Goal: Task Accomplishment & Management: Complete application form

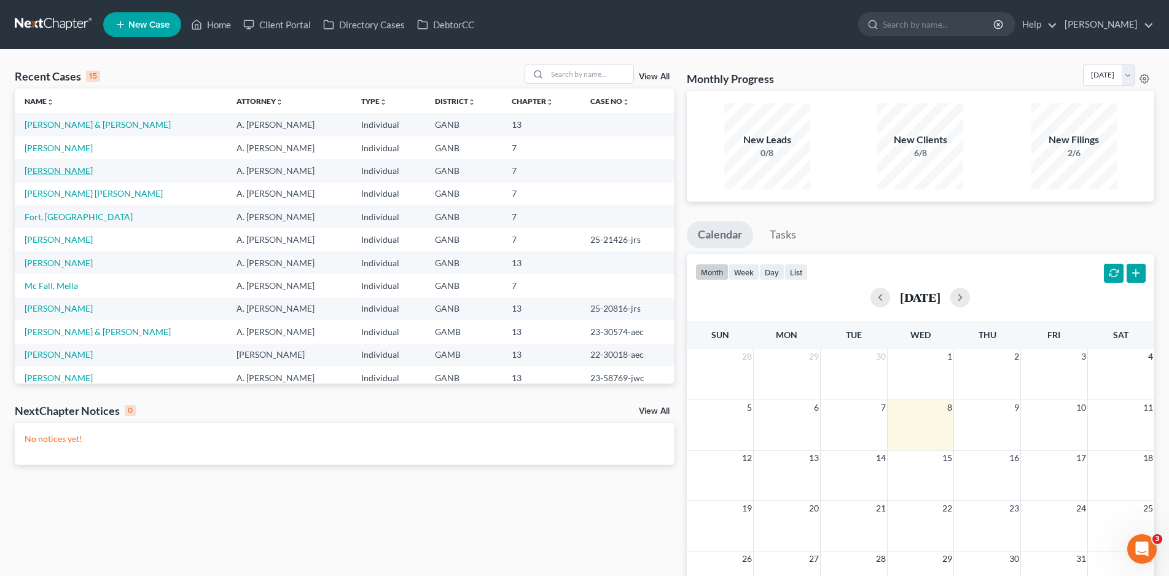
click at [68, 173] on link "[PERSON_NAME]" at bounding box center [59, 170] width 68 height 10
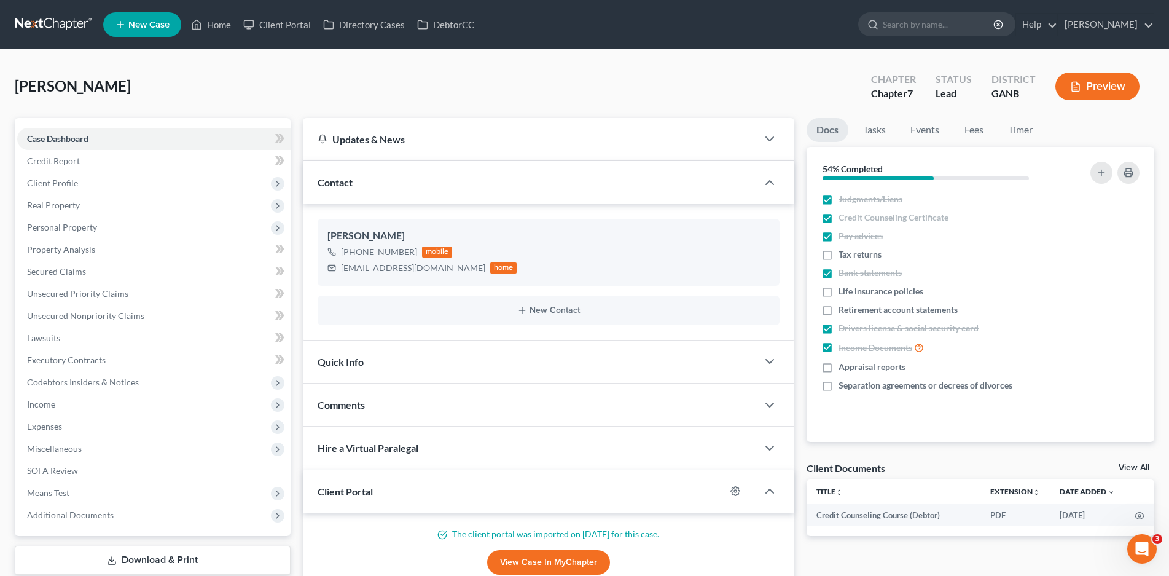
click at [424, 367] on div "Quick Info" at bounding box center [530, 361] width 455 height 42
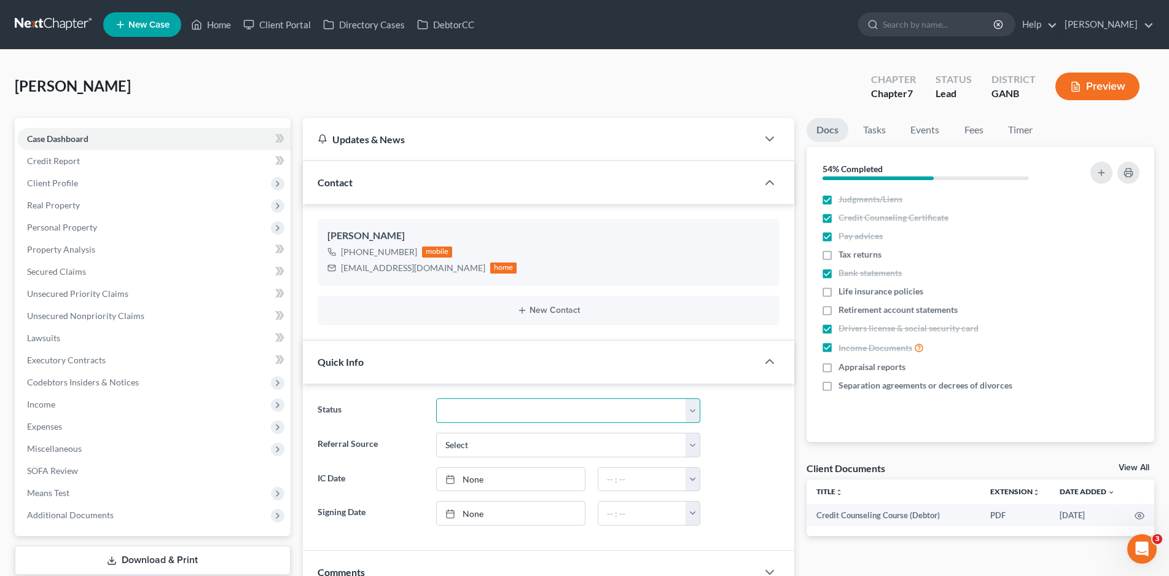
click at [488, 418] on select "Discharged Discharged & Reported Discharge Litigation Dismissal Notice Dismisse…" at bounding box center [568, 410] width 265 height 25
select select "9"
click at [436, 398] on select "Discharged Discharged & Reported Discharge Litigation Dismissal Notice Dismisse…" at bounding box center [568, 410] width 265 height 25
click at [225, 25] on link "Home" at bounding box center [211, 25] width 52 height 22
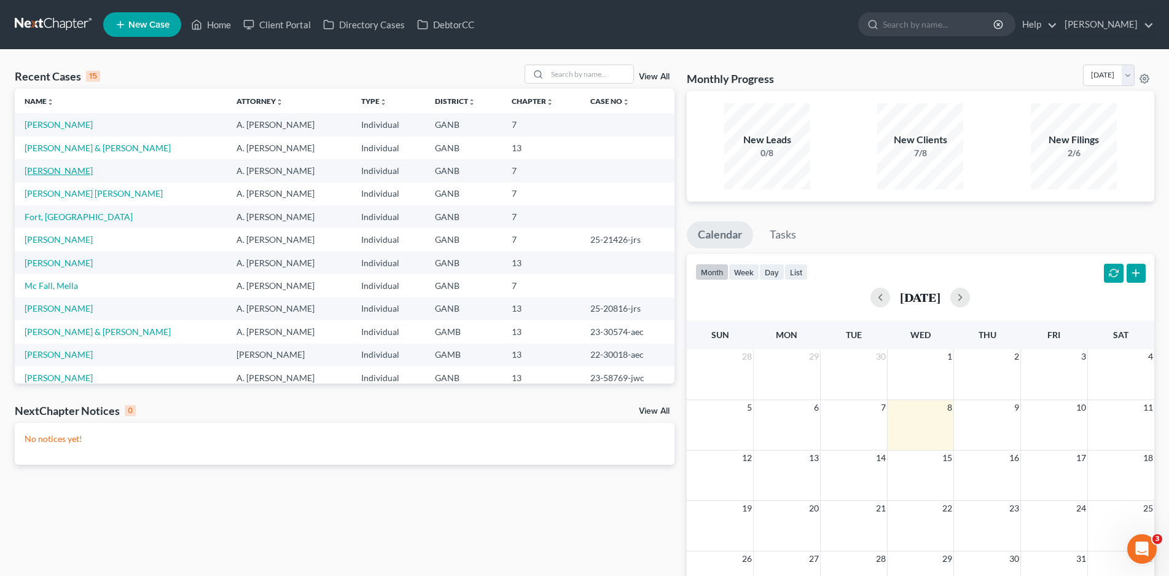
click at [55, 174] on link "[PERSON_NAME]" at bounding box center [59, 170] width 68 height 10
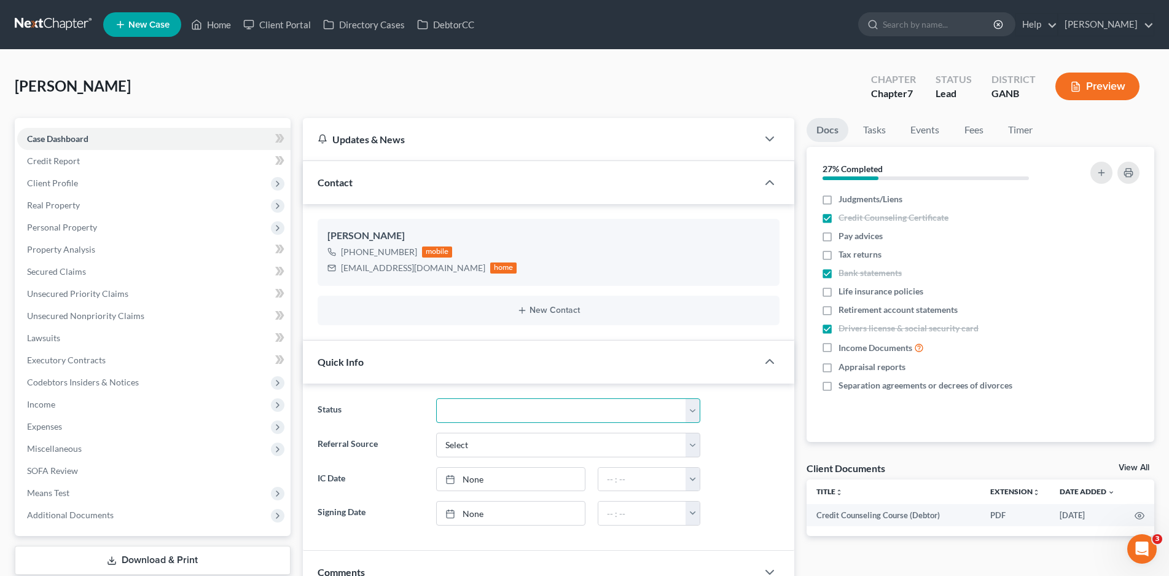
drag, startPoint x: 522, startPoint y: 411, endPoint x: 511, endPoint y: 401, distance: 15.2
click at [522, 411] on select "Discharged Discharged & Reported Discharge Litigation Dismissal Notice Dismisse…" at bounding box center [568, 410] width 265 height 25
select select "9"
click at [436, 398] on select "Discharged Discharged & Reported Discharge Litigation Dismissal Notice Dismisse…" at bounding box center [568, 410] width 265 height 25
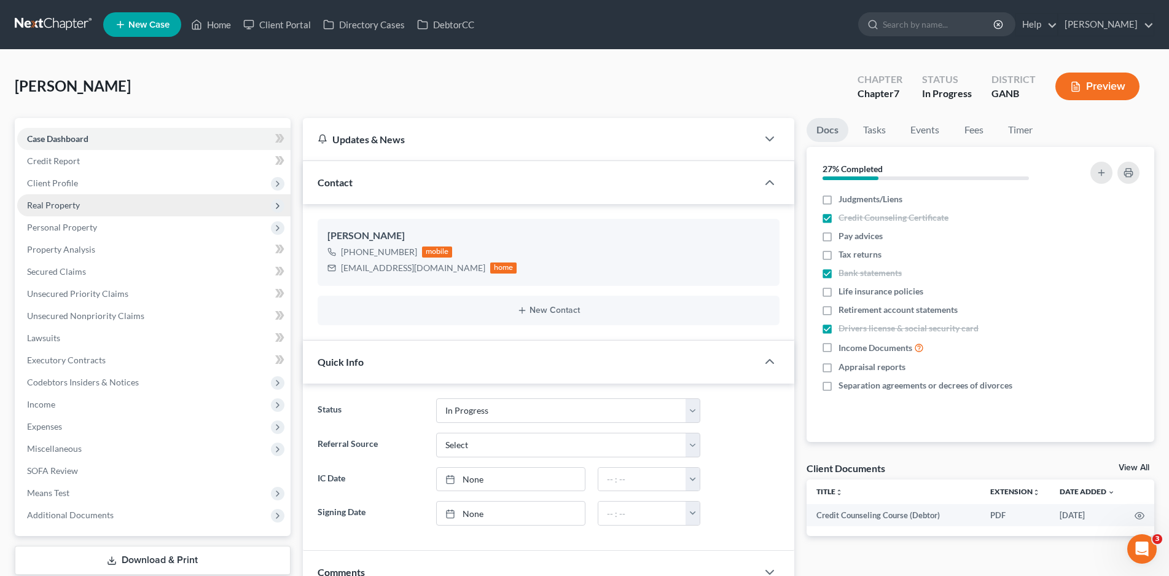
click at [55, 200] on span "Real Property" at bounding box center [53, 205] width 53 height 10
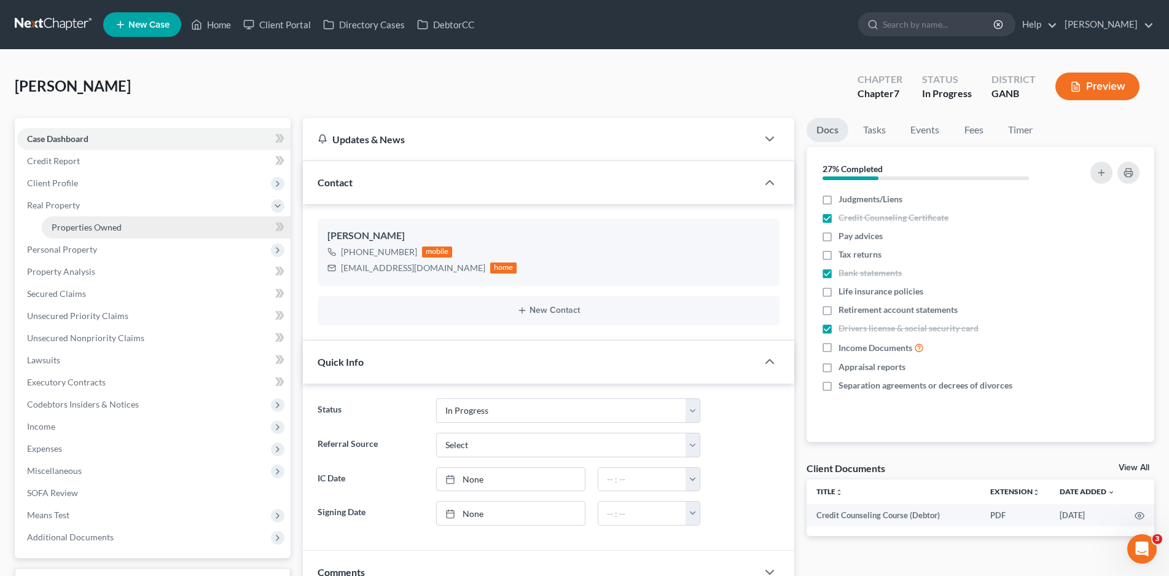
click at [90, 225] on span "Properties Owned" at bounding box center [87, 227] width 70 height 10
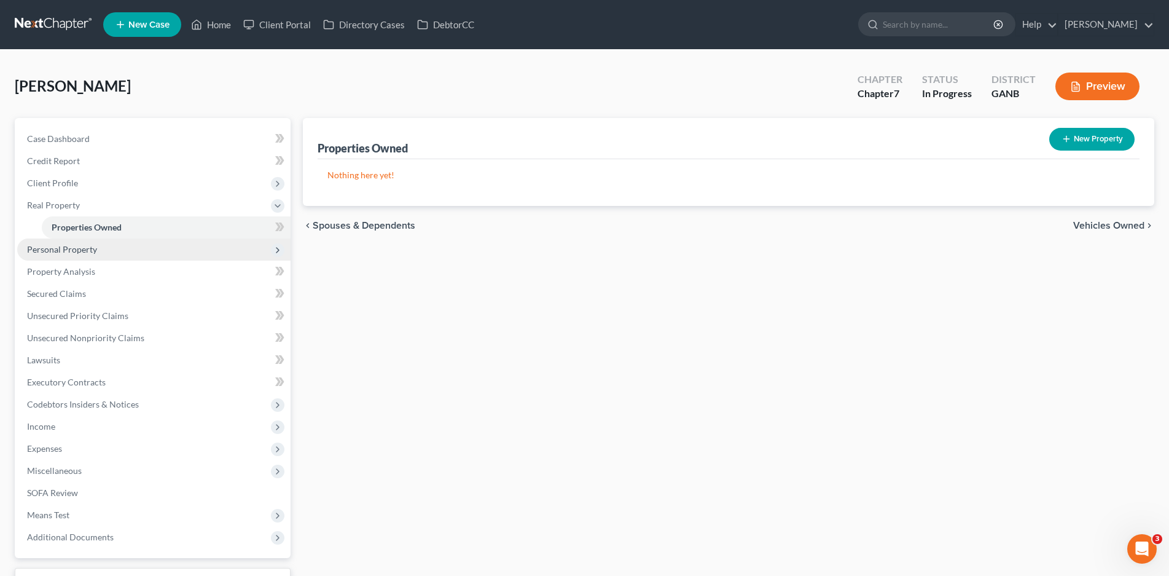
click at [74, 250] on span "Personal Property" at bounding box center [62, 249] width 70 height 10
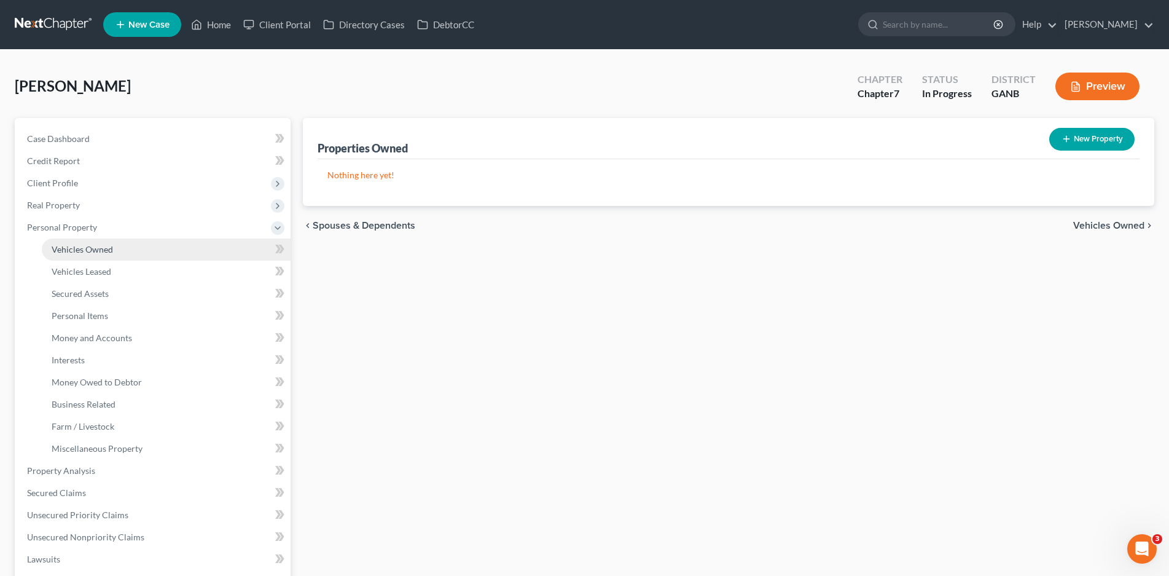
click at [82, 245] on span "Vehicles Owned" at bounding box center [82, 249] width 61 height 10
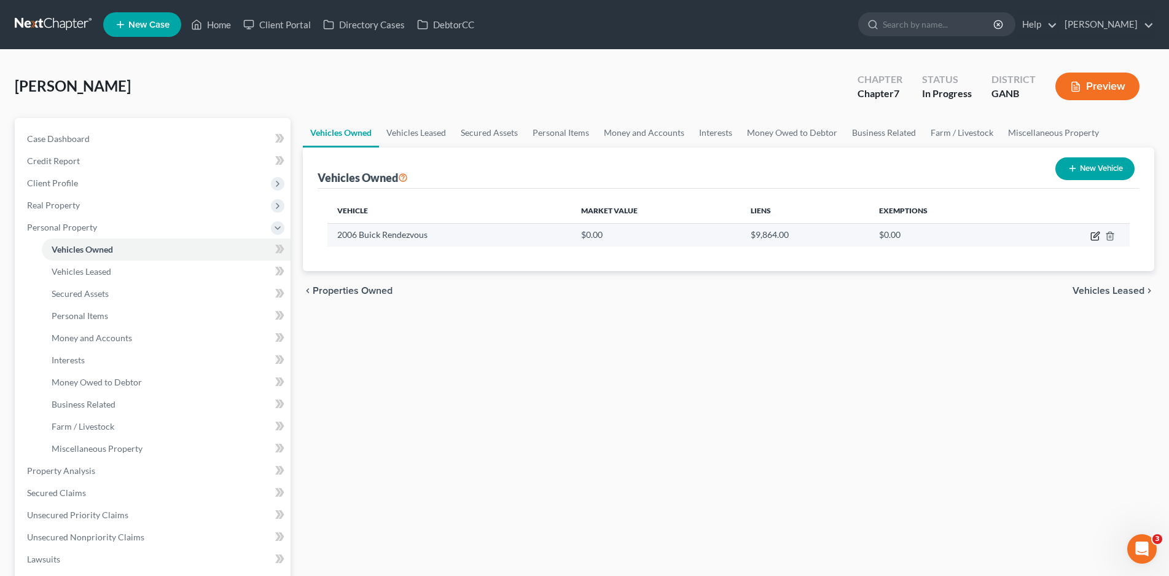
click at [1095, 236] on icon "button" at bounding box center [1095, 236] width 10 height 10
select select "0"
select select "20"
select select "4"
select select "0"
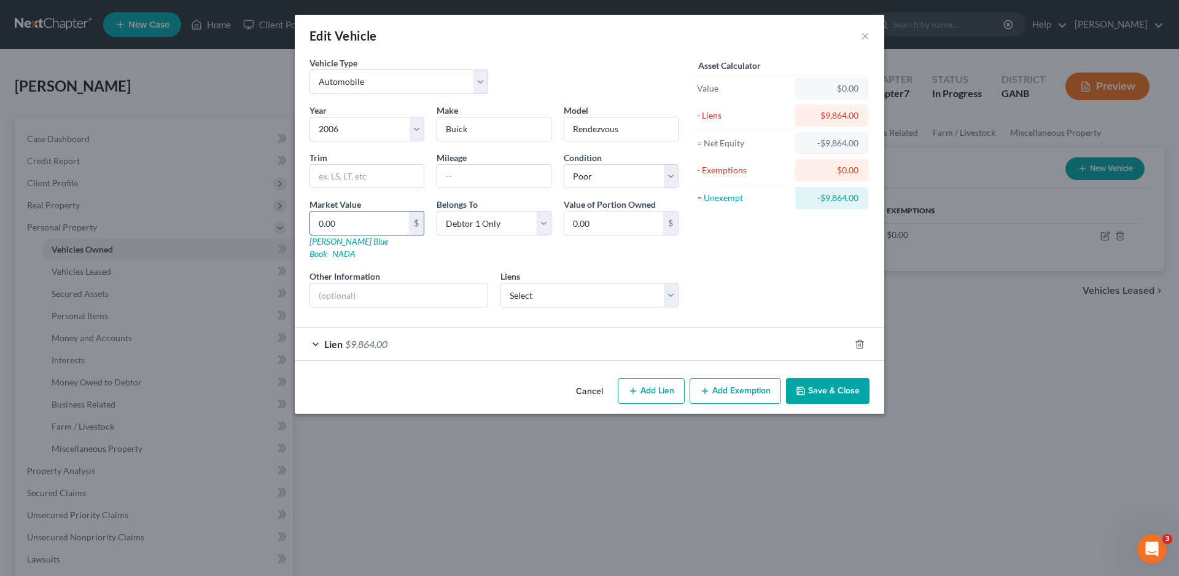
click at [321, 221] on input "0.00" at bounding box center [359, 222] width 99 height 23
type input "3"
type input "3.00"
type input "30"
type input "30.00"
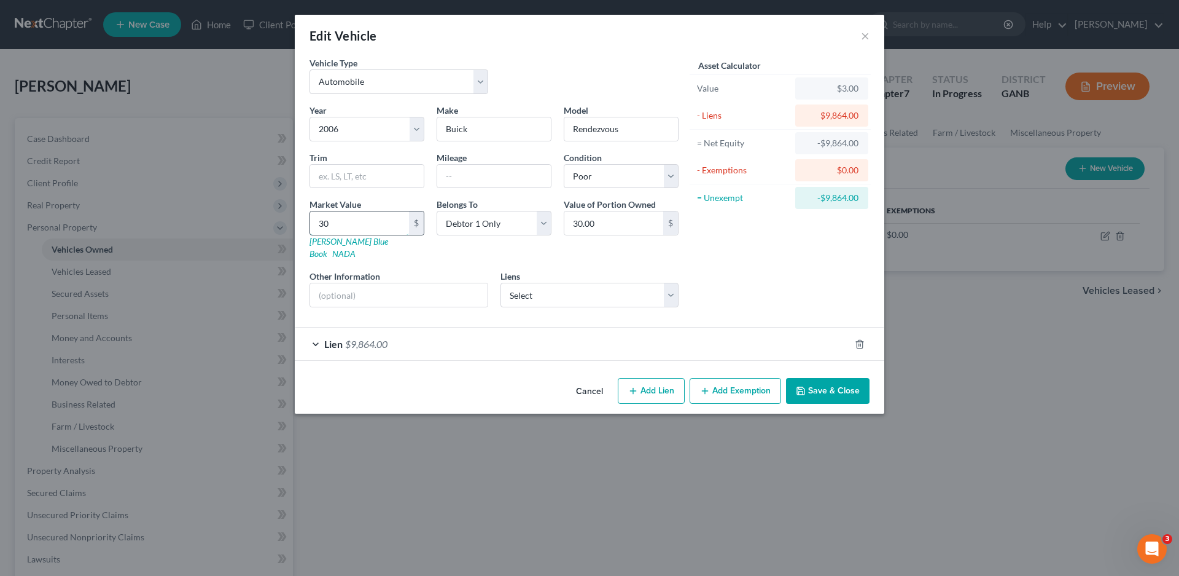
type input "300"
type input "300.00"
type input "3000"
type input "3,000.00"
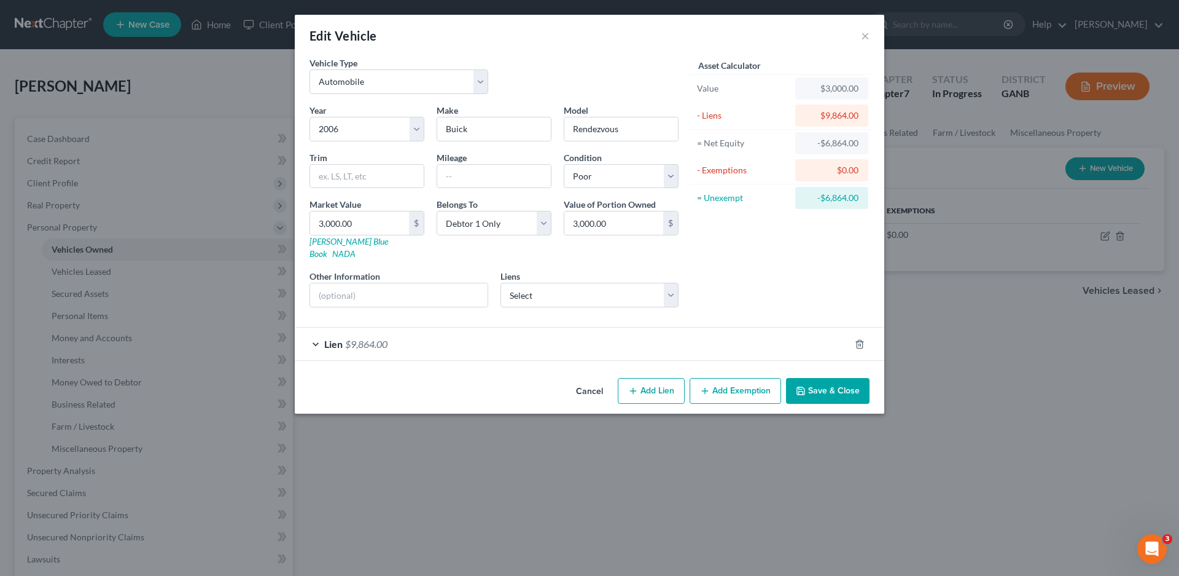
click at [815, 378] on button "Save & Close" at bounding box center [828, 391] width 84 height 26
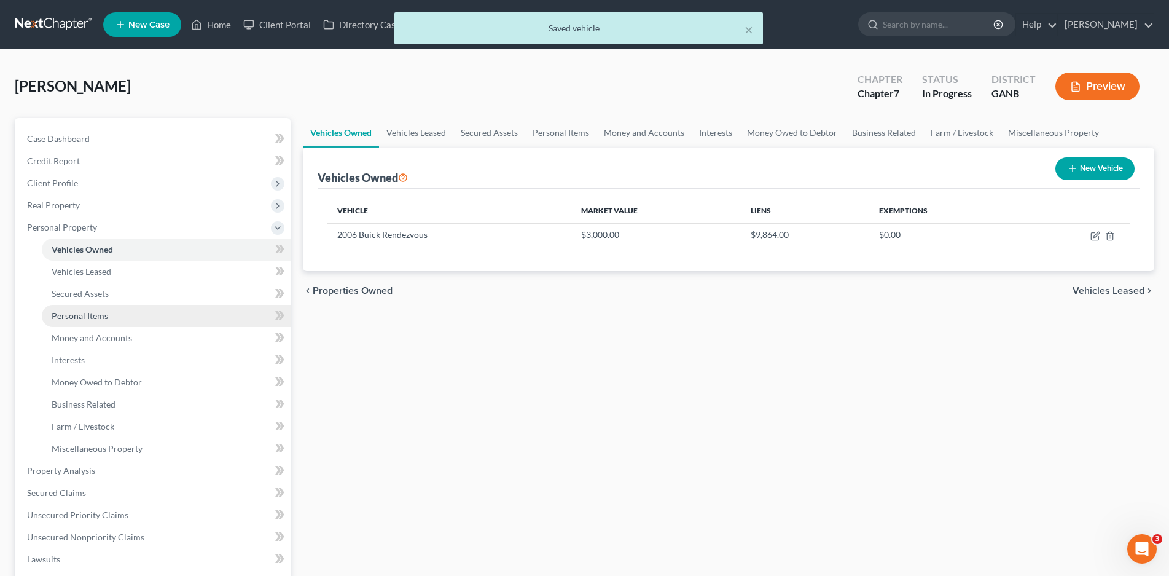
click at [94, 312] on span "Personal Items" at bounding box center [80, 315] width 57 height 10
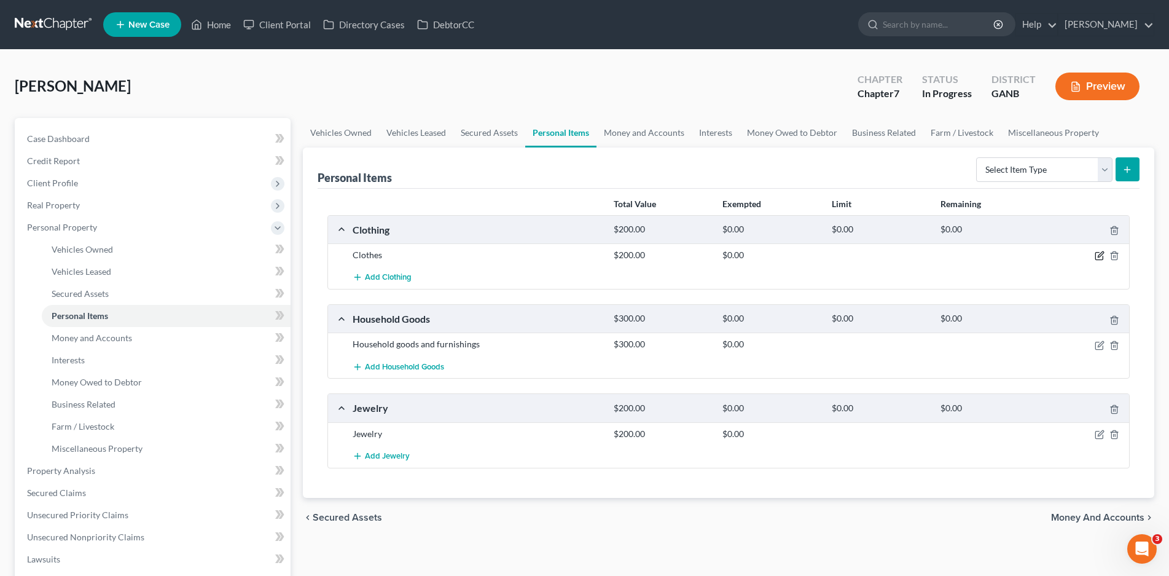
click at [1098, 256] on icon "button" at bounding box center [1101, 255] width 6 height 6
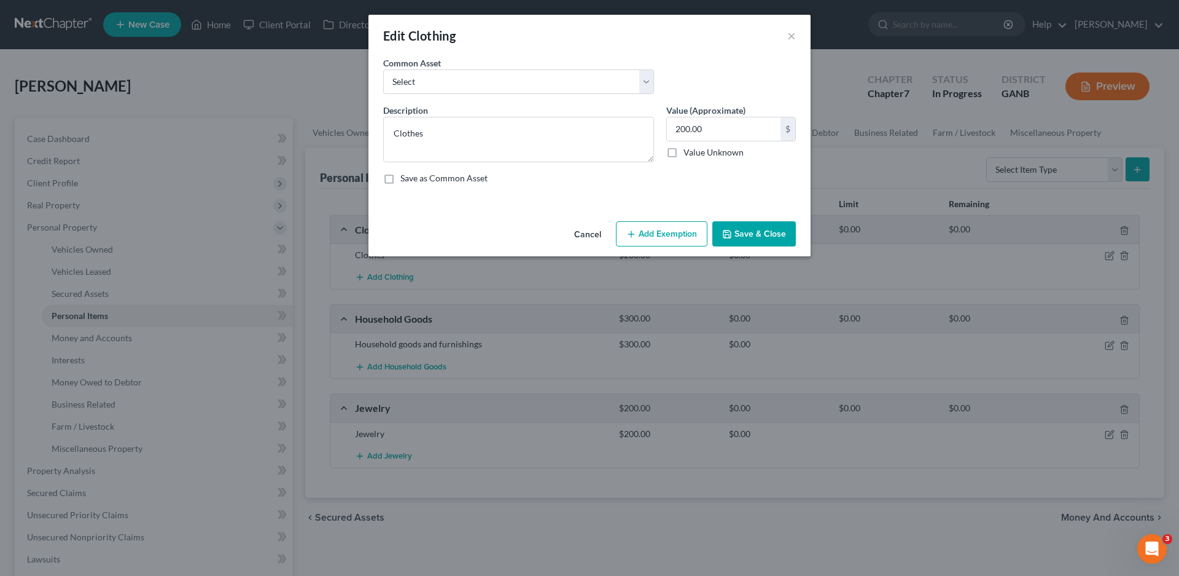
click at [672, 238] on button "Add Exemption" at bounding box center [662, 234] width 92 height 26
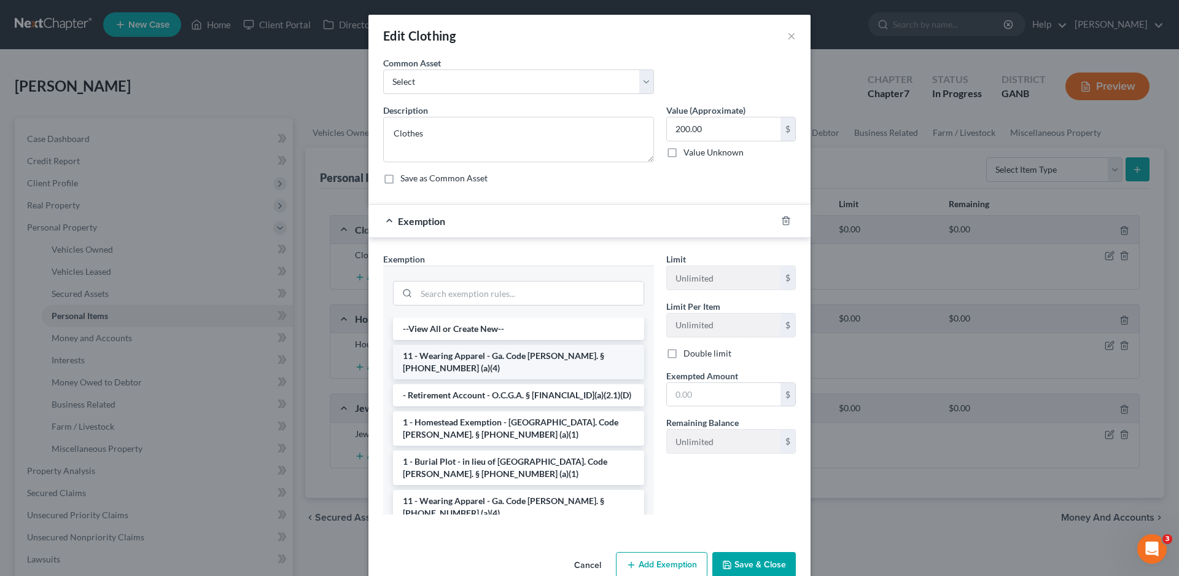
click at [490, 358] on li "11 - Wearing Apparel - Ga. Code [PERSON_NAME]. § [PHONE_NUMBER] (a)(4)" at bounding box center [518, 362] width 251 height 34
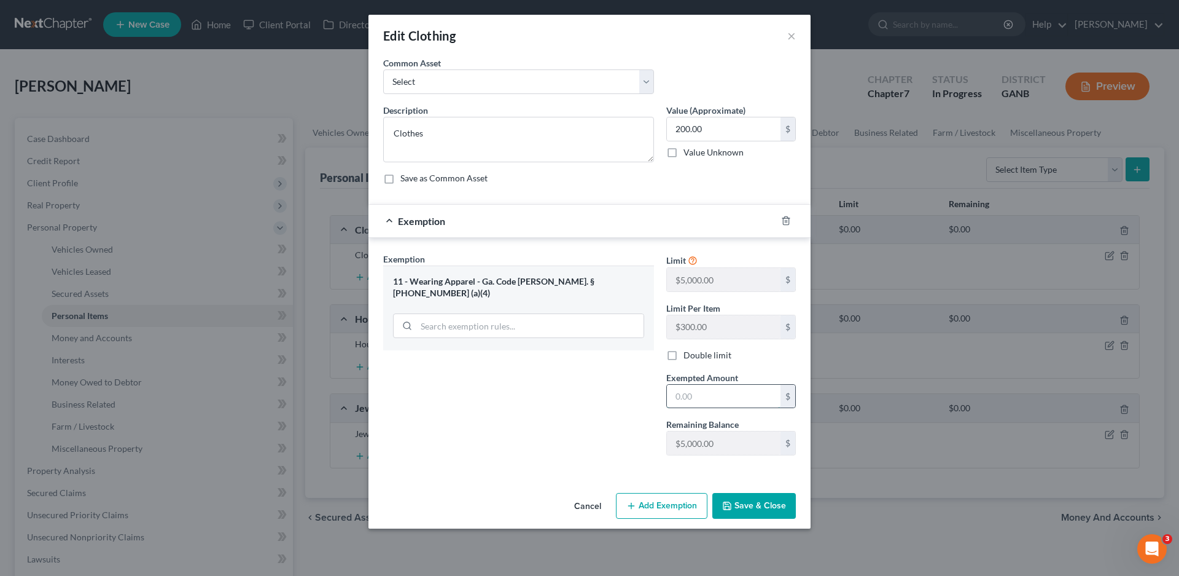
click at [694, 394] on input "text" at bounding box center [724, 396] width 114 height 23
type input "200.00"
click at [758, 495] on button "Save & Close" at bounding box center [755, 506] width 84 height 26
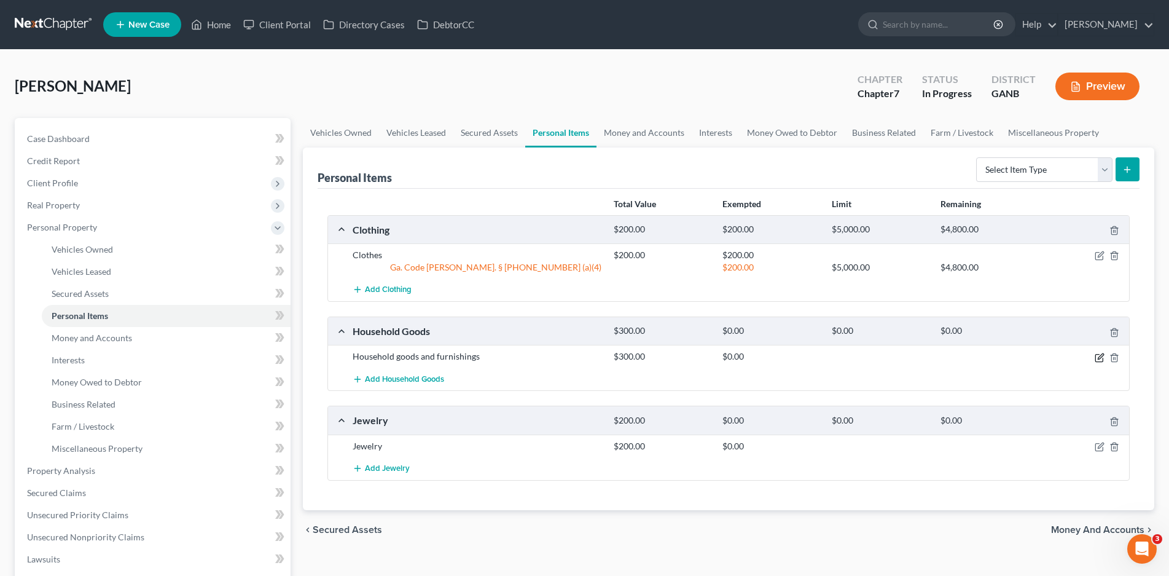
click at [1096, 356] on icon "button" at bounding box center [1100, 358] width 10 height 10
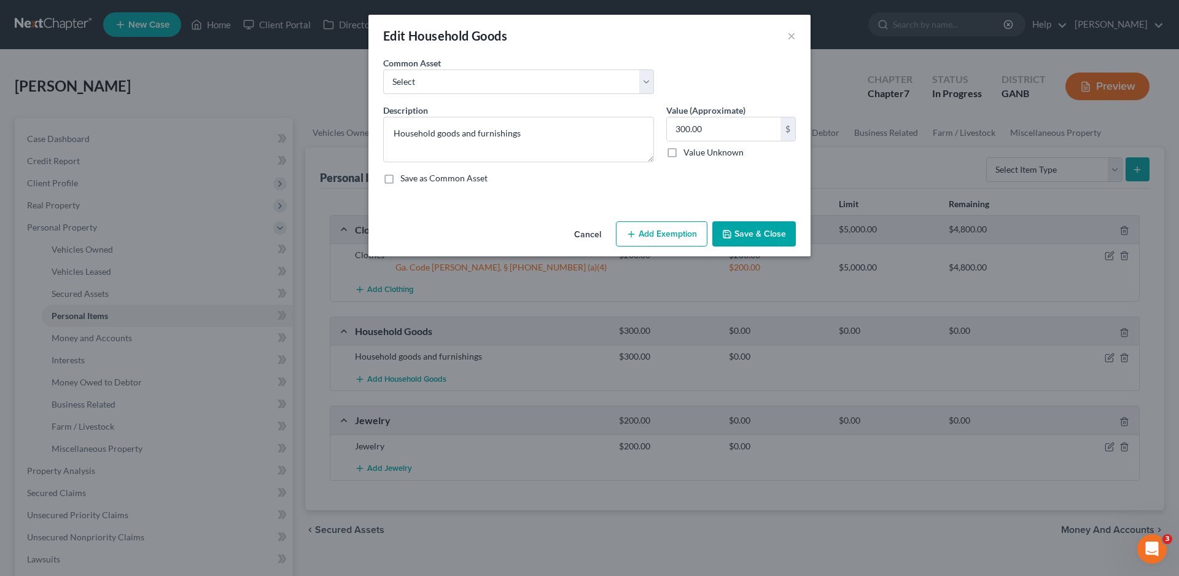
click at [664, 229] on button "Add Exemption" at bounding box center [662, 234] width 92 height 26
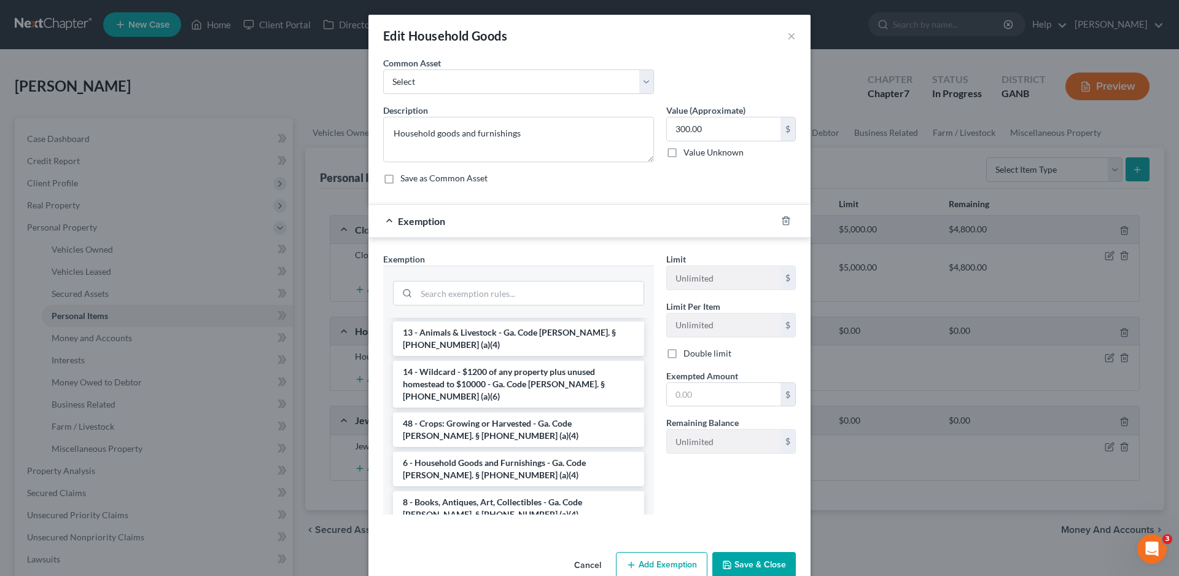
scroll to position [61, 0]
click at [501, 453] on li "6 - Household Goods and Furnishings - Ga. Code [PERSON_NAME]. § [PHONE_NUMBER] …" at bounding box center [518, 470] width 251 height 34
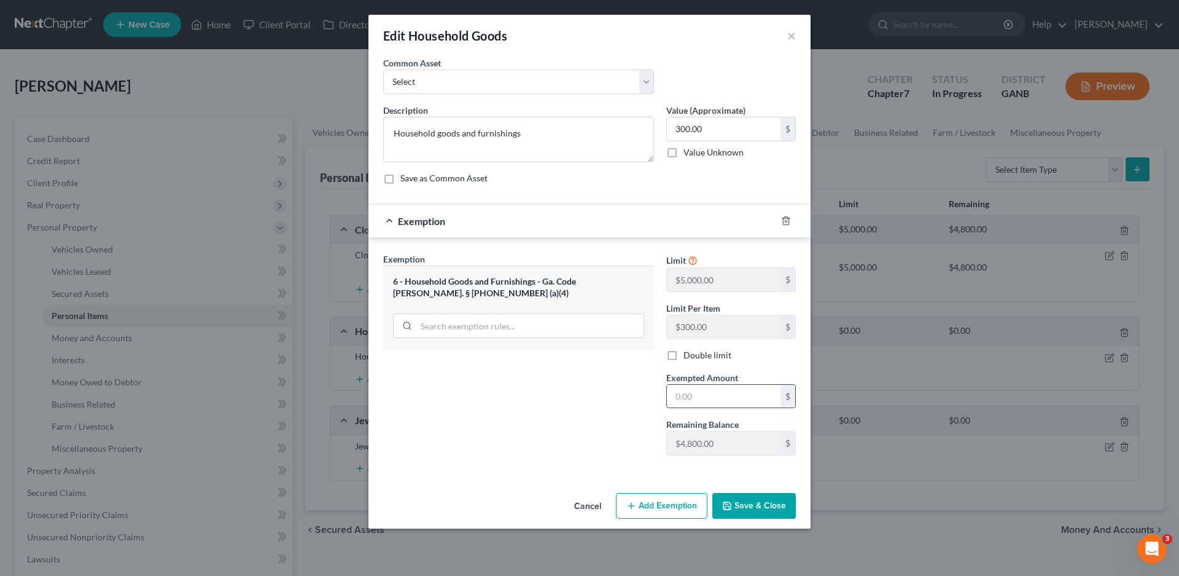
click at [705, 398] on input "text" at bounding box center [724, 396] width 114 height 23
type input "200.00"
click at [760, 512] on button "Save & Close" at bounding box center [755, 506] width 84 height 26
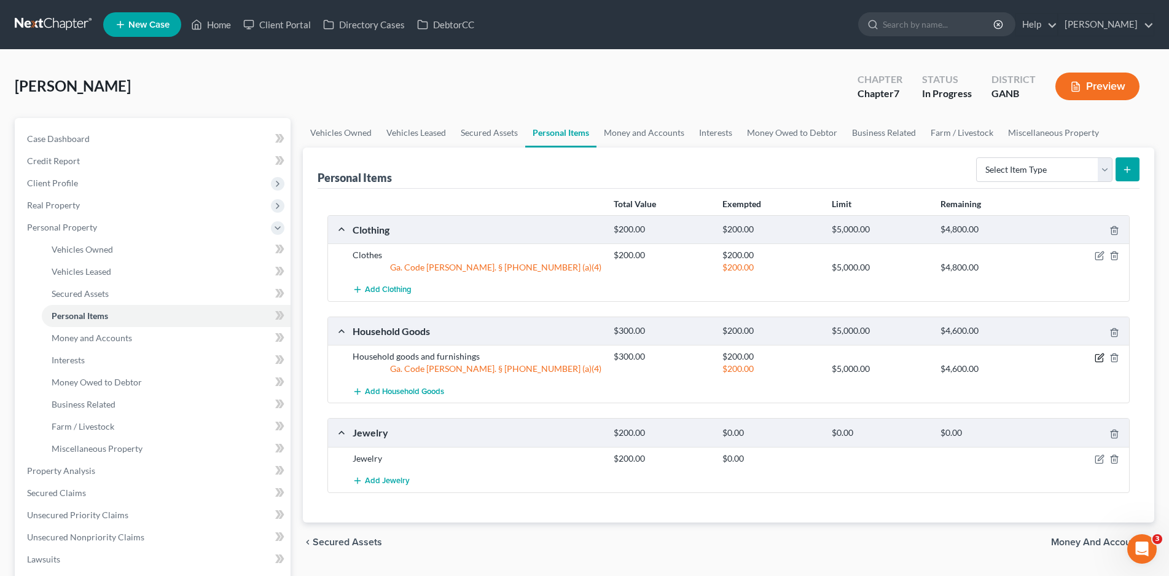
click at [1098, 353] on icon "button" at bounding box center [1100, 358] width 10 height 10
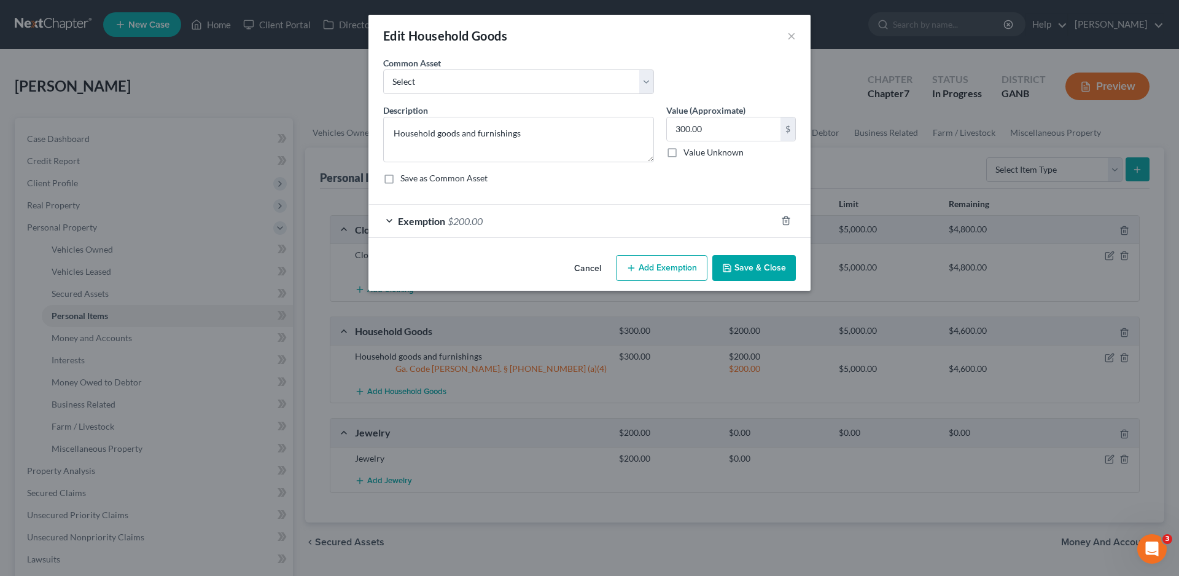
drag, startPoint x: 385, startPoint y: 220, endPoint x: 617, endPoint y: 330, distance: 257.5
click at [385, 219] on div "Exemption $200.00" at bounding box center [573, 221] width 408 height 33
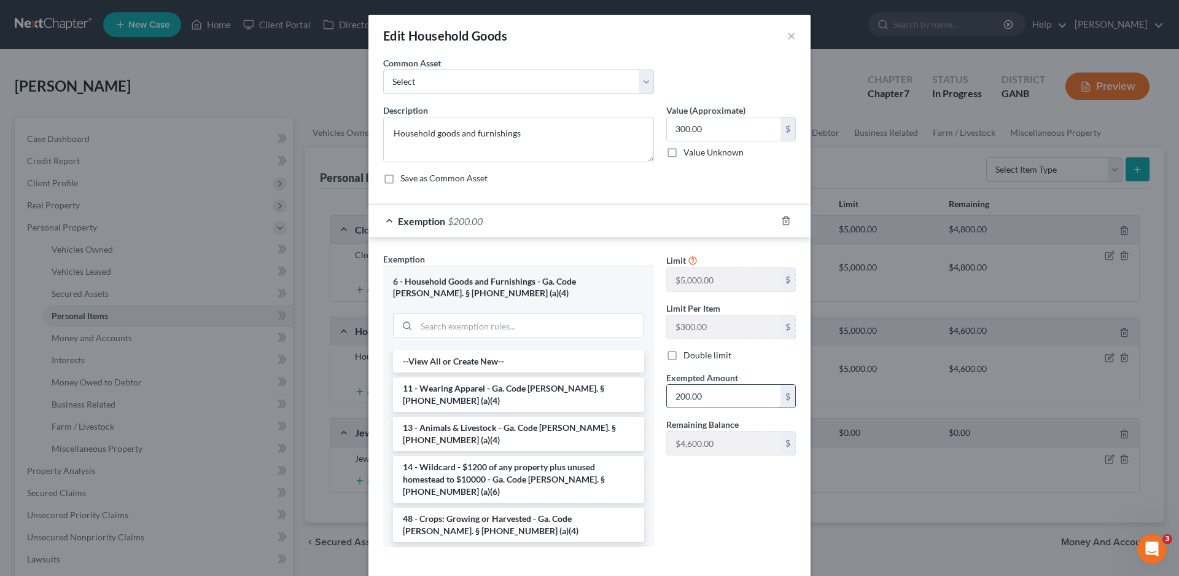
click at [679, 397] on input "200.00" at bounding box center [724, 396] width 114 height 23
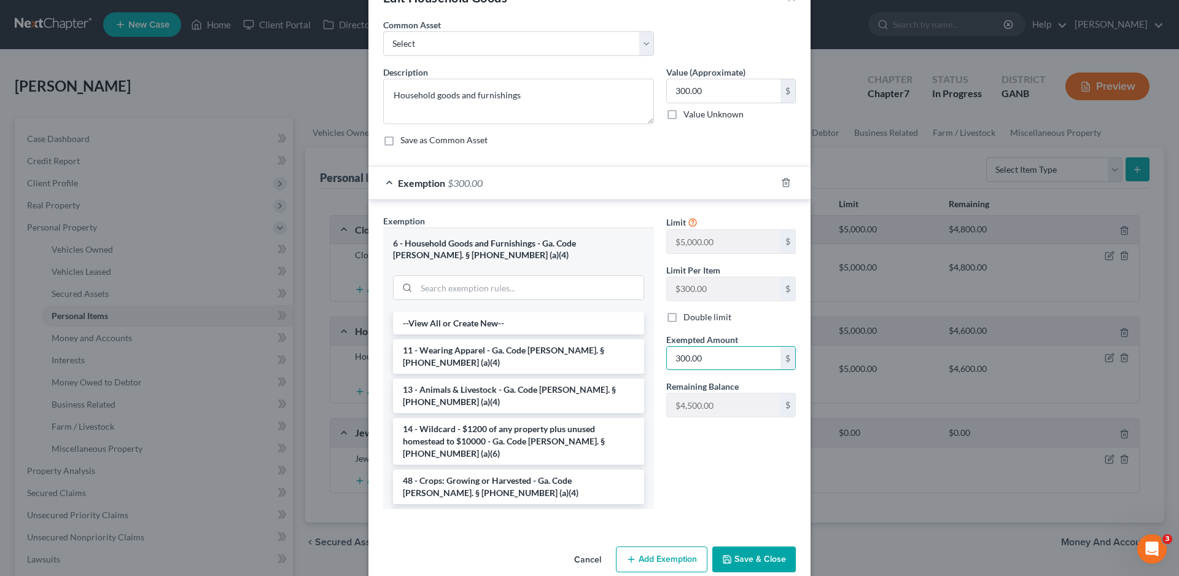
scroll to position [59, 0]
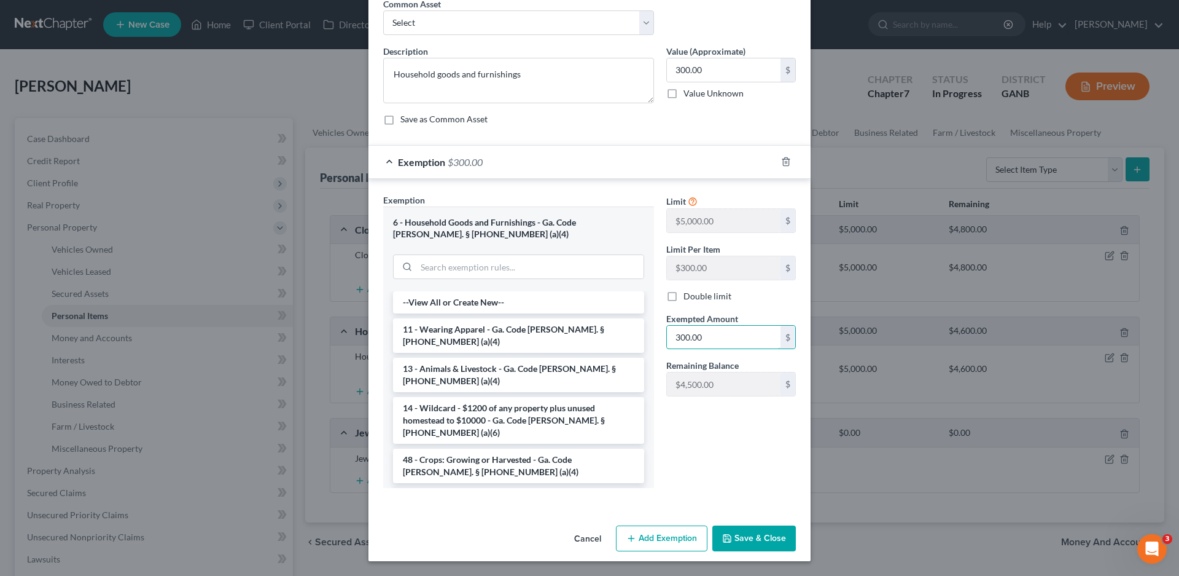
type input "300.00"
click at [756, 536] on button "Save & Close" at bounding box center [755, 538] width 84 height 26
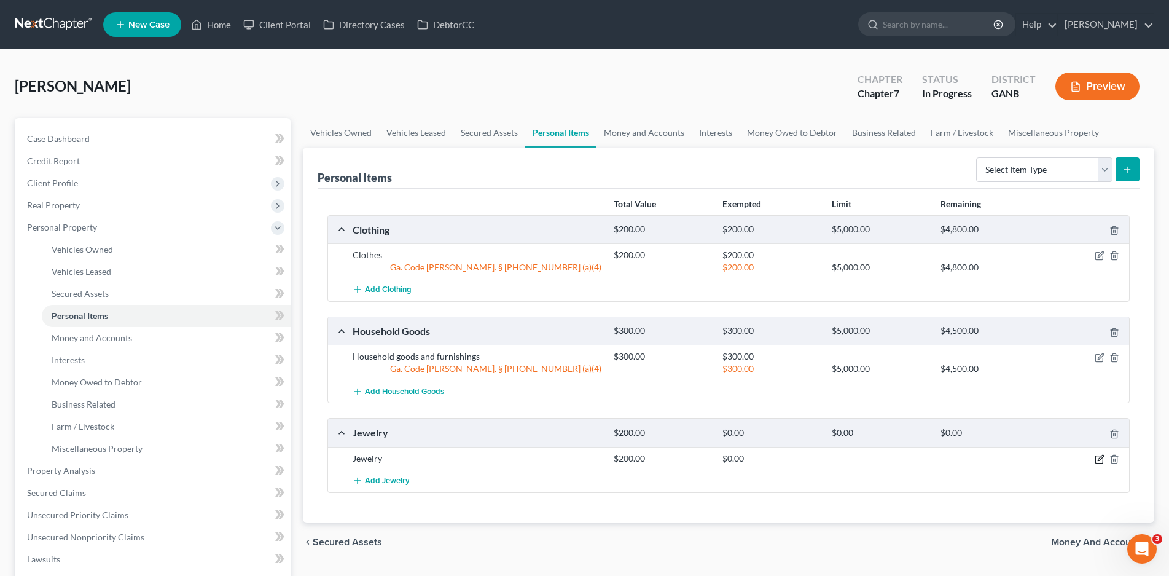
click at [1101, 457] on icon "button" at bounding box center [1100, 459] width 10 height 10
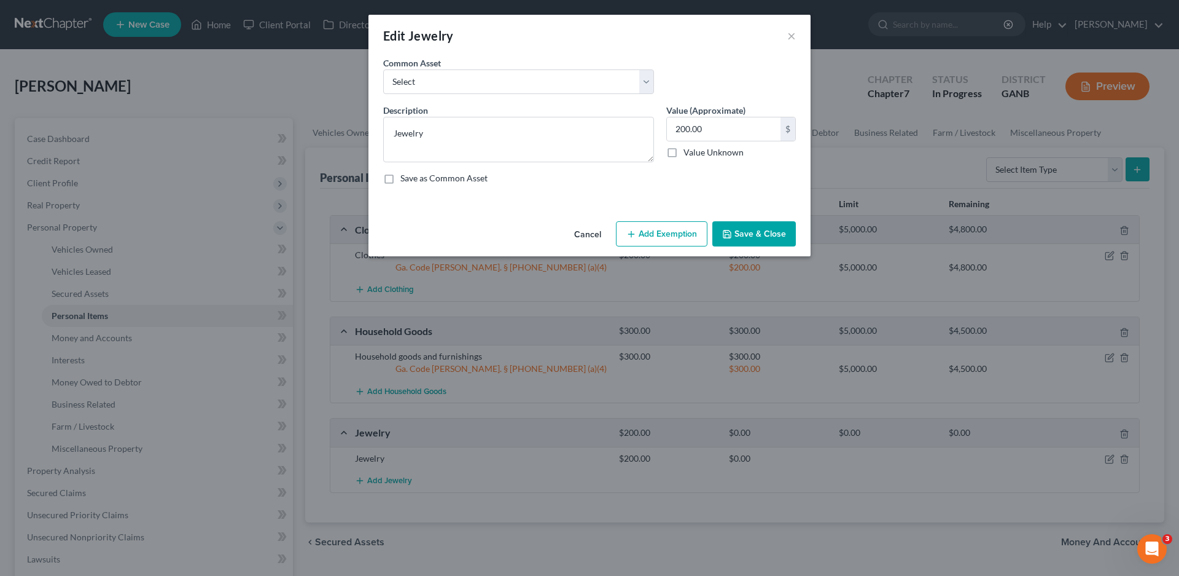
click at [659, 229] on button "Add Exemption" at bounding box center [662, 234] width 92 height 26
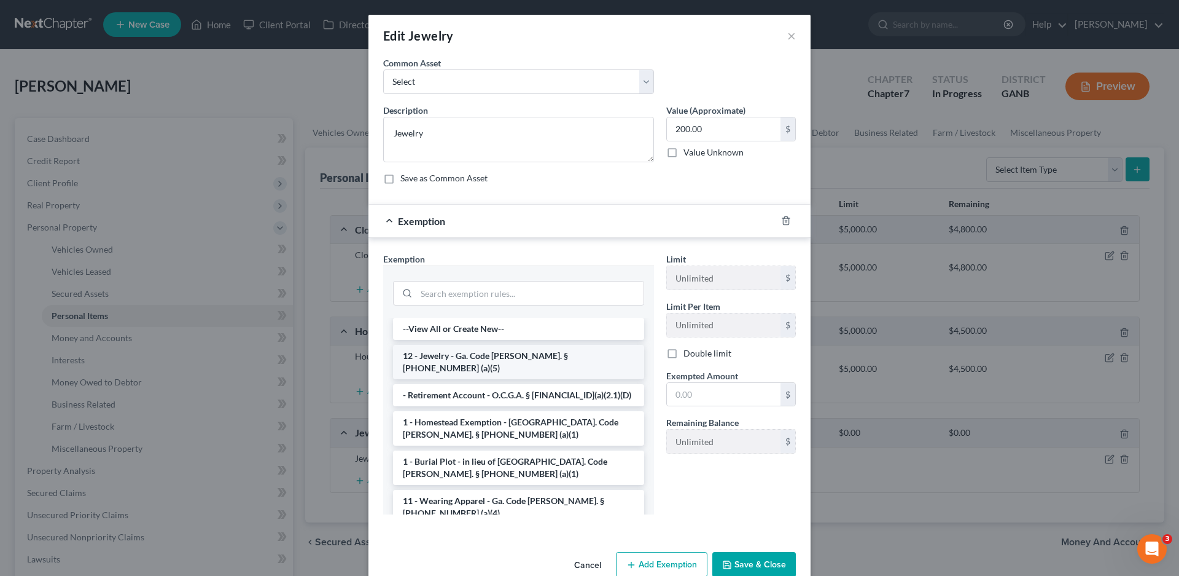
click at [496, 348] on li "12 - Jewelry - Ga. Code [PERSON_NAME]. § [PHONE_NUMBER] (a)(5)" at bounding box center [518, 362] width 251 height 34
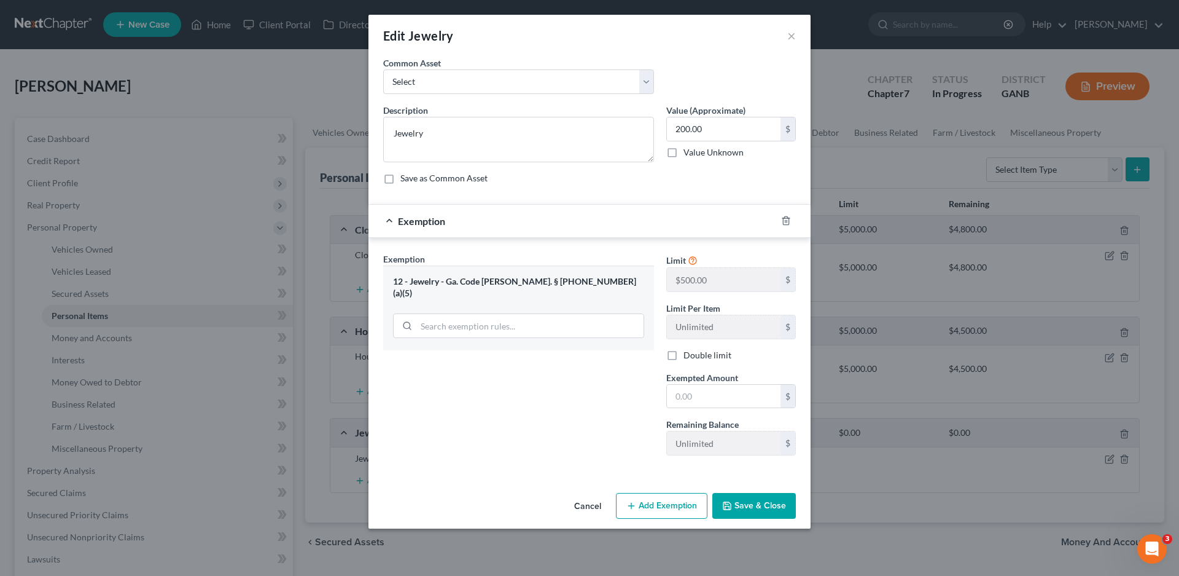
click at [498, 354] on div "Exemption Set must be selected for CA. Exemption * 12 - Jewelry - [GEOGRAPHIC_D…" at bounding box center [518, 358] width 283 height 213
click at [690, 395] on input "text" at bounding box center [724, 396] width 114 height 23
type input "200.00"
click at [757, 502] on button "Save & Close" at bounding box center [755, 506] width 84 height 26
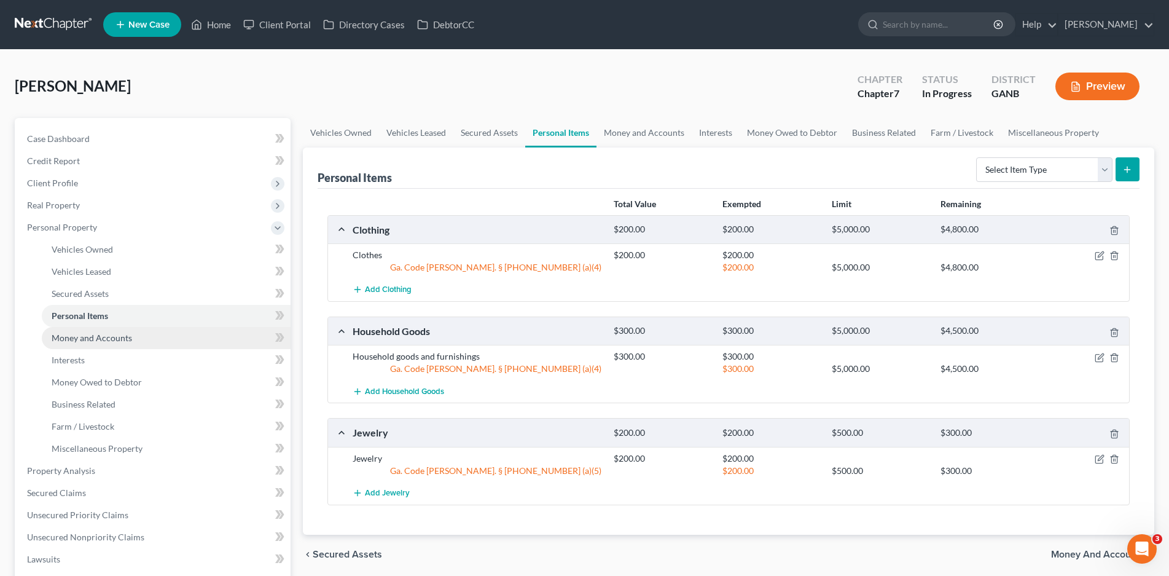
click at [103, 335] on span "Money and Accounts" at bounding box center [92, 337] width 80 height 10
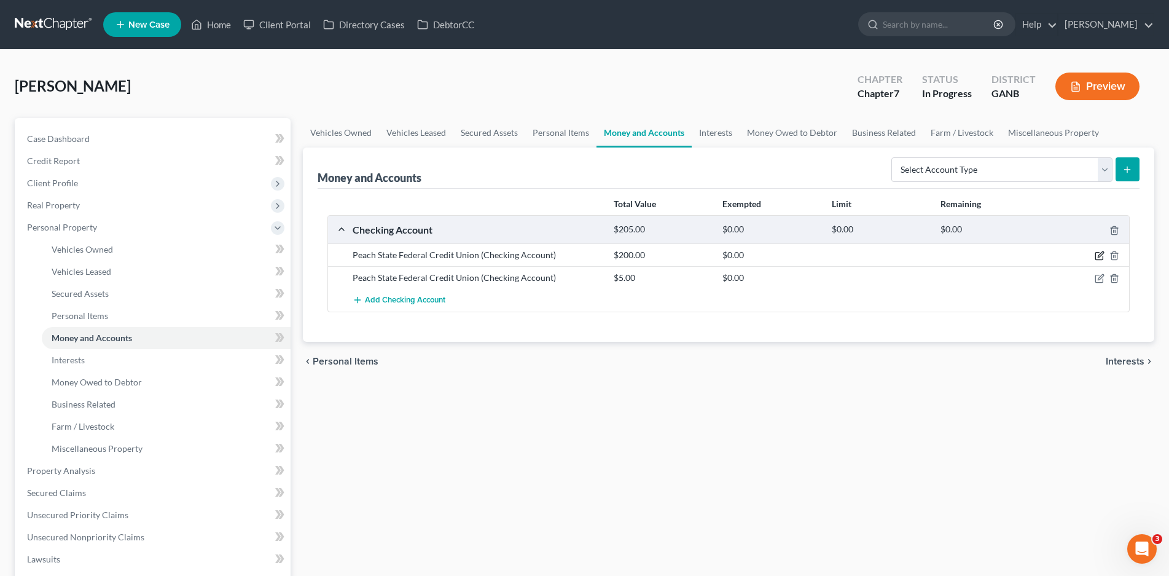
click at [1098, 253] on icon "button" at bounding box center [1100, 256] width 10 height 10
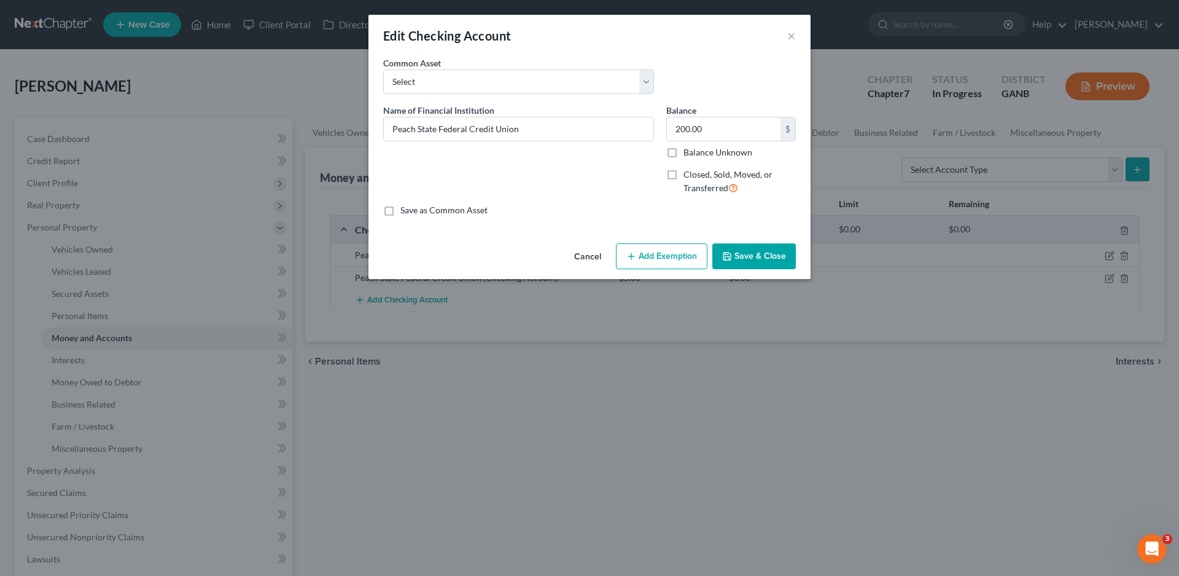
click at [654, 256] on button "Add Exemption" at bounding box center [662, 256] width 92 height 26
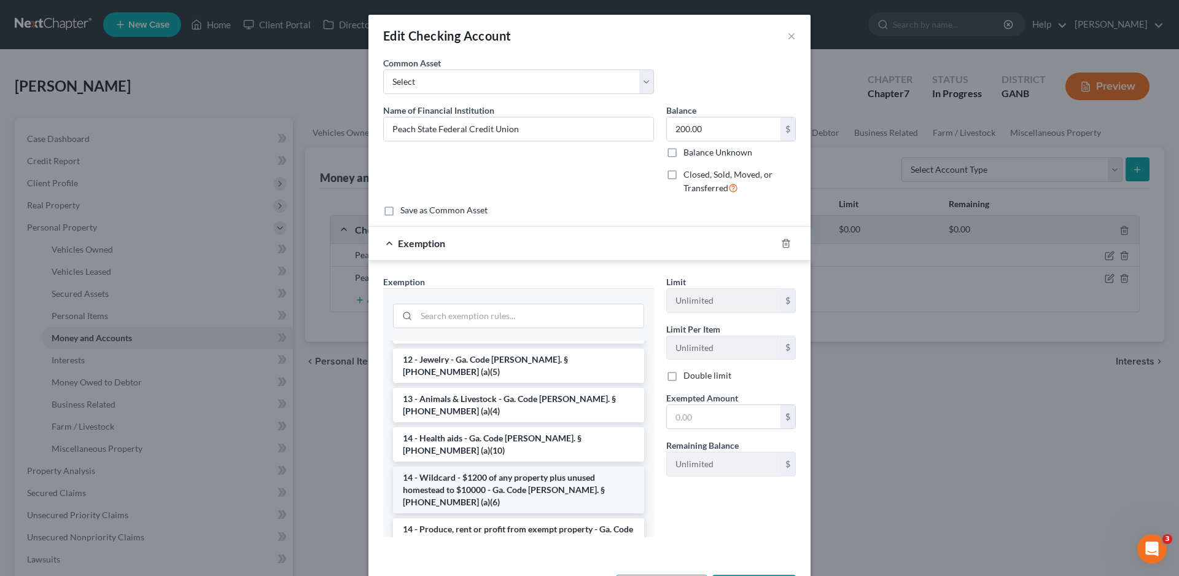
scroll to position [184, 0]
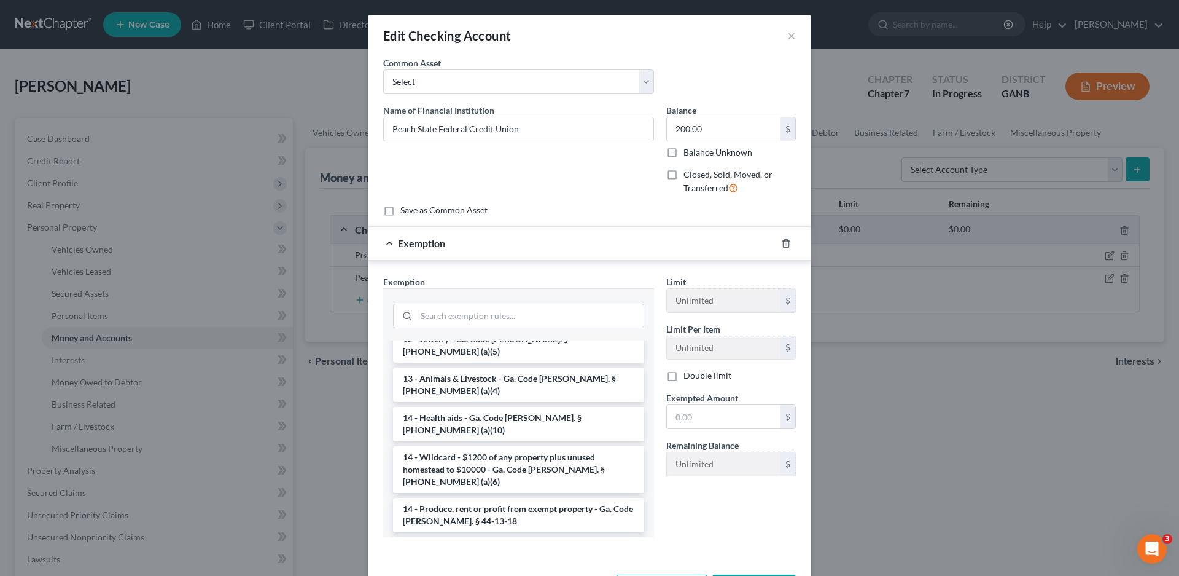
drag, startPoint x: 467, startPoint y: 420, endPoint x: 709, endPoint y: 432, distance: 242.3
click at [467, 446] on li "14 - Wildcard - $1200 of any property plus unused homestead to $10000 - Ga. Cod…" at bounding box center [518, 469] width 251 height 47
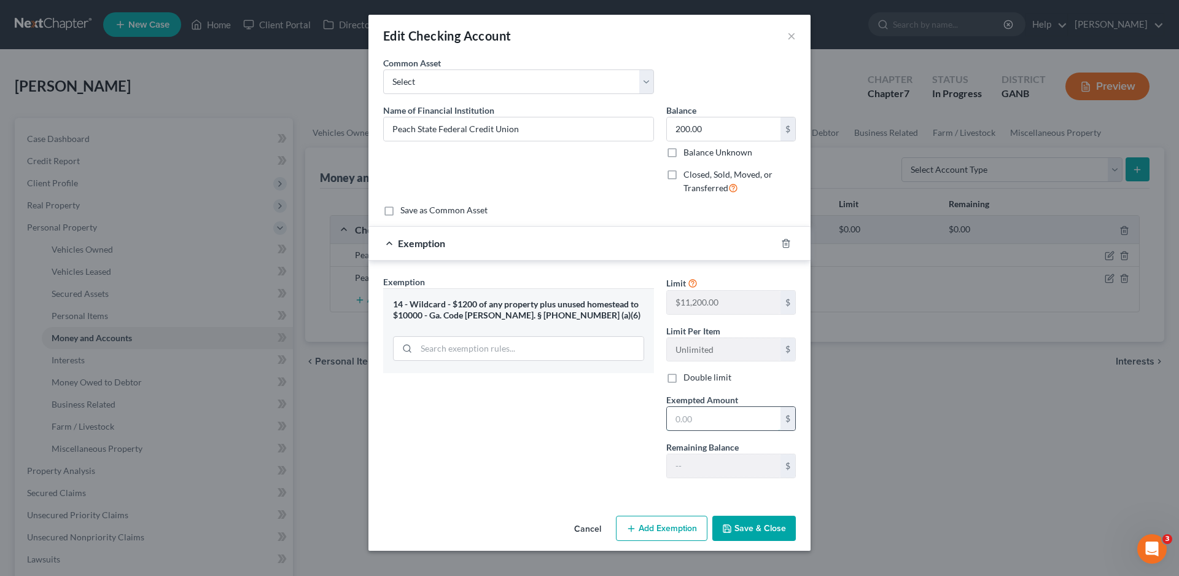
click at [706, 421] on input "text" at bounding box center [724, 418] width 114 height 23
type input "200.00"
click at [763, 523] on button "Save & Close" at bounding box center [755, 528] width 84 height 26
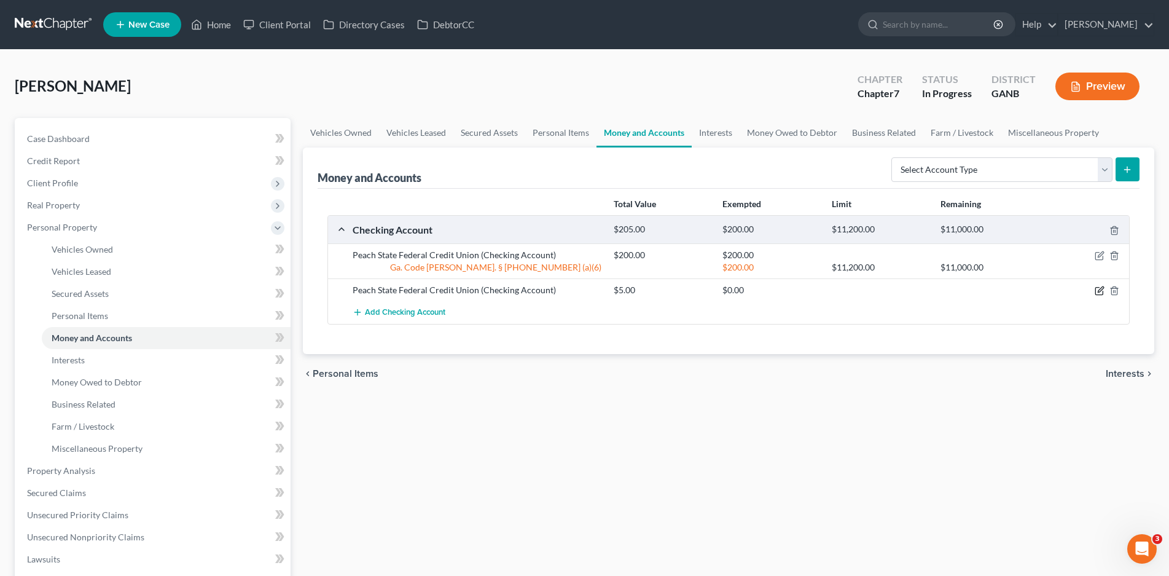
click at [1095, 290] on icon "button" at bounding box center [1098, 290] width 7 height 7
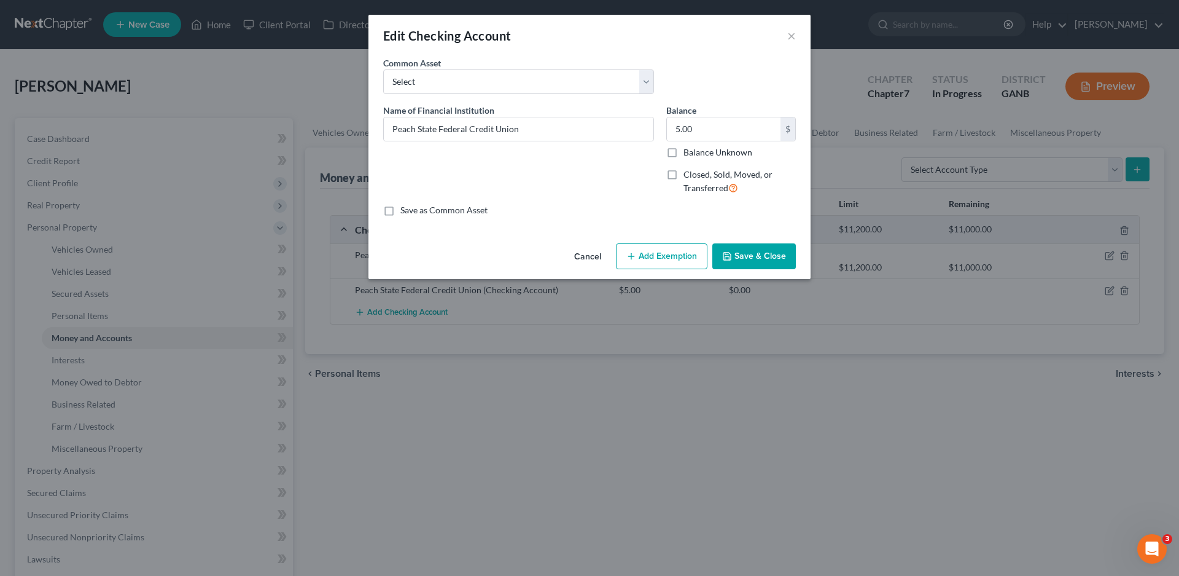
click at [672, 261] on button "Add Exemption" at bounding box center [662, 256] width 92 height 26
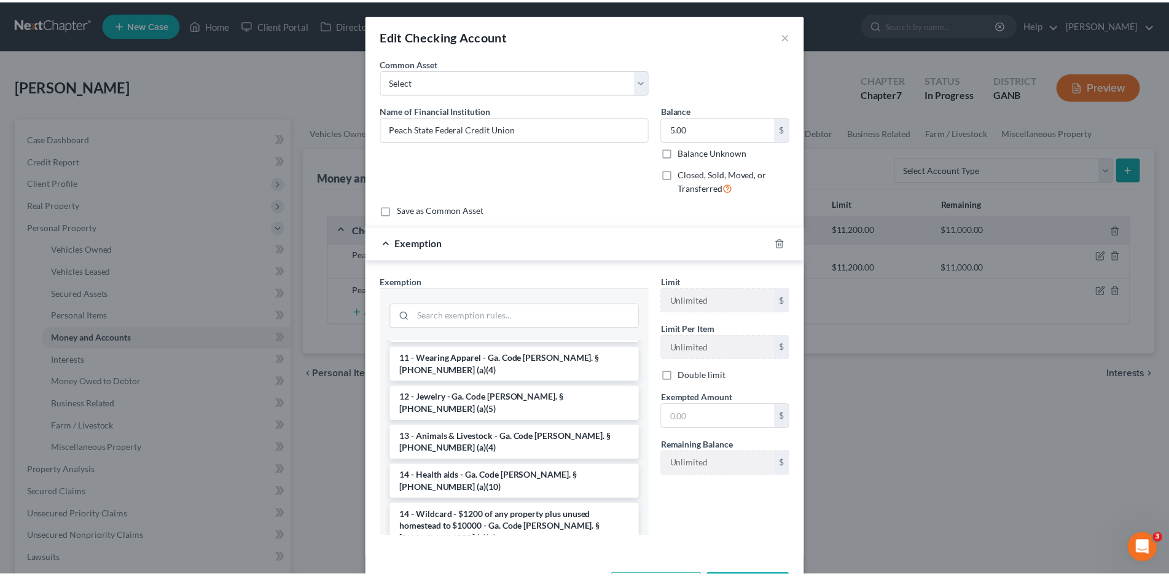
scroll to position [123, 0]
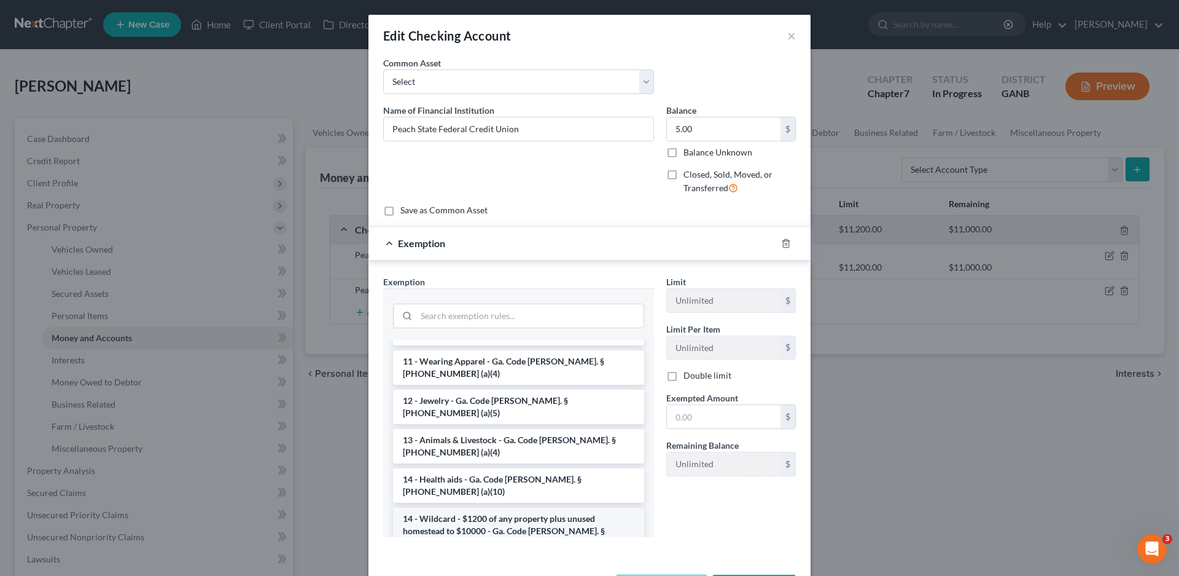
click at [499, 507] on li "14 - Wildcard - $1200 of any property plus unused homestead to $10000 - Ga. Cod…" at bounding box center [518, 530] width 251 height 47
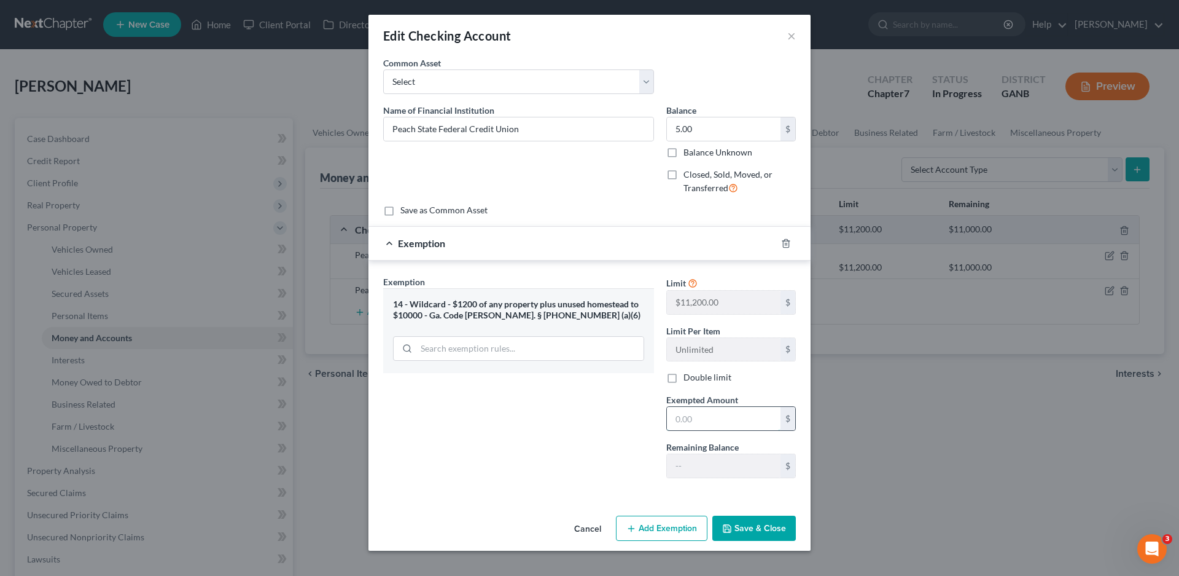
click at [703, 426] on input "text" at bounding box center [724, 418] width 114 height 23
type input "5.00"
click at [746, 531] on button "Save & Close" at bounding box center [755, 528] width 84 height 26
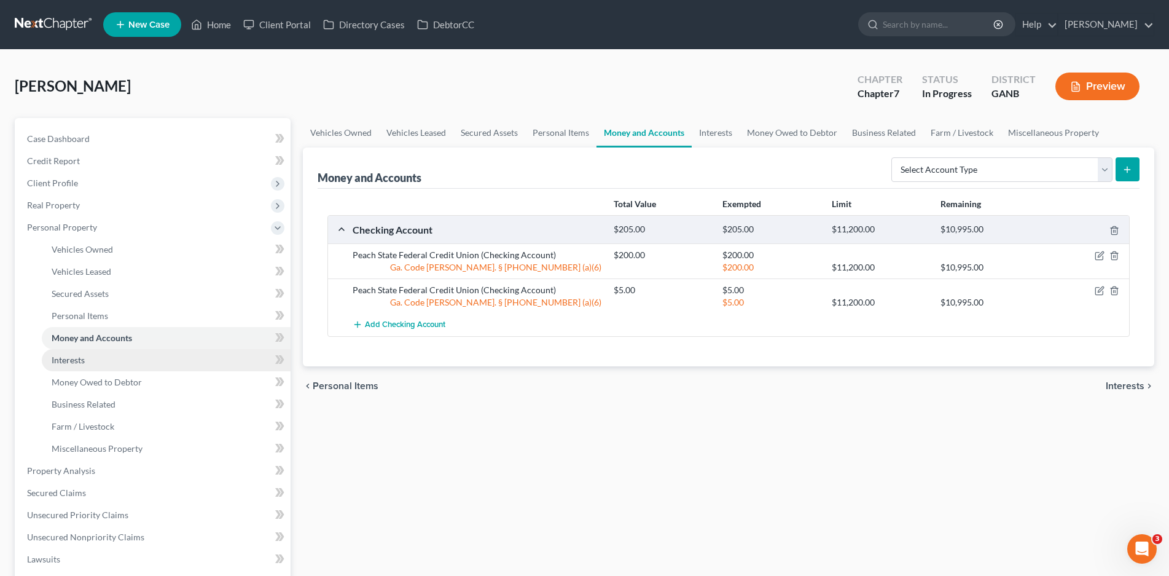
click at [64, 359] on span "Interests" at bounding box center [68, 359] width 33 height 10
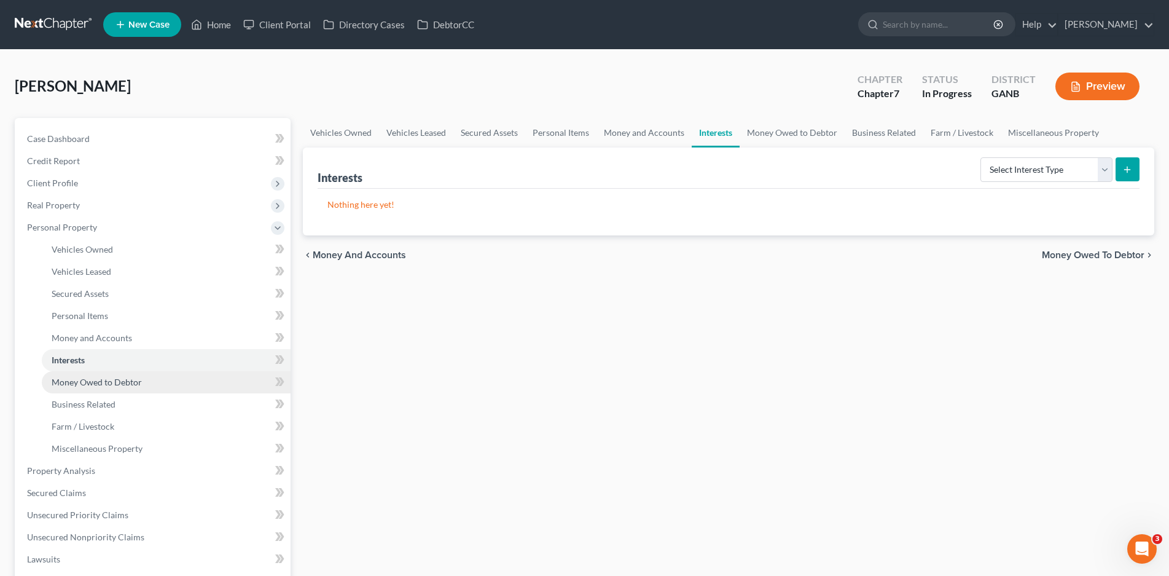
click at [79, 384] on span "Money Owed to Debtor" at bounding box center [97, 382] width 90 height 10
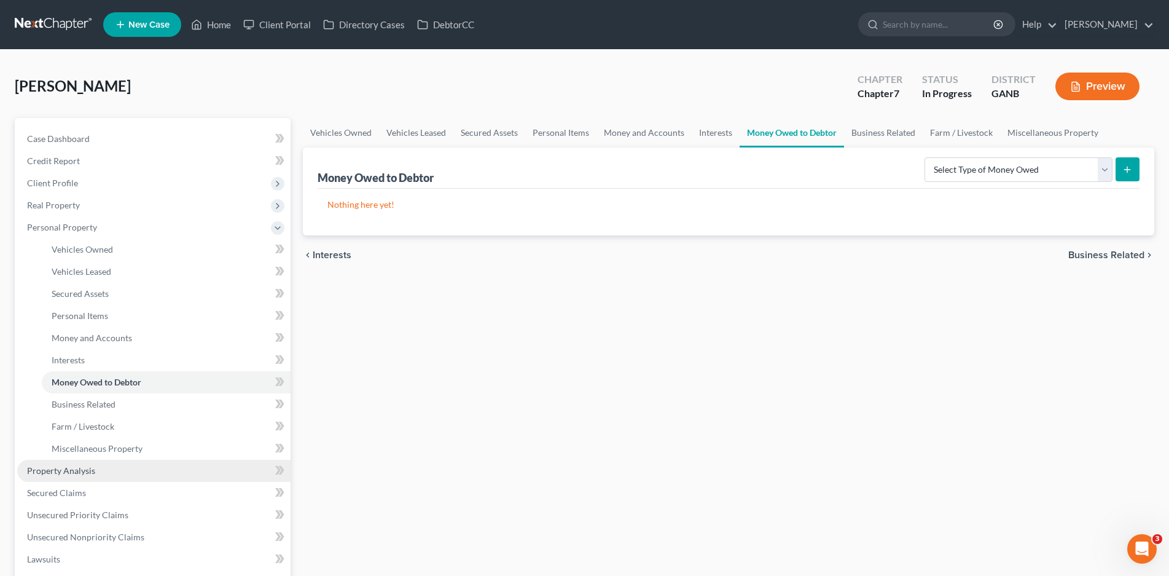
click at [57, 469] on span "Property Analysis" at bounding box center [61, 470] width 68 height 10
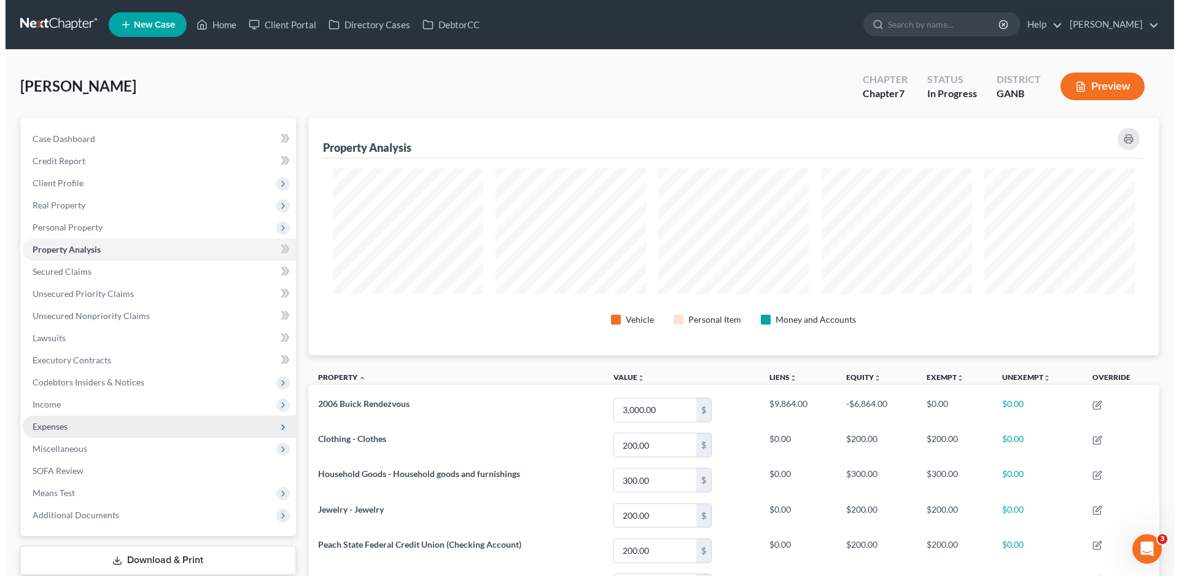
scroll to position [237, 852]
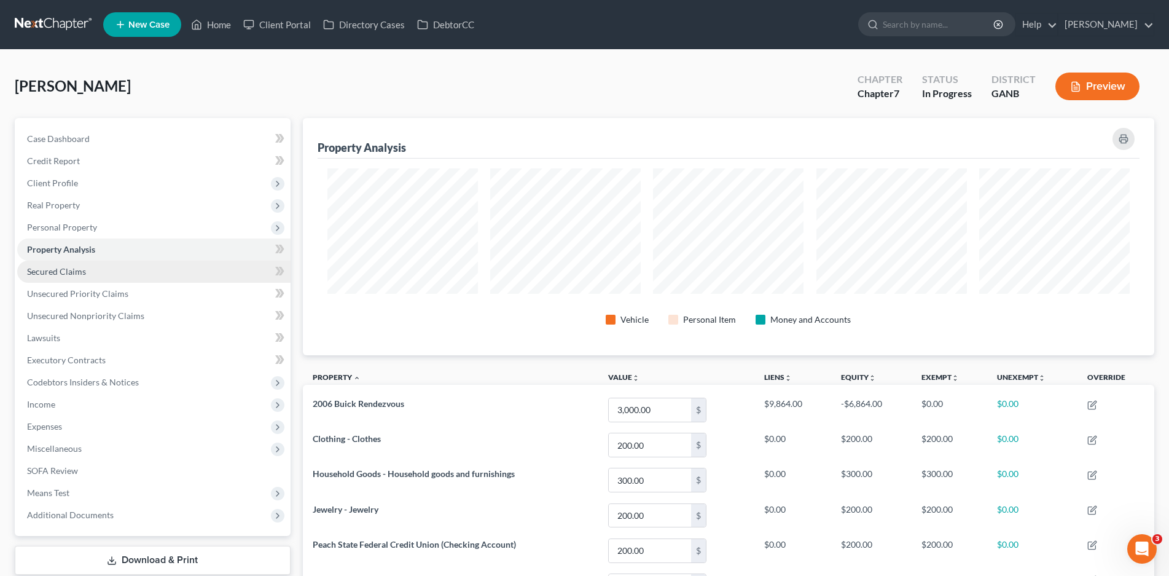
click at [58, 273] on span "Secured Claims" at bounding box center [56, 271] width 59 height 10
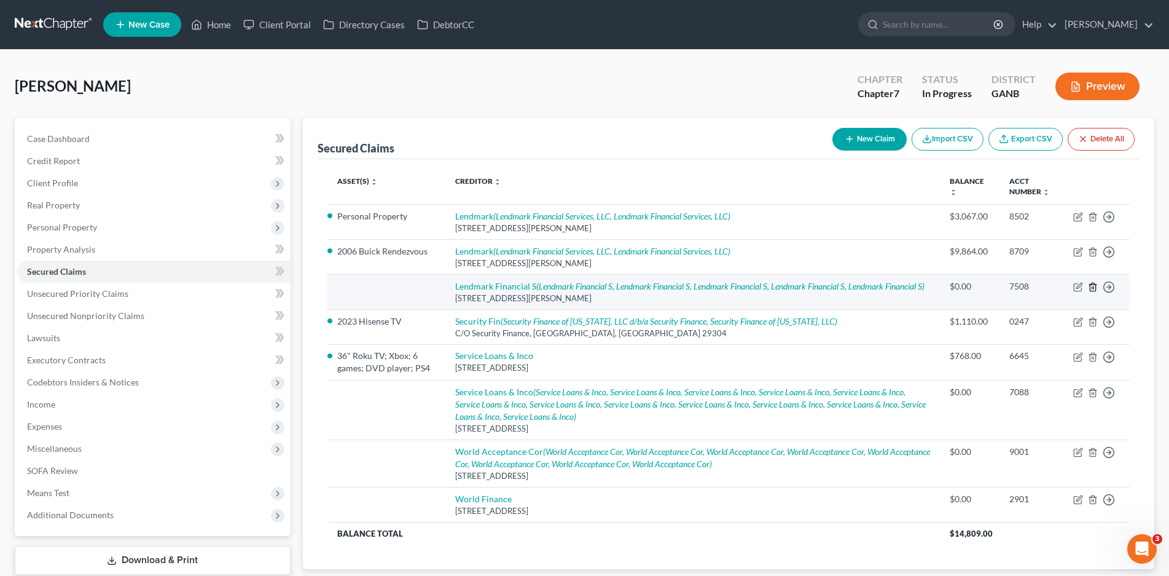
click at [1090, 286] on icon "button" at bounding box center [1093, 287] width 6 height 8
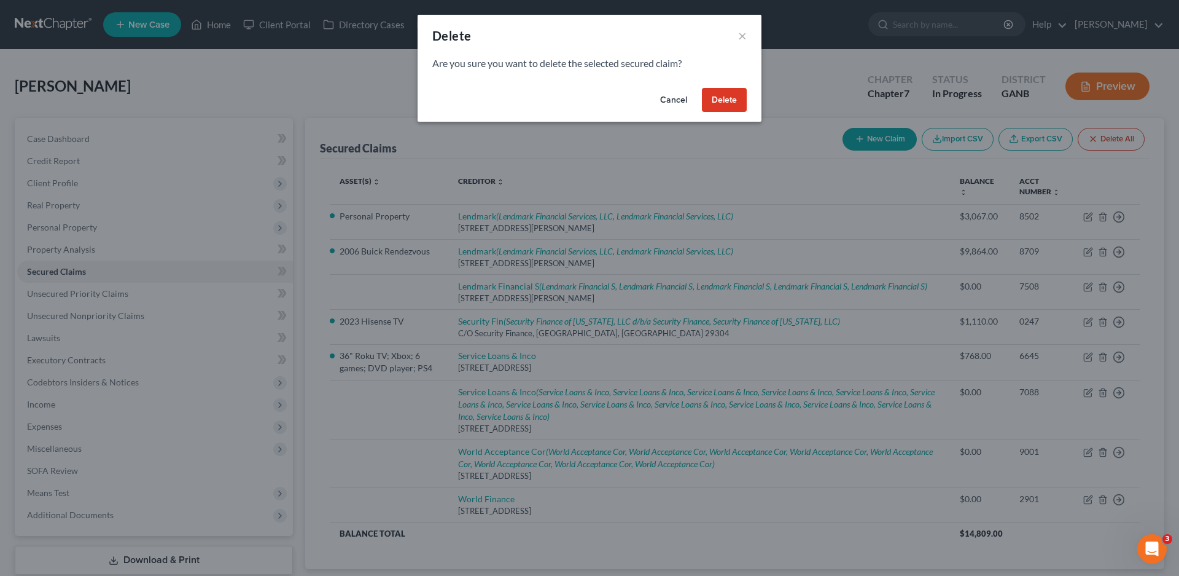
click at [727, 102] on button "Delete" at bounding box center [724, 100] width 45 height 25
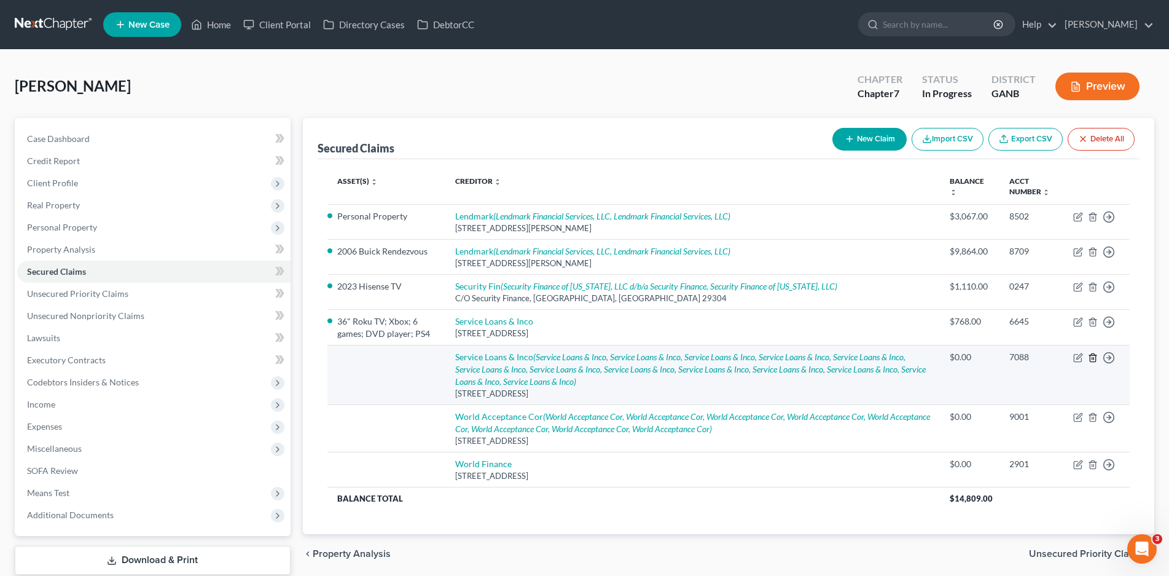
click at [1093, 356] on icon "button" at bounding box center [1093, 358] width 10 height 10
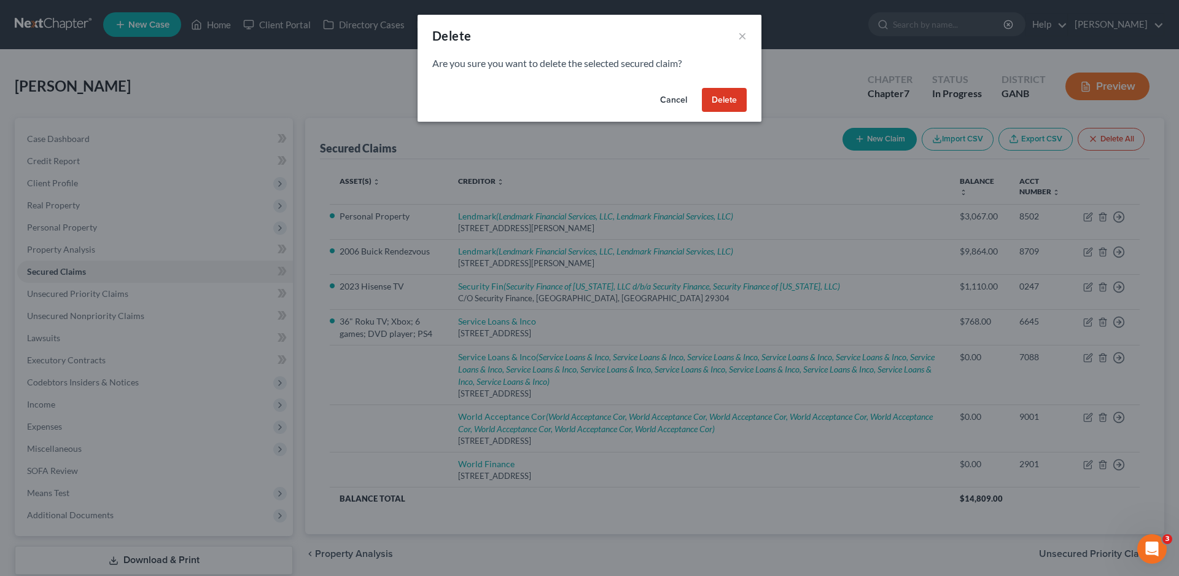
click at [724, 98] on button "Delete" at bounding box center [724, 100] width 45 height 25
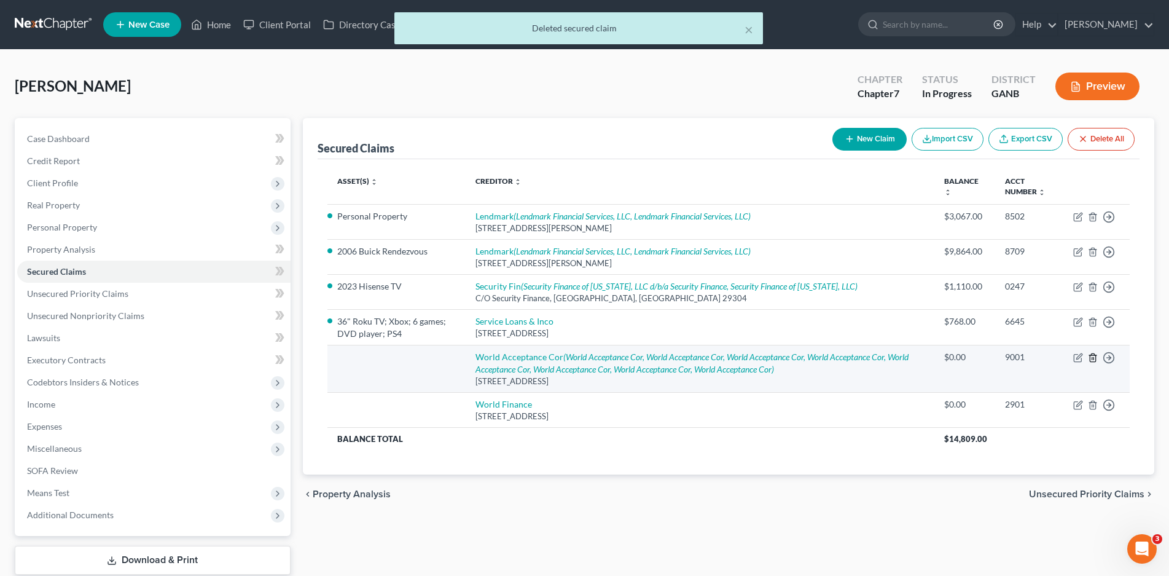
click at [1093, 356] on icon "button" at bounding box center [1093, 358] width 10 height 10
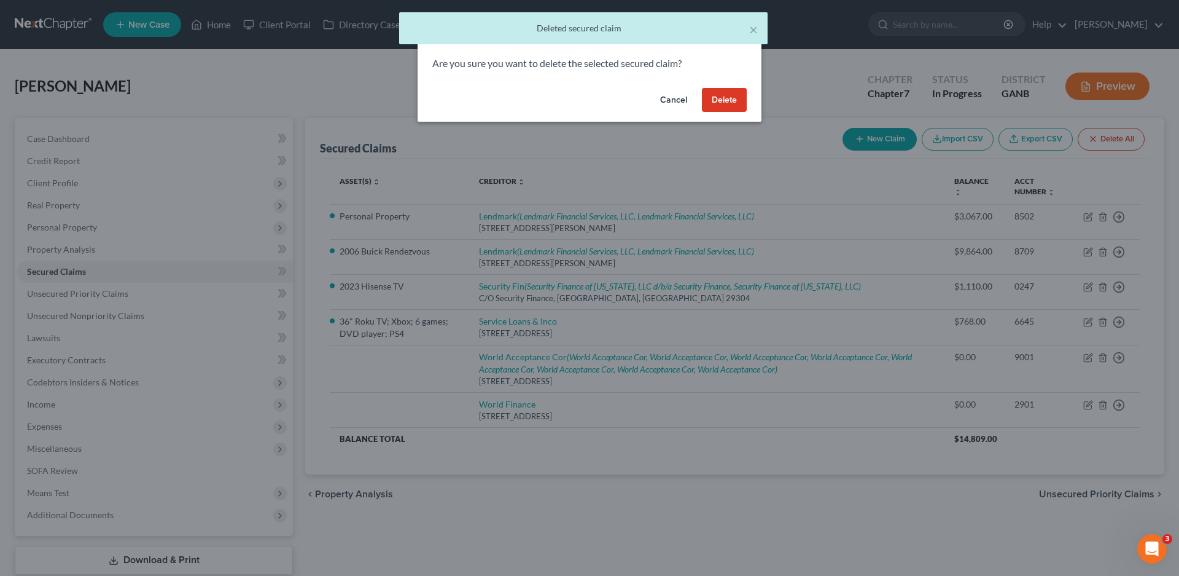
click at [716, 102] on button "Delete" at bounding box center [724, 100] width 45 height 25
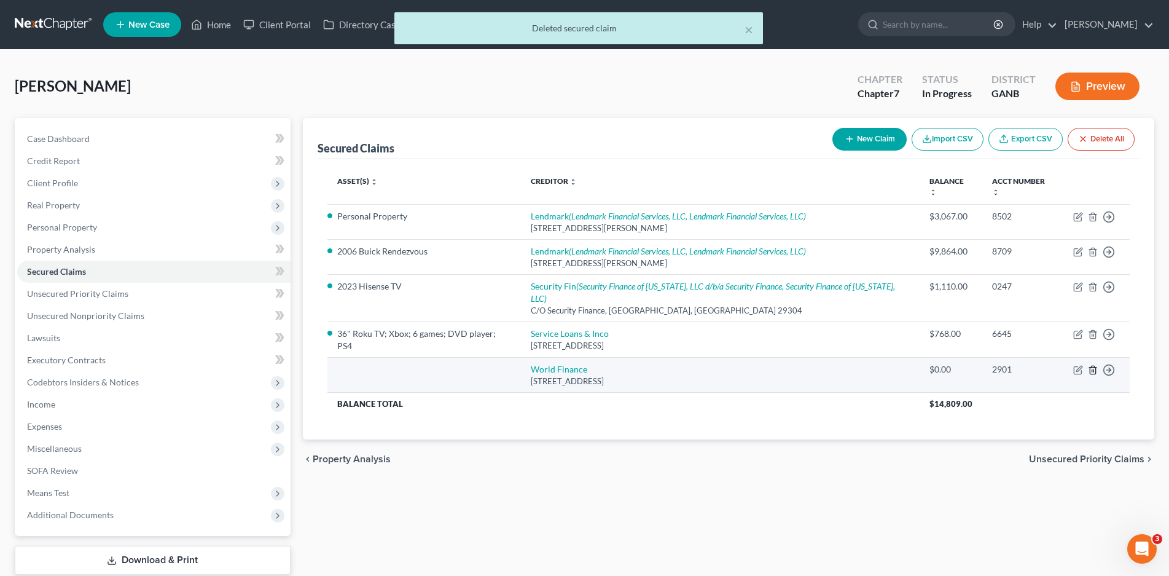
click at [1090, 365] on icon "button" at bounding box center [1093, 370] width 10 height 10
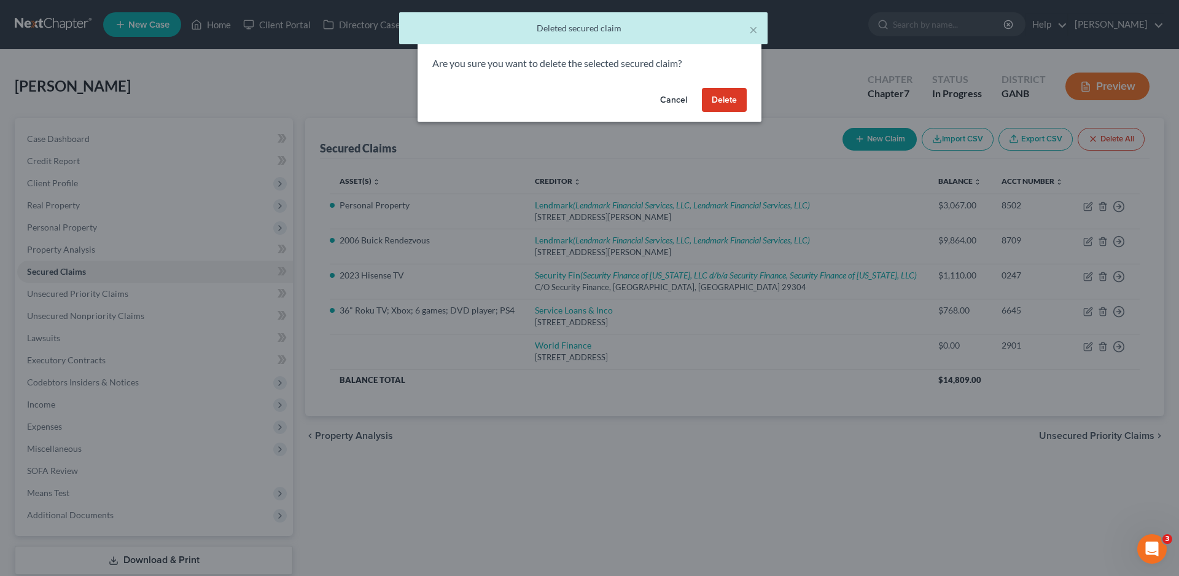
click at [730, 100] on button "Delete" at bounding box center [724, 100] width 45 height 25
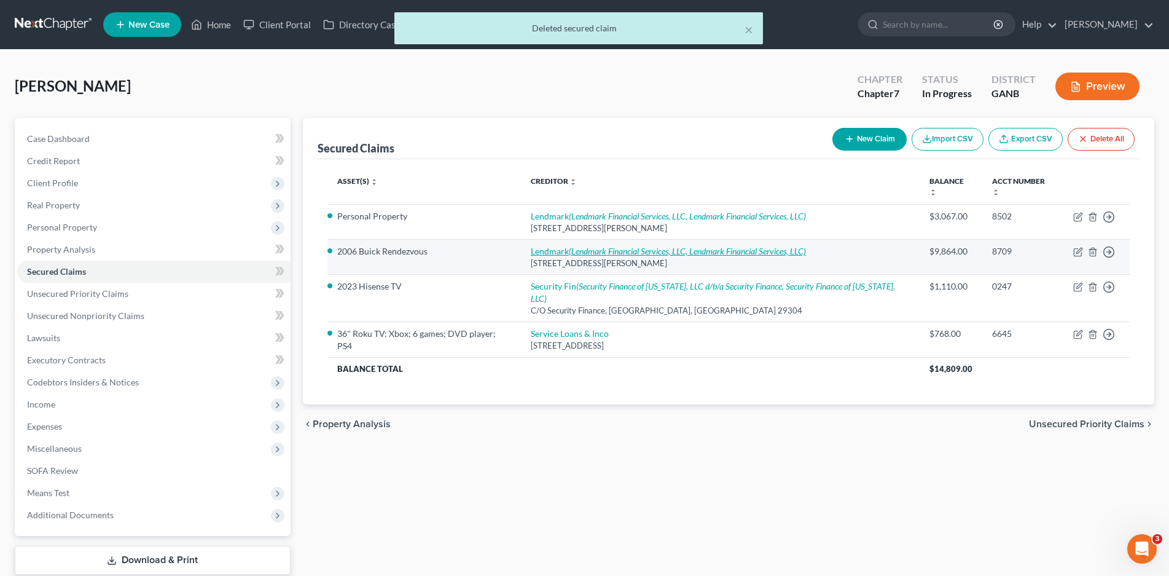
click at [631, 246] on icon "(Lendmark Financial Services, LLC, Lendmark Financial Services, LLC)" at bounding box center [687, 251] width 237 height 10
select select "10"
select select "3"
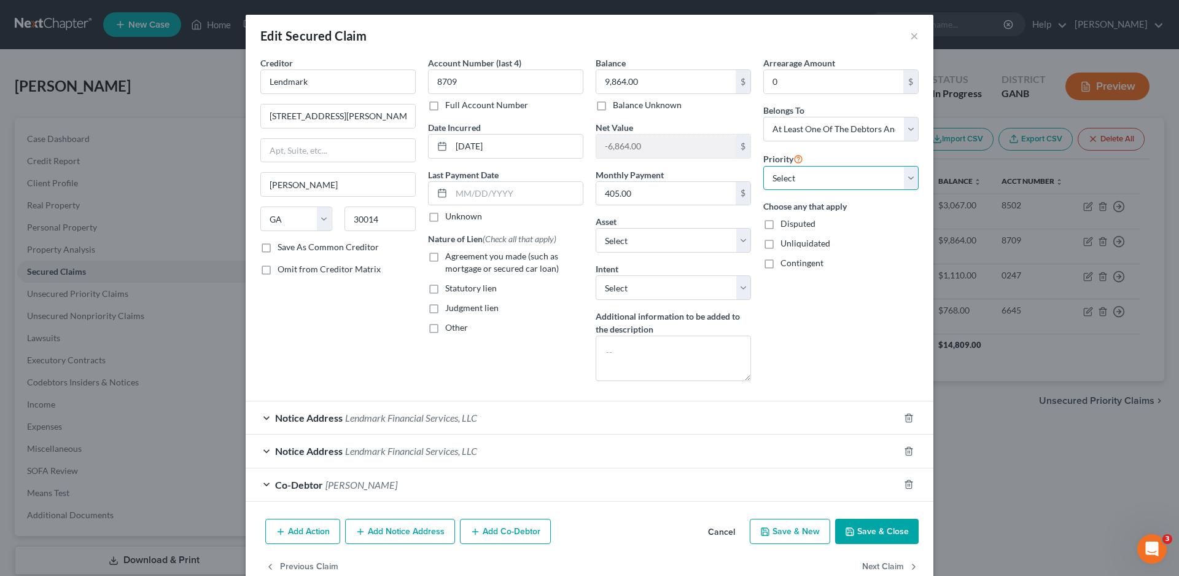
drag, startPoint x: 808, startPoint y: 178, endPoint x: 805, endPoint y: 189, distance: 12.1
click at [808, 178] on select "Select 1st 2nd 3rd 4th 5th 6th 7th 8th 9th 10th 11th 12th 13th 14th 15th 16th 1…" at bounding box center [841, 178] width 155 height 25
select select "0"
click at [764, 166] on select "Select 1st 2nd 3rd 4th 5th 6th 7th 8th 9th 10th 11th 12th 13th 14th 15th 16th 1…" at bounding box center [841, 178] width 155 height 25
click at [865, 534] on button "Save & Close" at bounding box center [877, 531] width 84 height 26
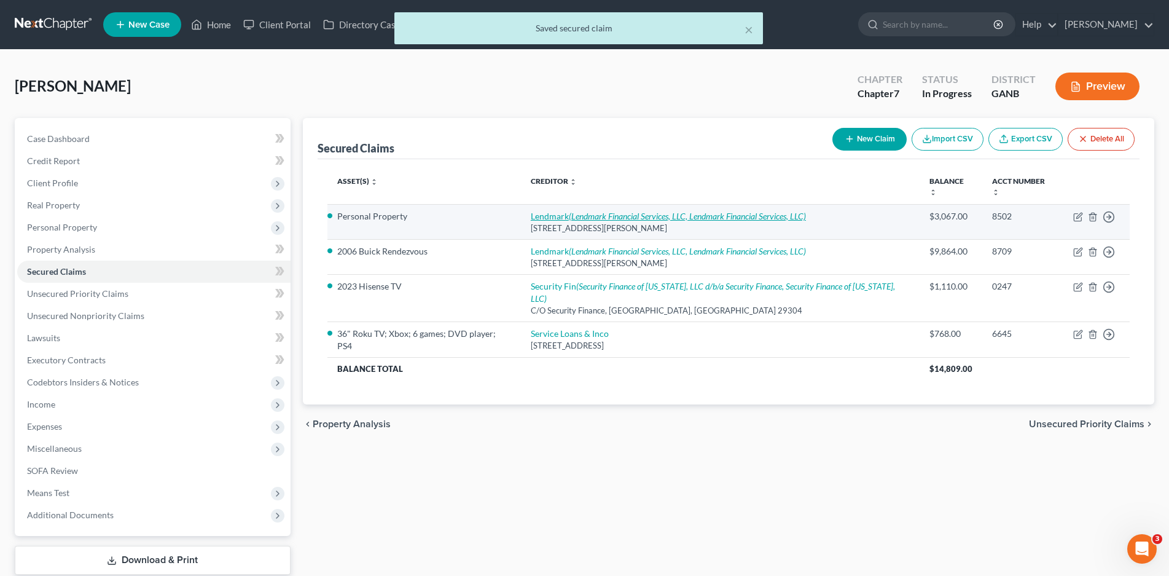
click at [597, 211] on icon "(Lendmark Financial Services, LLC, Lendmark Financial Services, LLC)" at bounding box center [687, 216] width 237 height 10
select select "10"
select select "3"
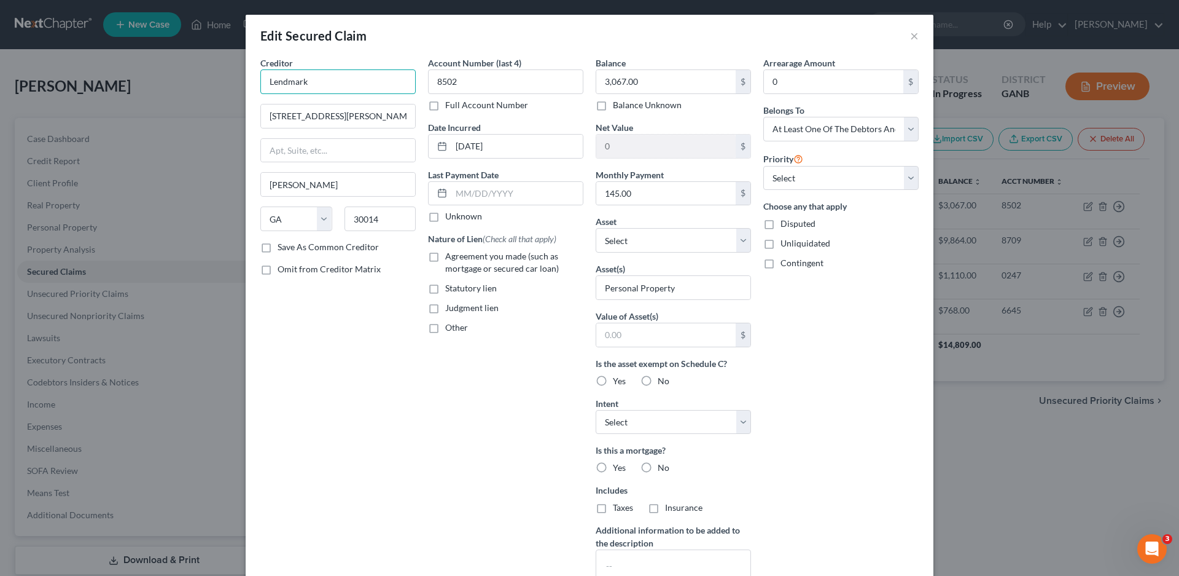
click at [332, 84] on input "Lendmark" at bounding box center [337, 81] width 155 height 25
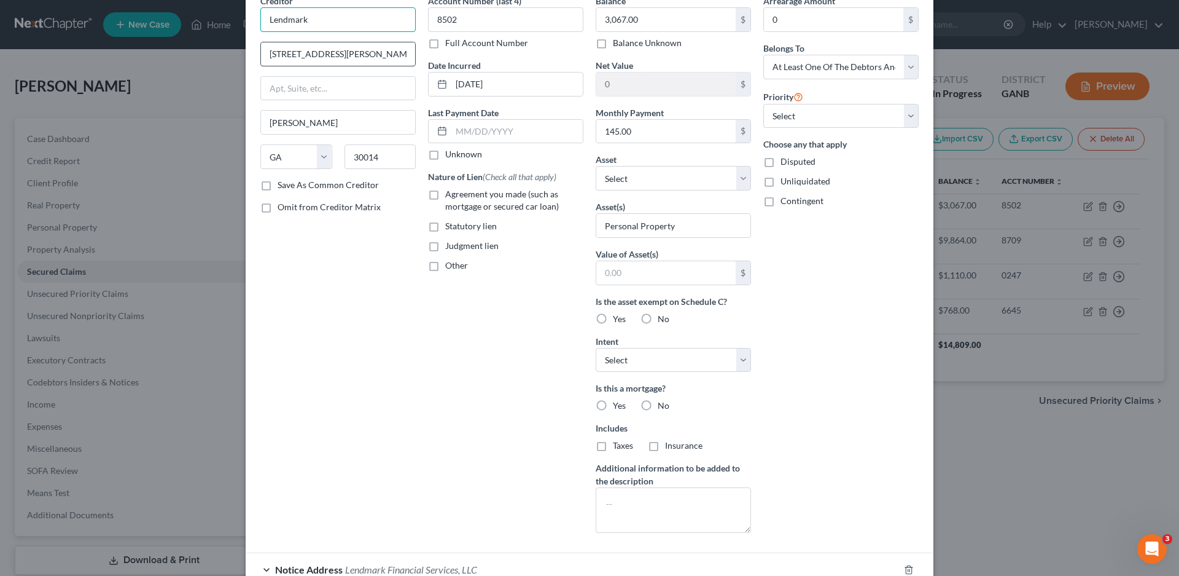
scroll to position [243, 0]
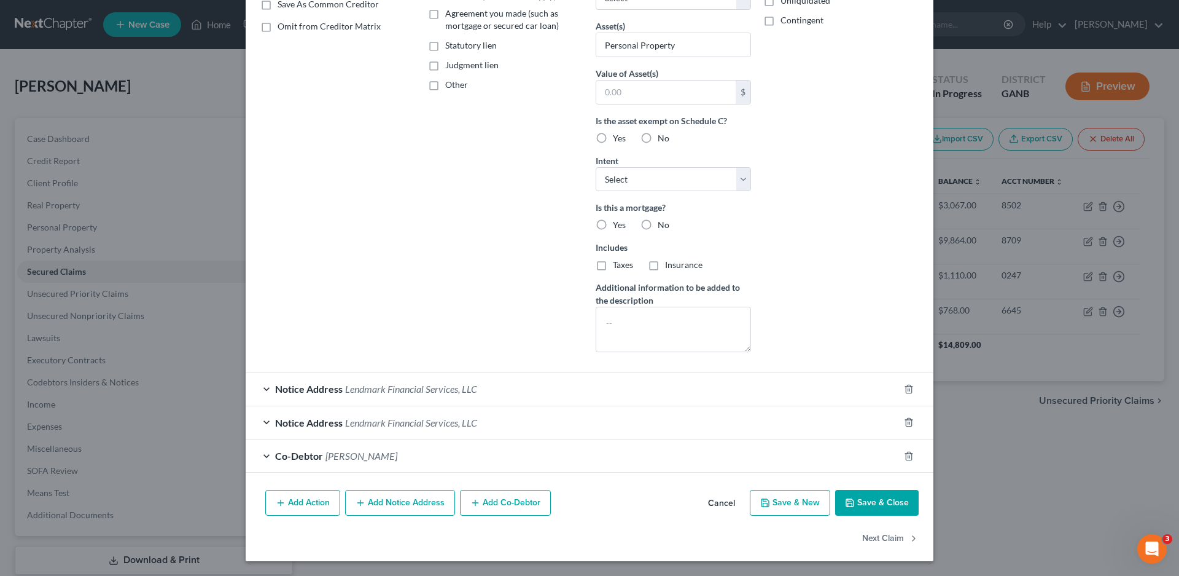
click at [257, 388] on div "Notice Address Lendmark Financial Services, LLC" at bounding box center [573, 388] width 654 height 33
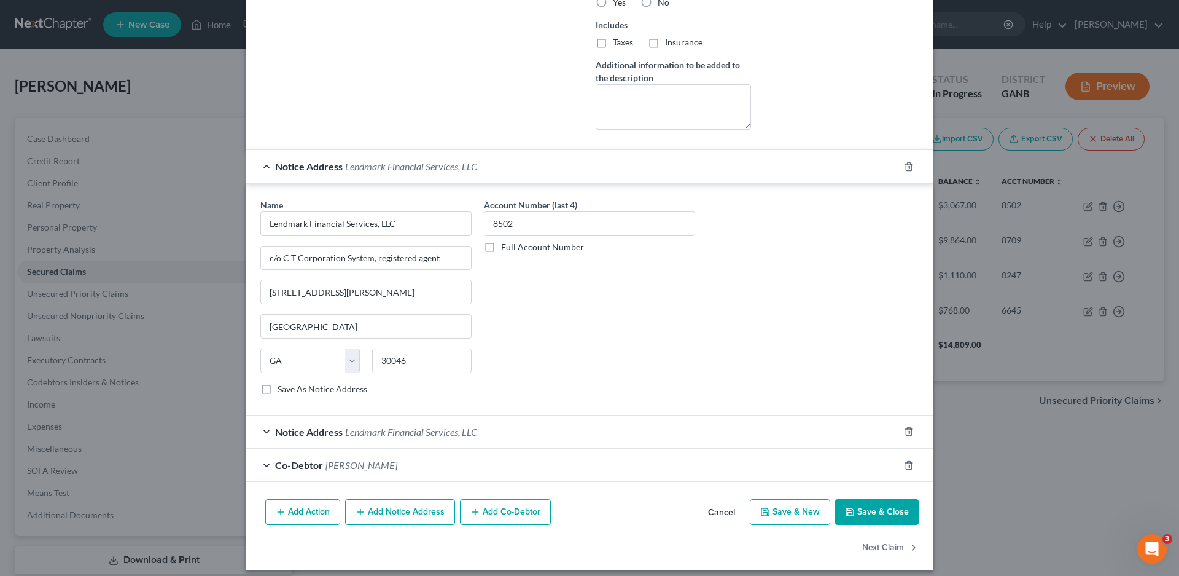
scroll to position [474, 0]
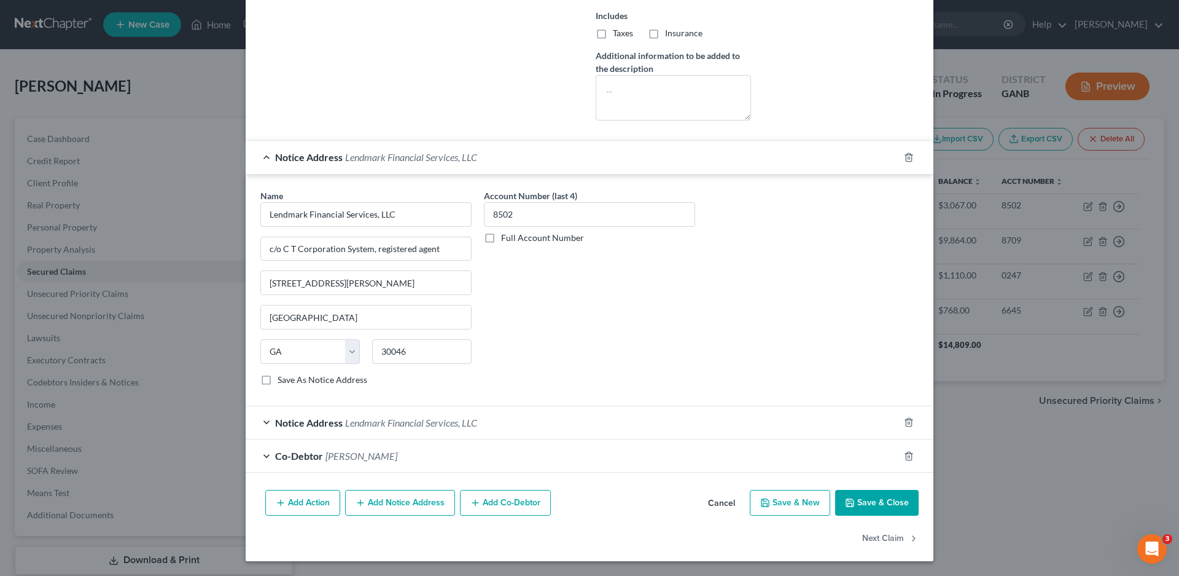
click at [256, 421] on div "Notice Address Lendmark Financial Services, LLC" at bounding box center [573, 422] width 654 height 33
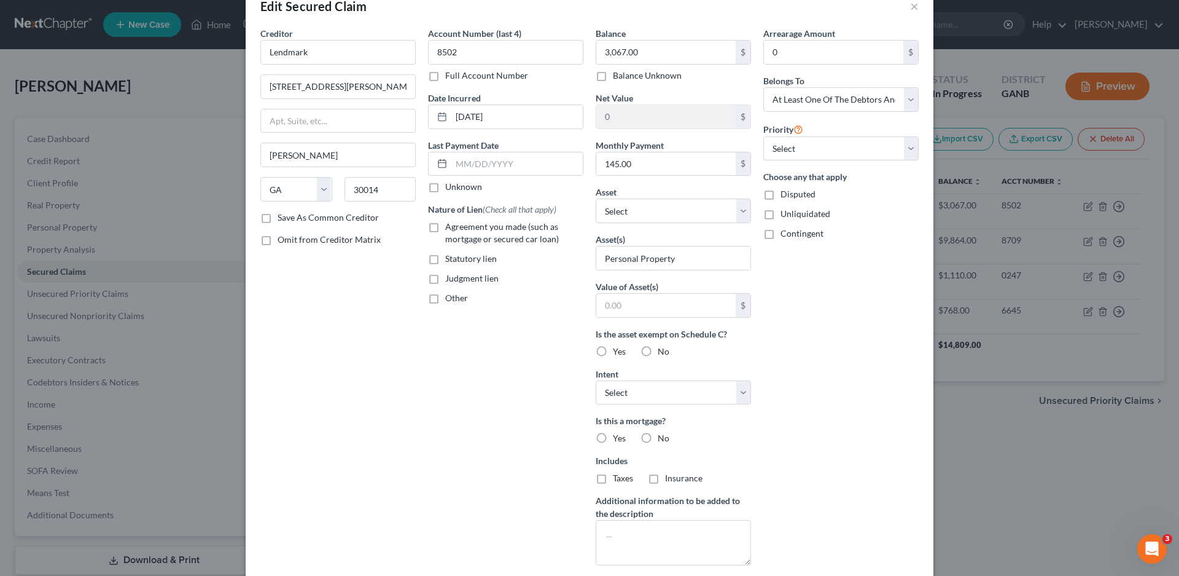
scroll to position [0, 0]
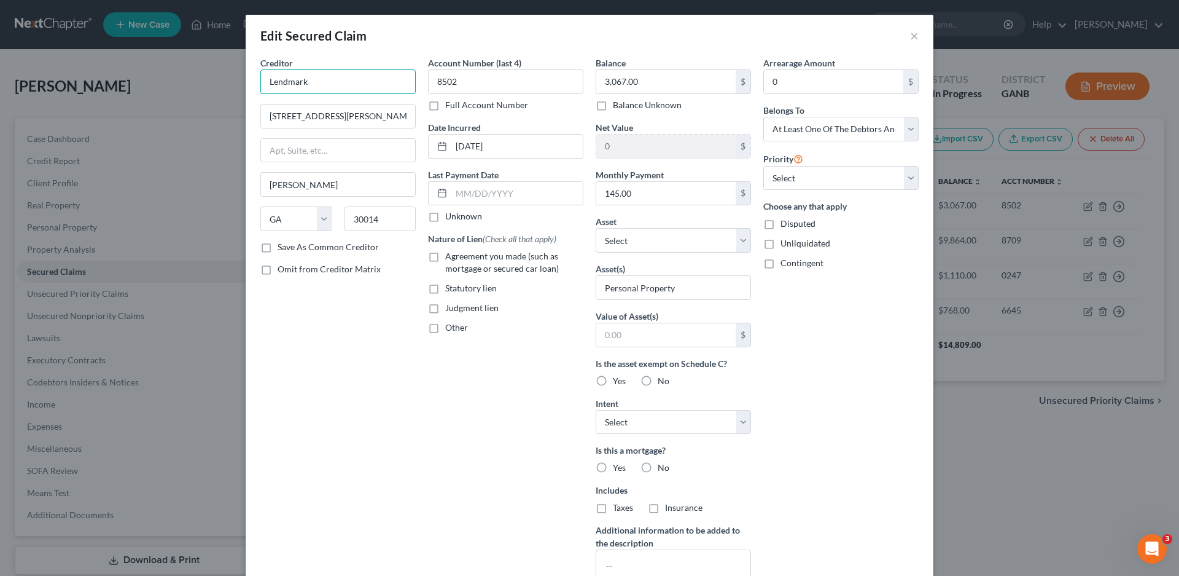
click at [326, 81] on input "Lendmark" at bounding box center [337, 81] width 155 height 25
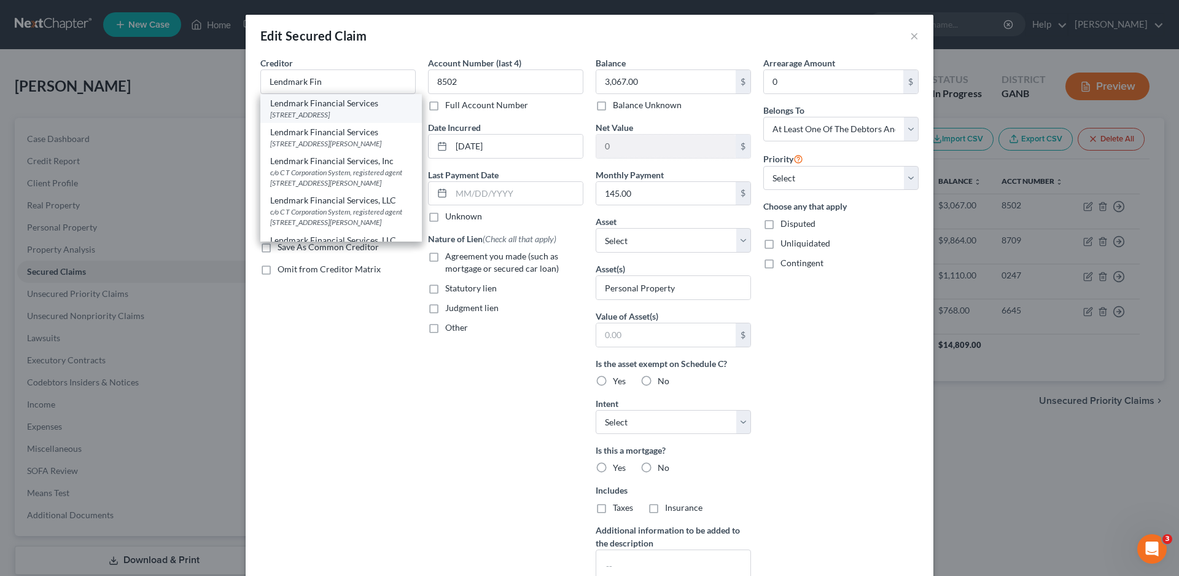
click at [290, 111] on div "[STREET_ADDRESS]" at bounding box center [341, 114] width 142 height 10
type input "Lendmark Financial Services"
type input "[STREET_ADDRESS]"
type input "Suite 300"
type input "[GEOGRAPHIC_DATA]"
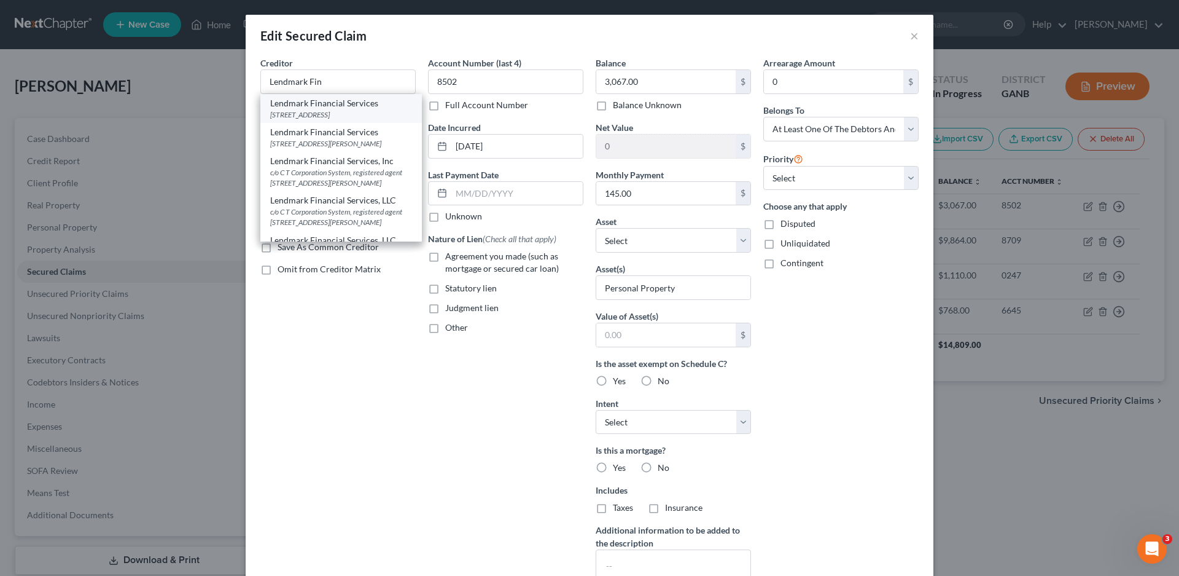
type input "30043"
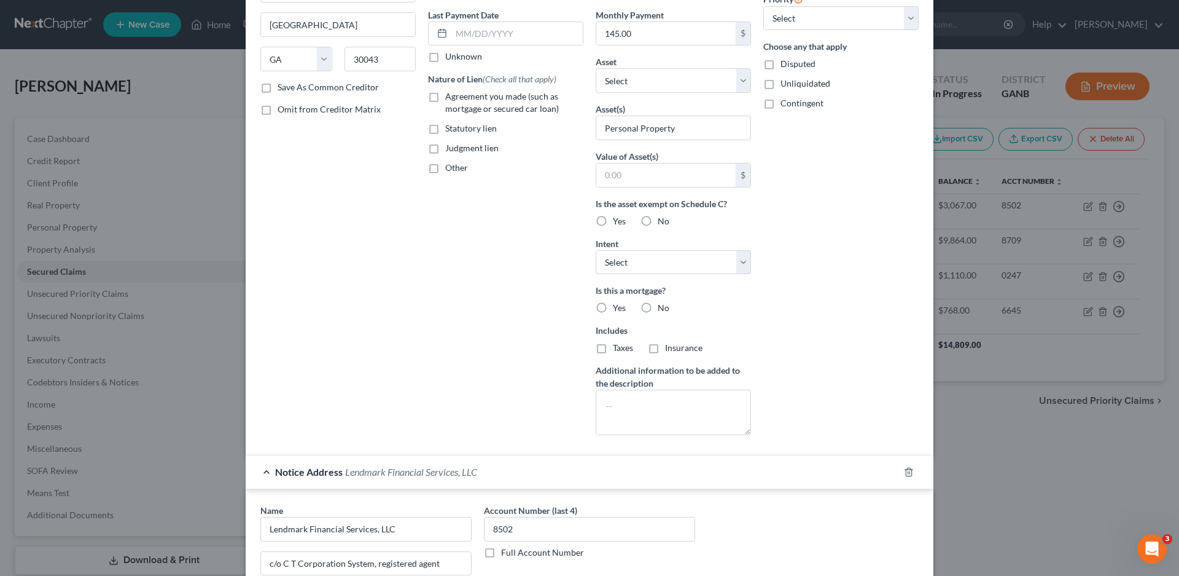
scroll to position [676, 0]
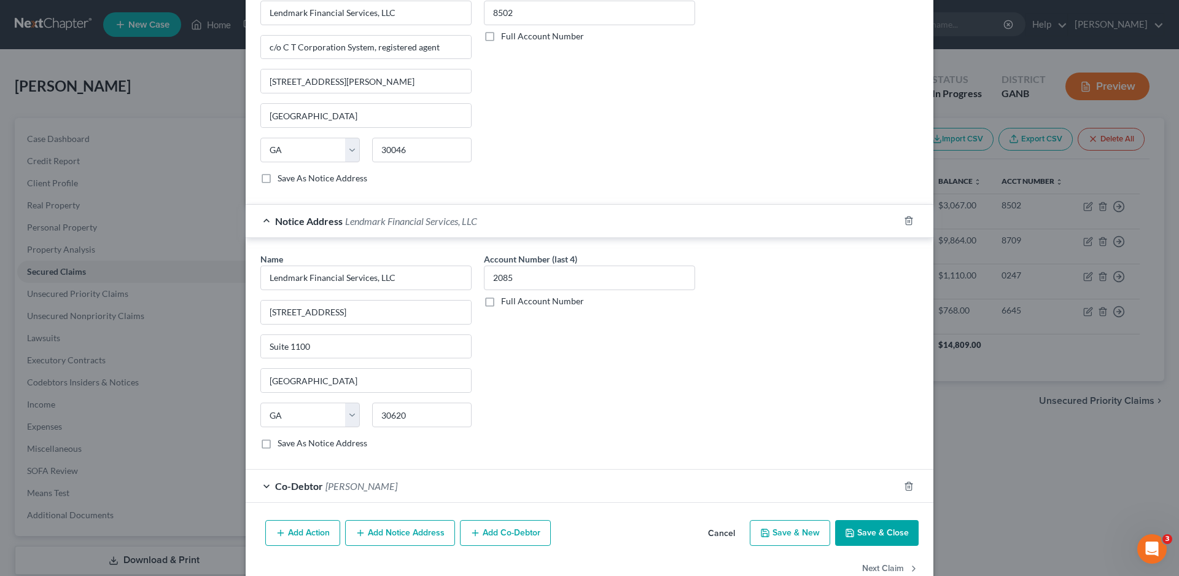
click at [255, 221] on div "Notice Address Lendmark Financial Services, LLC" at bounding box center [573, 221] width 654 height 33
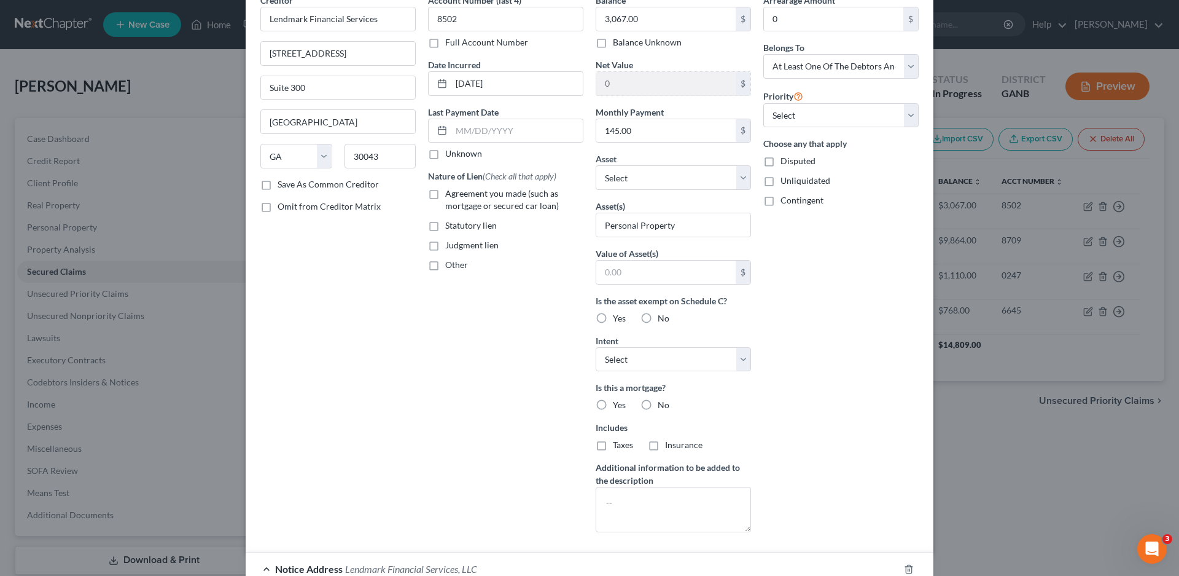
scroll to position [123, 0]
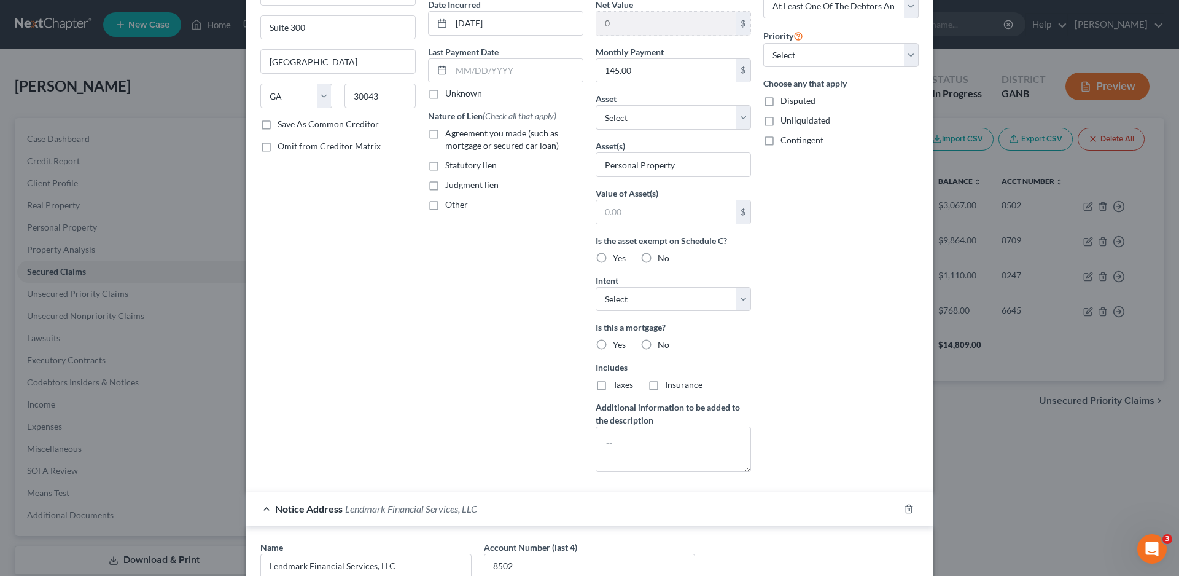
click at [445, 93] on label "Unknown" at bounding box center [463, 93] width 37 height 12
click at [450, 93] on input "Unknown" at bounding box center [454, 91] width 8 height 8
checkbox input "true"
click at [445, 203] on label "Other" at bounding box center [456, 204] width 23 height 12
click at [450, 203] on input "Other" at bounding box center [454, 202] width 8 height 8
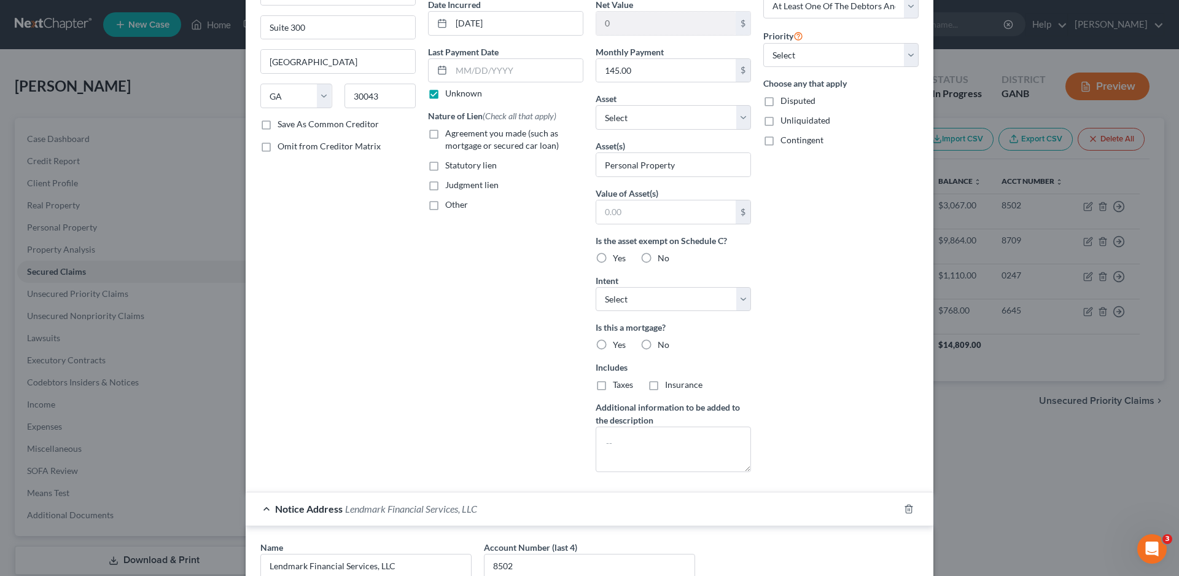
checkbox input "true"
click at [451, 230] on input "text" at bounding box center [506, 232] width 154 height 23
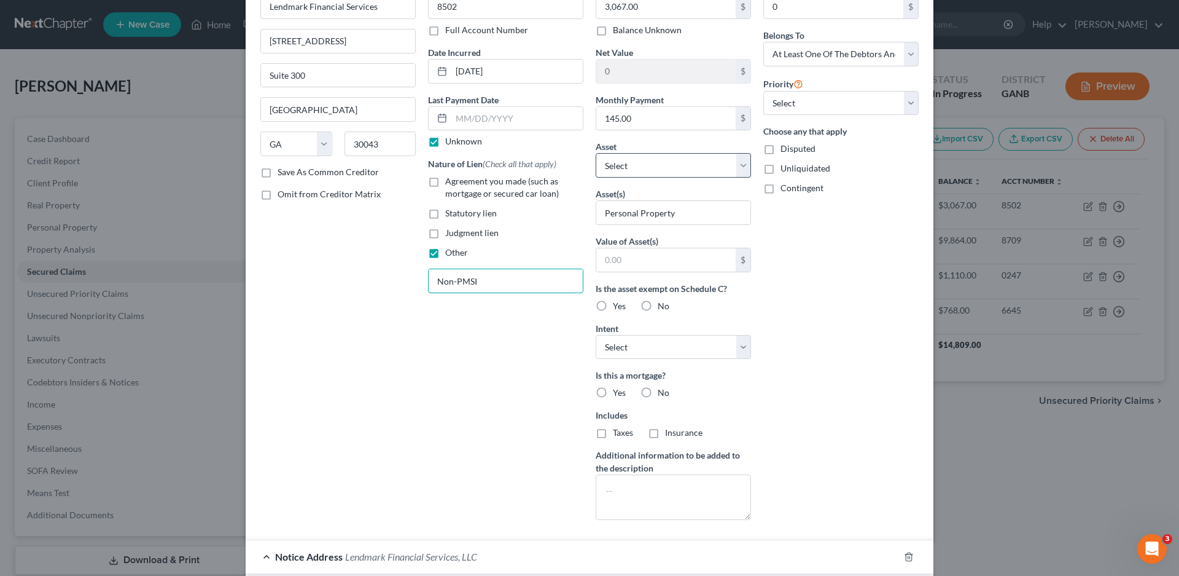
scroll to position [0, 0]
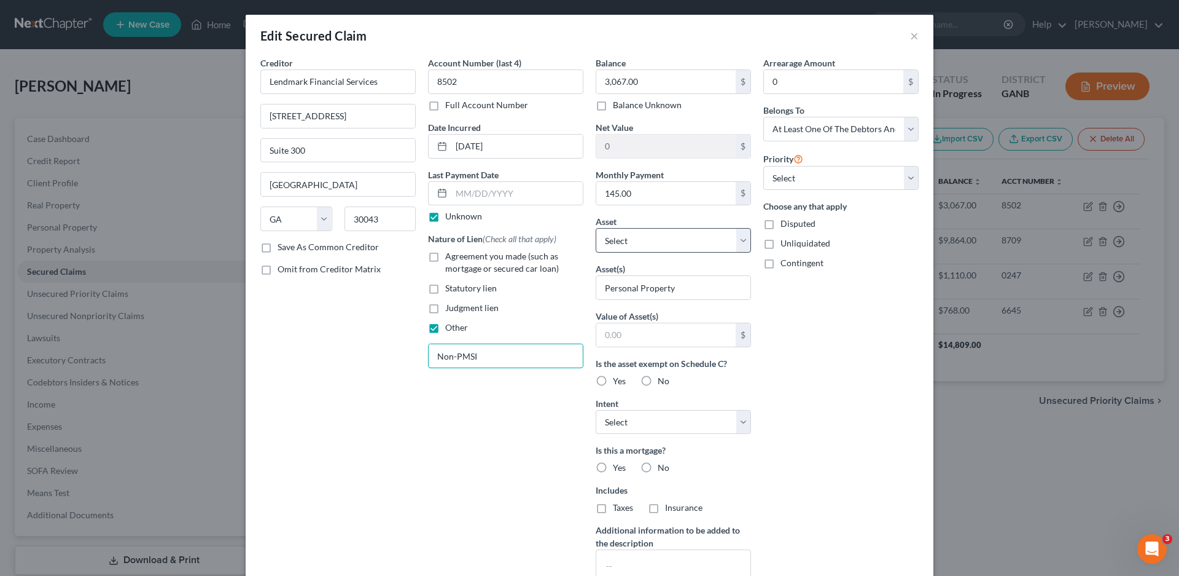
type input "Non-PMSI"
click at [628, 238] on select "Select Other Multiple Assets 2006 Buick Rendezvous - $3000.0 Household Goods - …" at bounding box center [673, 240] width 155 height 25
select select "1"
click at [596, 228] on select "Select Other Multiple Assets 2006 Buick Rendezvous - $3000.0 Household Goods - …" at bounding box center [673, 240] width 155 height 25
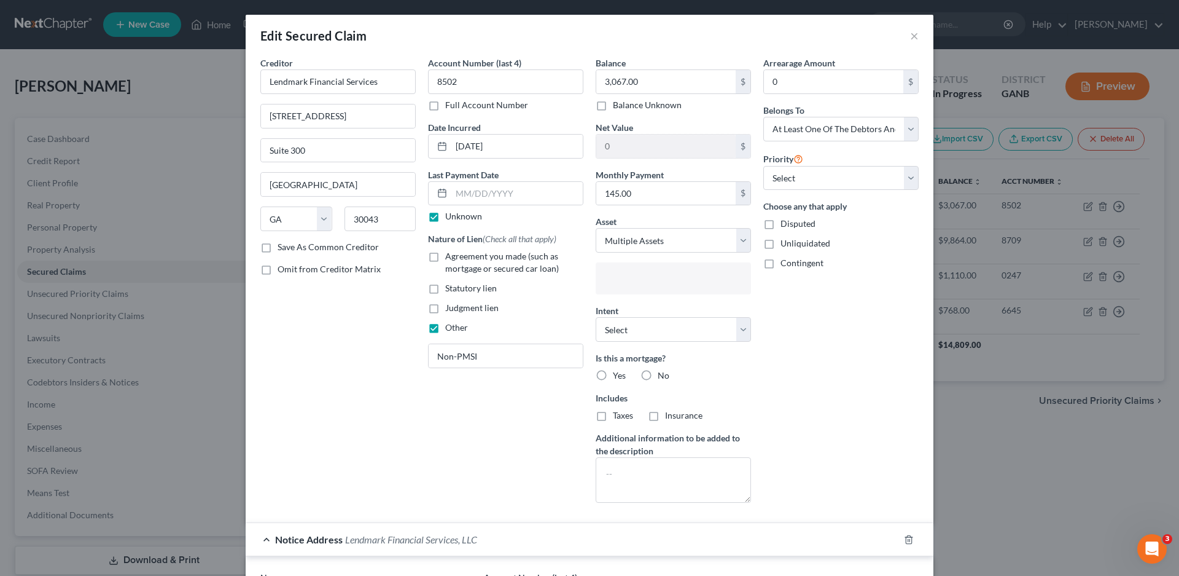
click at [635, 282] on input "text" at bounding box center [672, 279] width 138 height 18
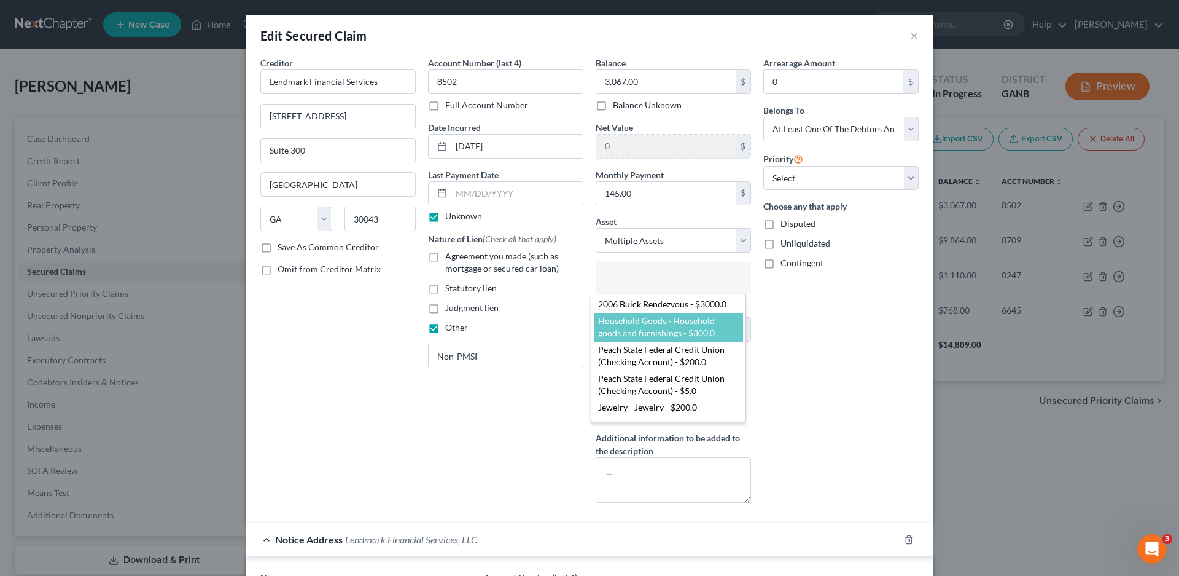
select select "2859356"
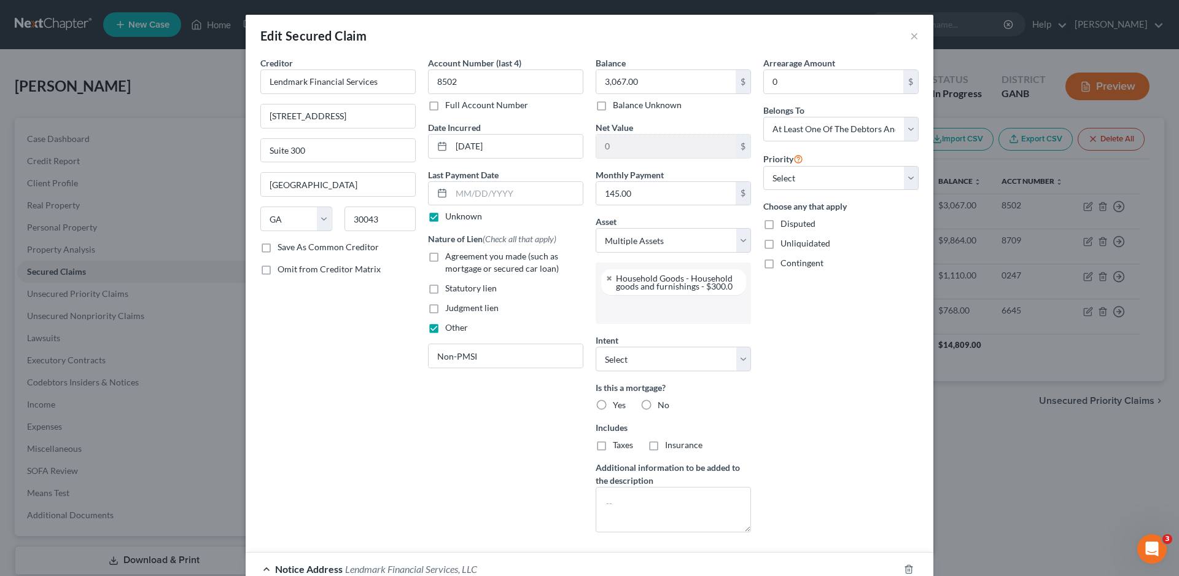
scroll to position [11, 0]
click at [630, 314] on input "text" at bounding box center [672, 309] width 138 height 18
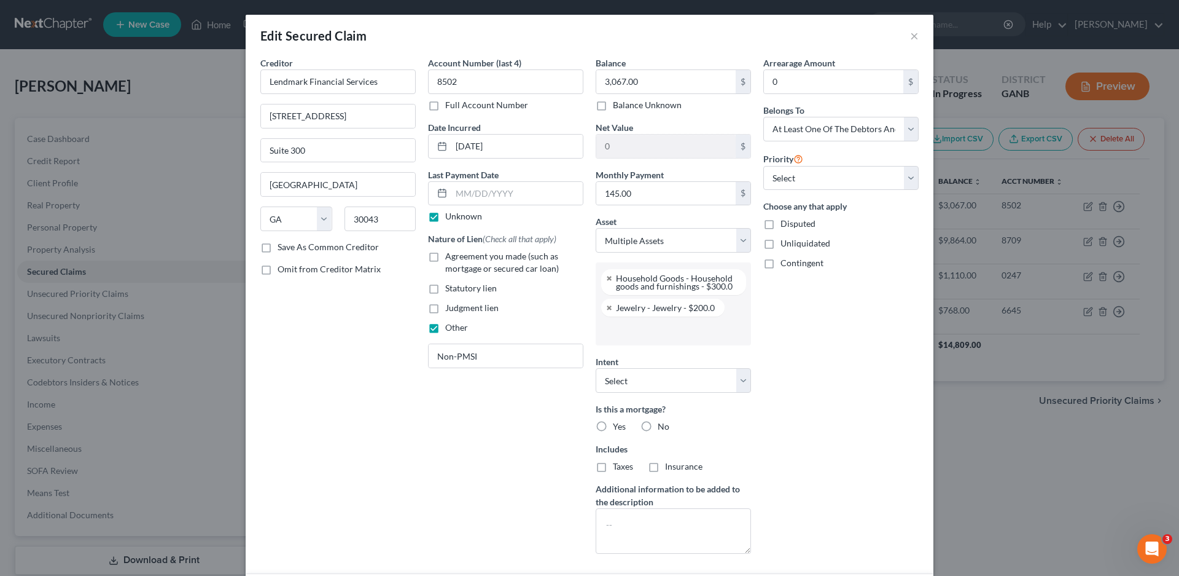
click at [628, 334] on input "text" at bounding box center [672, 330] width 138 height 18
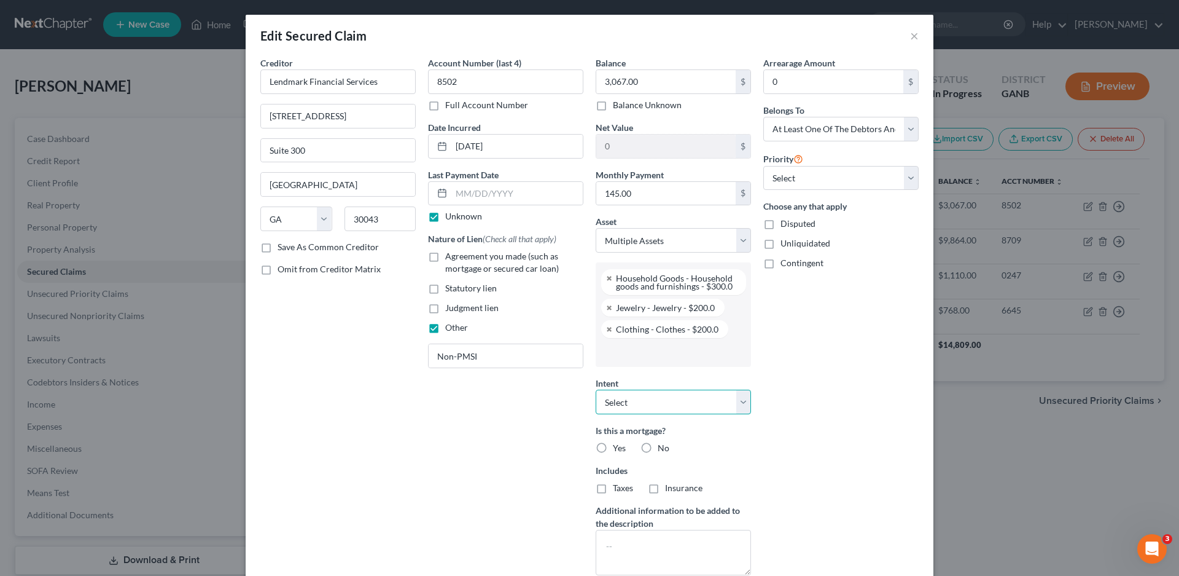
drag, startPoint x: 638, startPoint y: 401, endPoint x: 626, endPoint y: 413, distance: 16.9
click at [638, 401] on select "Select Surrender Redeem Reaffirm Avoid Other" at bounding box center [673, 401] width 155 height 25
select select "3"
click at [596, 389] on select "Select Surrender Redeem Reaffirm Avoid Other" at bounding box center [673, 401] width 155 height 25
click at [658, 446] on label "No" at bounding box center [664, 448] width 12 height 12
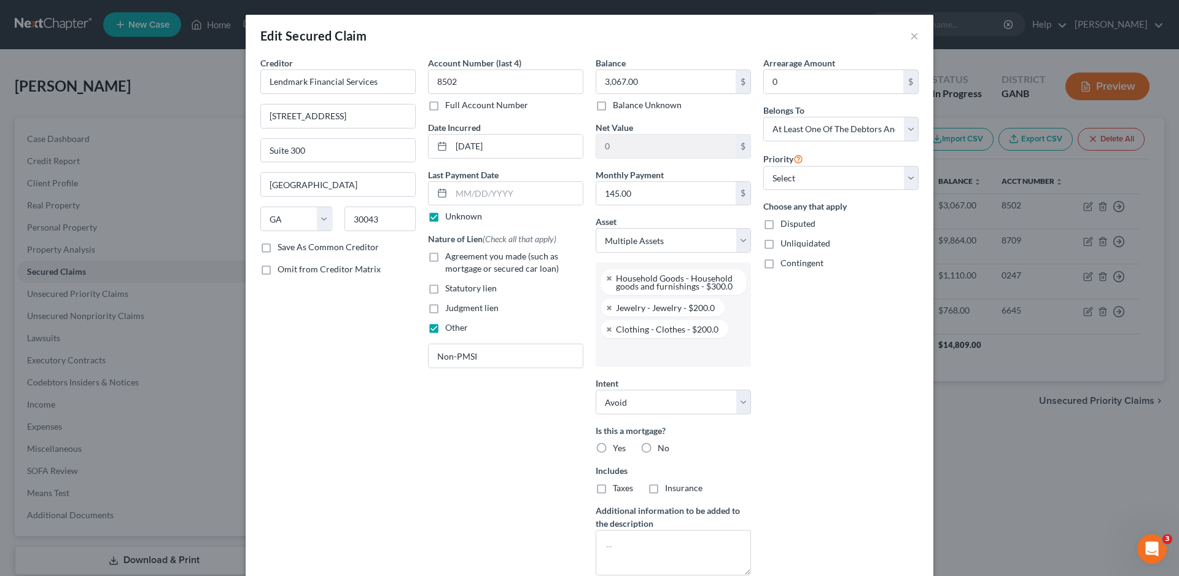
click at [663, 446] on input "No" at bounding box center [667, 446] width 8 height 8
radio input "true"
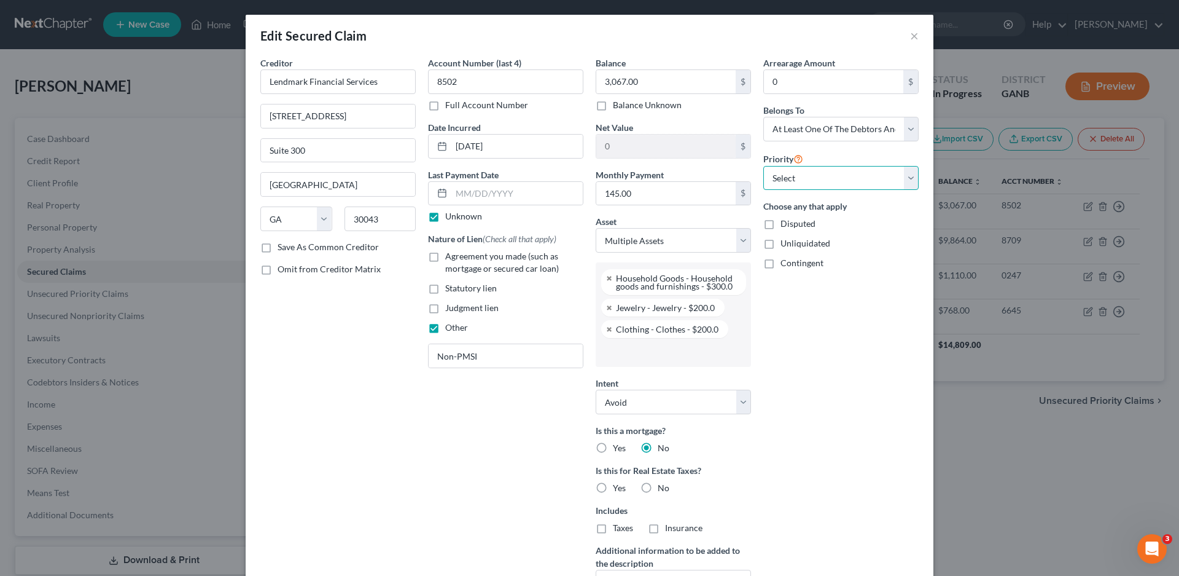
drag, startPoint x: 773, startPoint y: 176, endPoint x: 773, endPoint y: 189, distance: 12.3
click at [773, 178] on select "Select 1st 2nd 3rd 4th 5th 6th 7th 8th 9th 10th 11th 12th 13th 14th 15th 16th 1…" at bounding box center [841, 178] width 155 height 25
select select "0"
click at [764, 166] on select "Select 1st 2nd 3rd 4th 5th 6th 7th 8th 9th 10th 11th 12th 13th 14th 15th 16th 1…" at bounding box center [841, 178] width 155 height 25
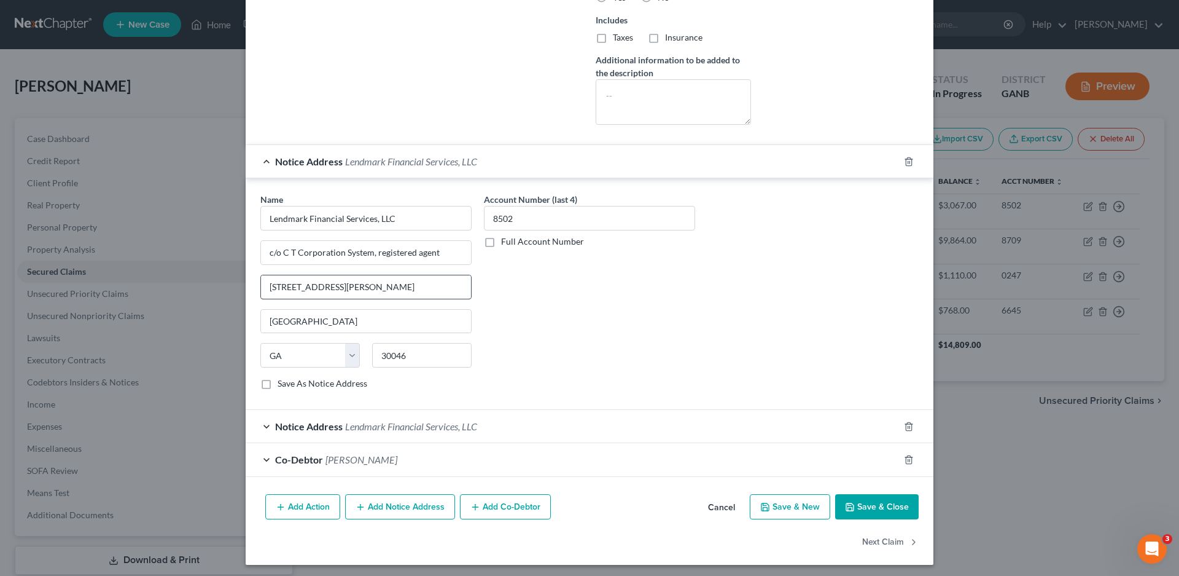
scroll to position [494, 0]
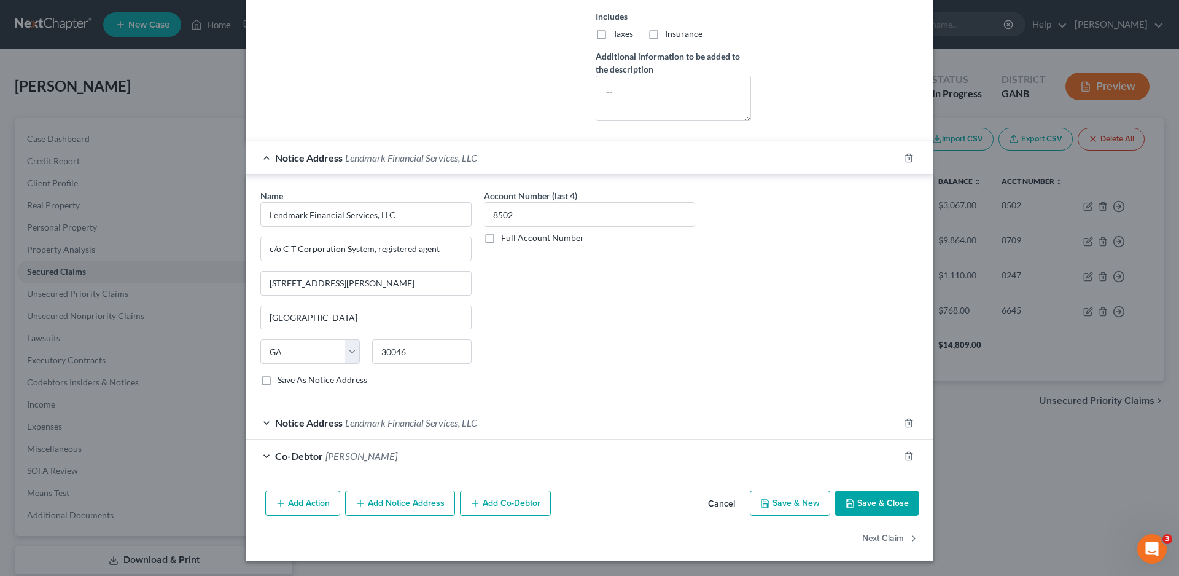
click at [258, 422] on div "Notice Address Lendmark Financial Services, LLC" at bounding box center [573, 422] width 654 height 33
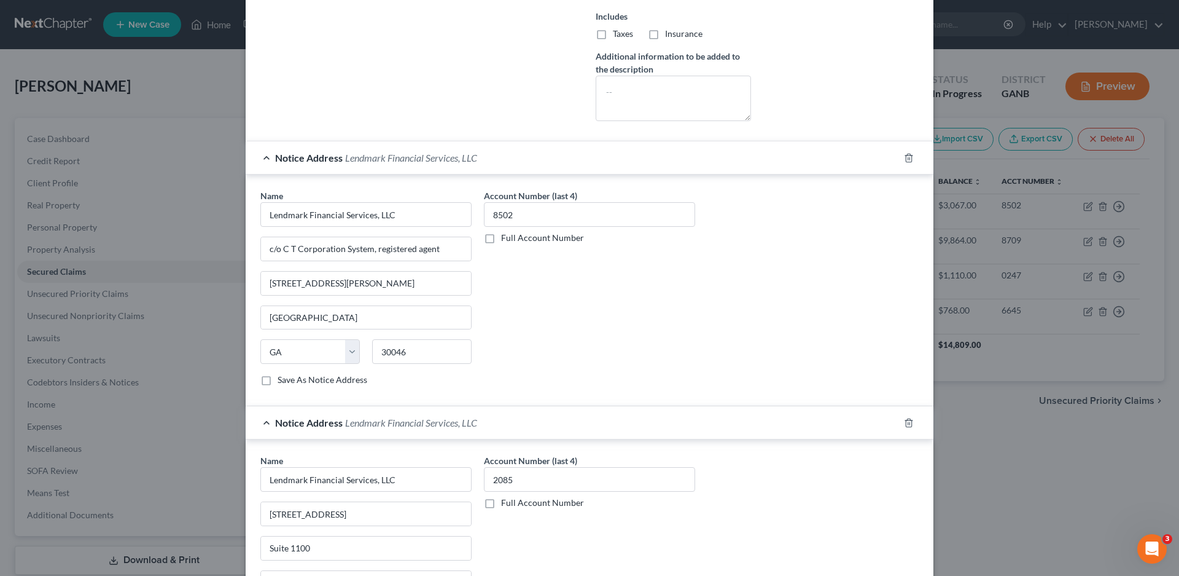
click at [258, 422] on div "Notice Address Lendmark Financial Services, LLC" at bounding box center [573, 422] width 654 height 33
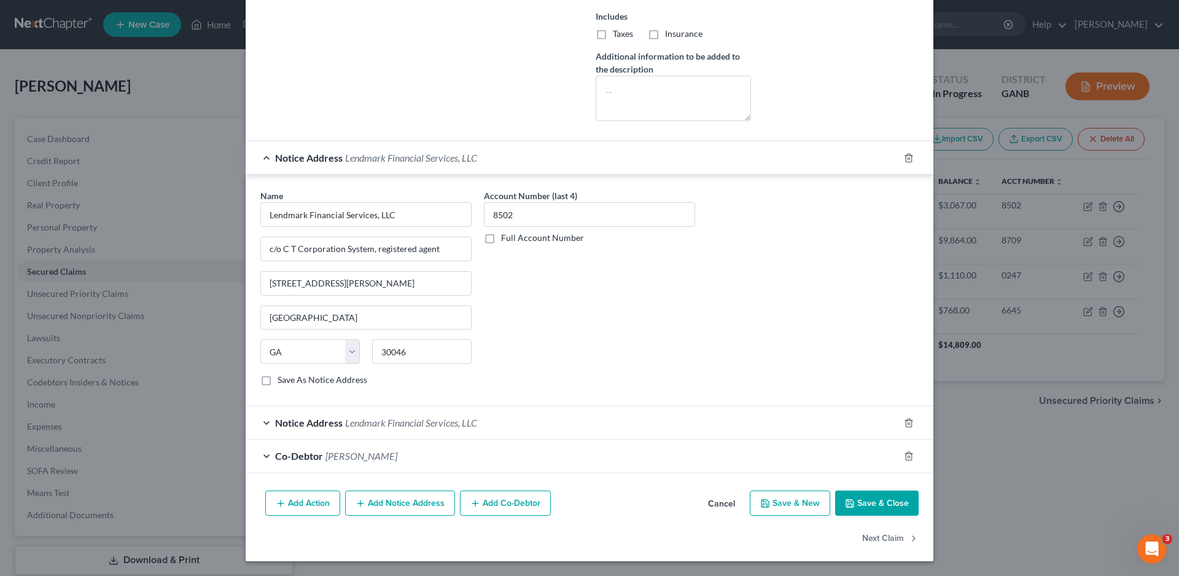
click at [258, 422] on div "Notice Address Lendmark Financial Services, LLC" at bounding box center [573, 422] width 654 height 33
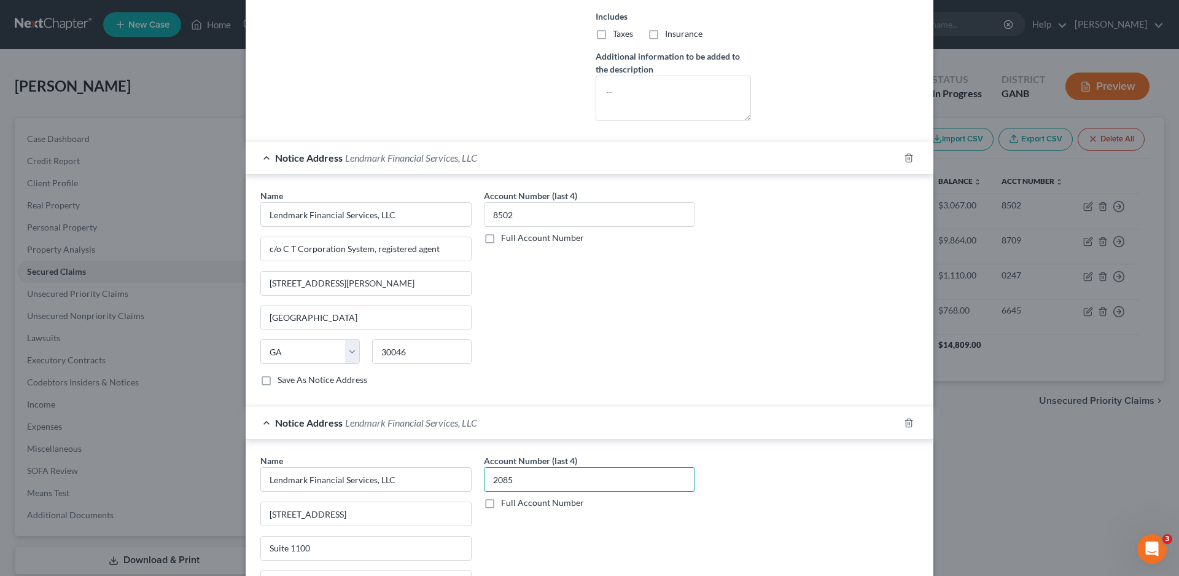
click at [508, 482] on input "2085" at bounding box center [589, 479] width 211 height 25
drag, startPoint x: 502, startPoint y: 483, endPoint x: 473, endPoint y: 485, distance: 29.0
click at [478, 485] on div "Account Number (last 4) 2085 Full Account Number" at bounding box center [590, 557] width 224 height 206
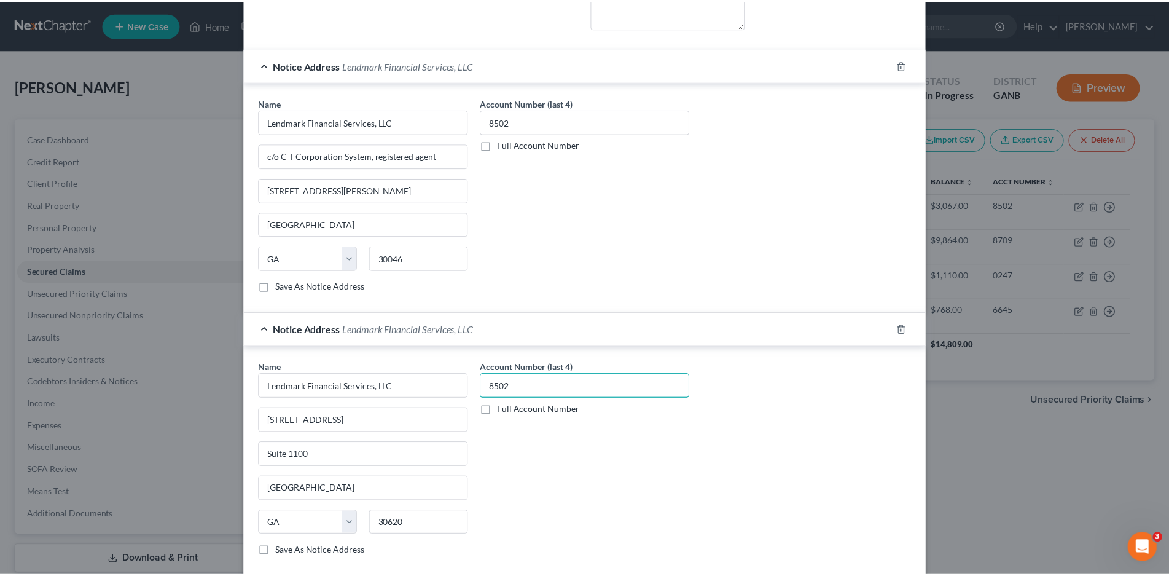
scroll to position [725, 0]
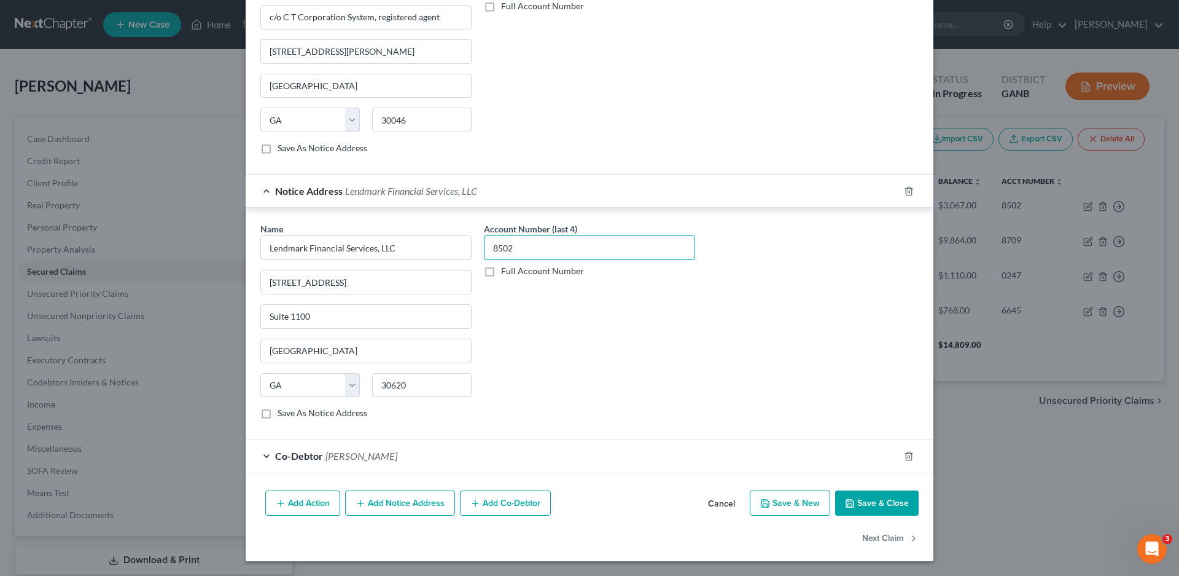
type input "8502"
click at [866, 498] on button "Save & Close" at bounding box center [877, 503] width 84 height 26
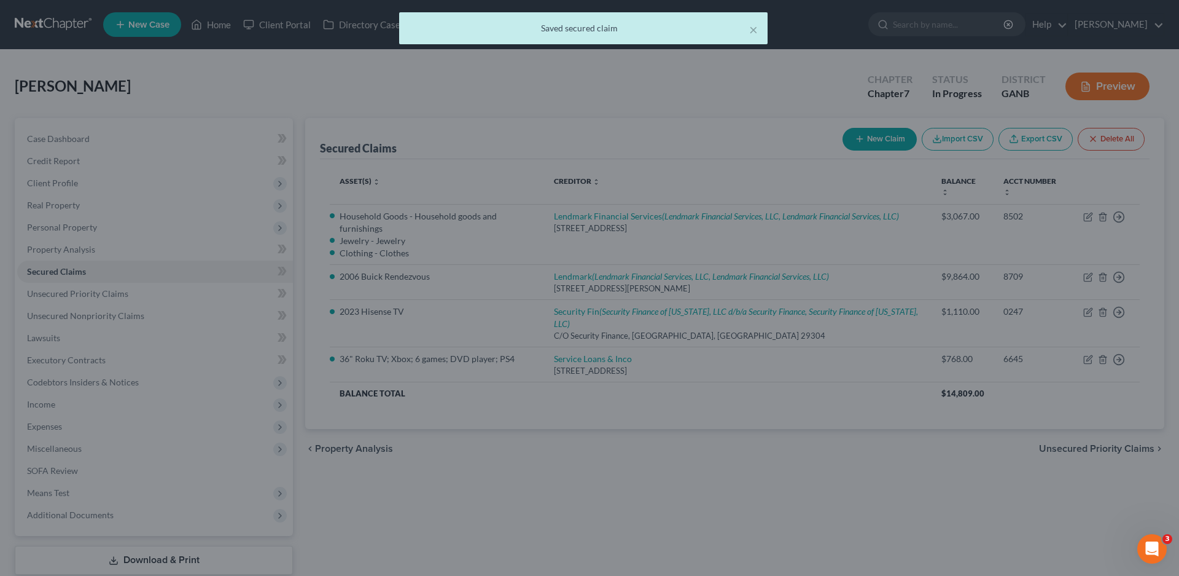
scroll to position [0, 0]
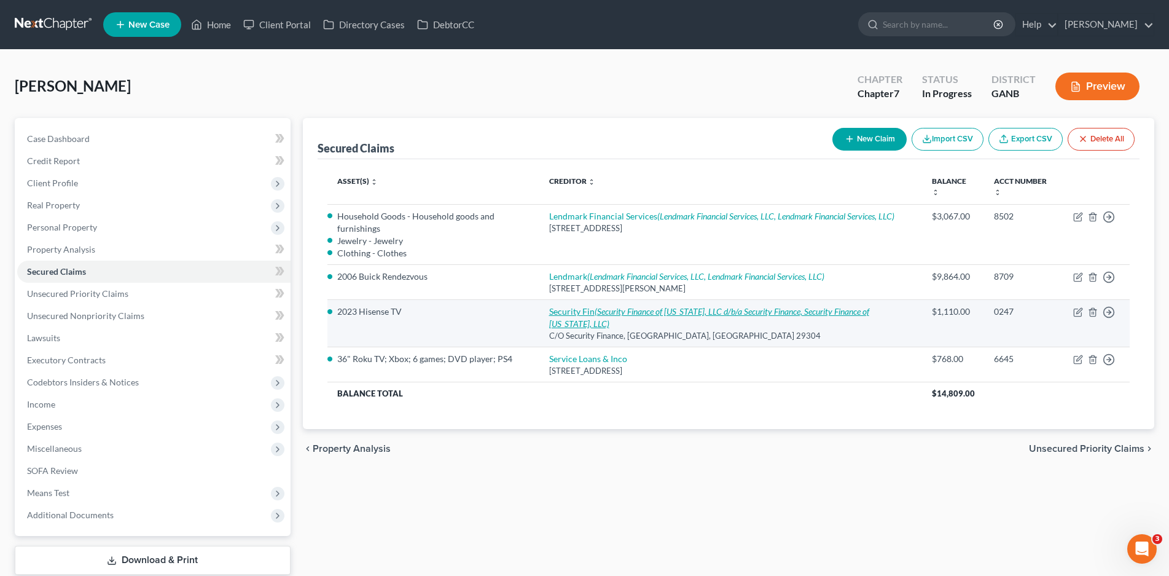
click at [654, 310] on icon "(Security Finance of [US_STATE], LLC d/b/a Security Finance, Security Finance o…" at bounding box center [709, 317] width 320 height 23
select select "42"
select select "0"
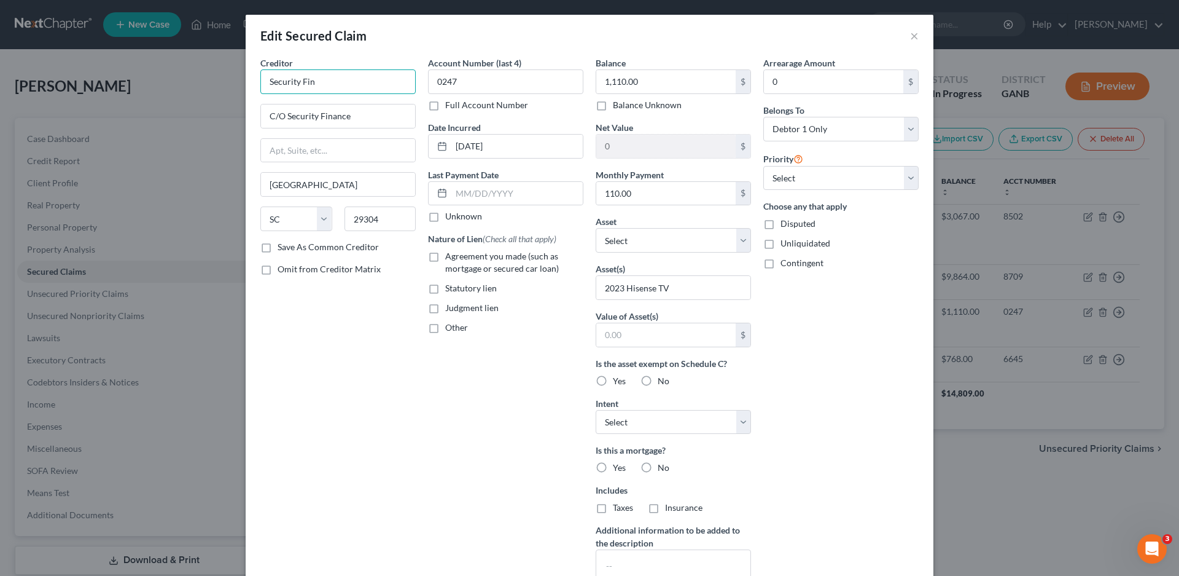
click at [340, 85] on input "Security Fin" at bounding box center [337, 81] width 155 height 25
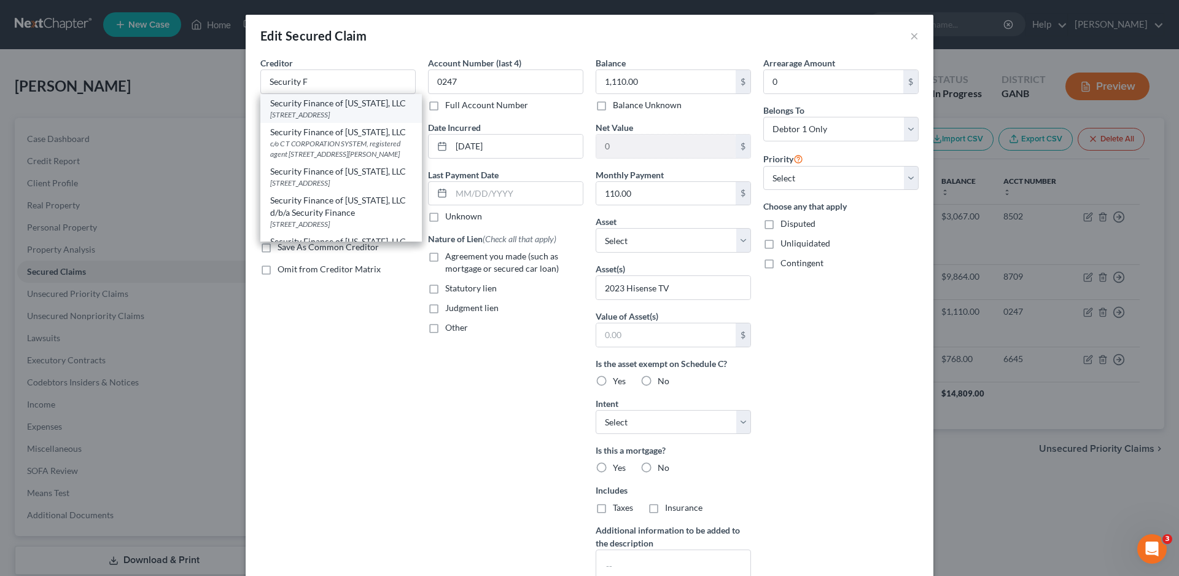
click at [327, 111] on div "[STREET_ADDRESS]" at bounding box center [341, 114] width 142 height 10
type input "Security Finance of [US_STATE], LLC"
type input "P.O Box 811"
type input "29304-0811"
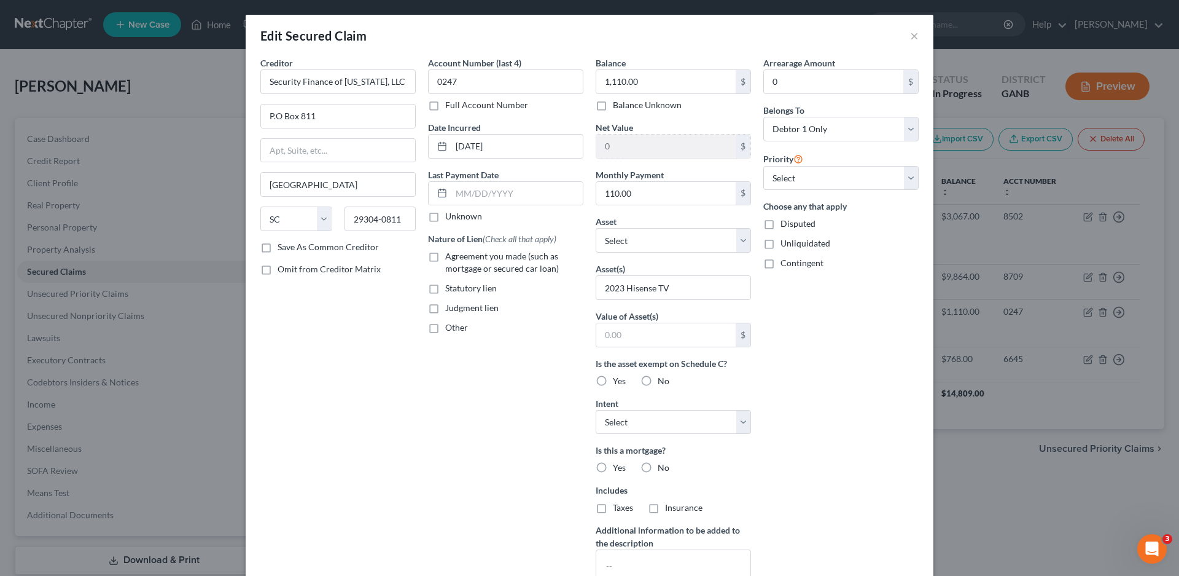
click at [445, 323] on label "Other" at bounding box center [456, 327] width 23 height 12
click at [450, 323] on input "Other" at bounding box center [454, 325] width 8 height 8
checkbox input "true"
click at [606, 236] on select "Select Other Multiple Assets 2006 Buick Rendezvous - $3000.0 Household Goods - …" at bounding box center [673, 240] width 155 height 25
select select "3"
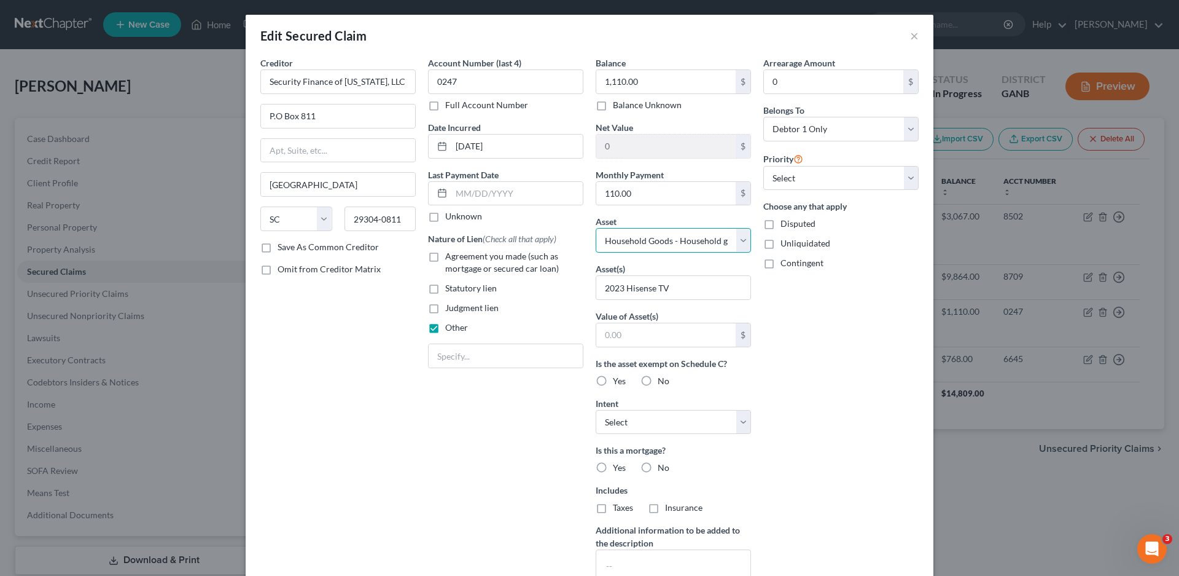
click at [596, 228] on select "Select Other Multiple Assets 2006 Buick Rendezvous - $3000.0 Household Goods - …" at bounding box center [673, 240] width 155 height 25
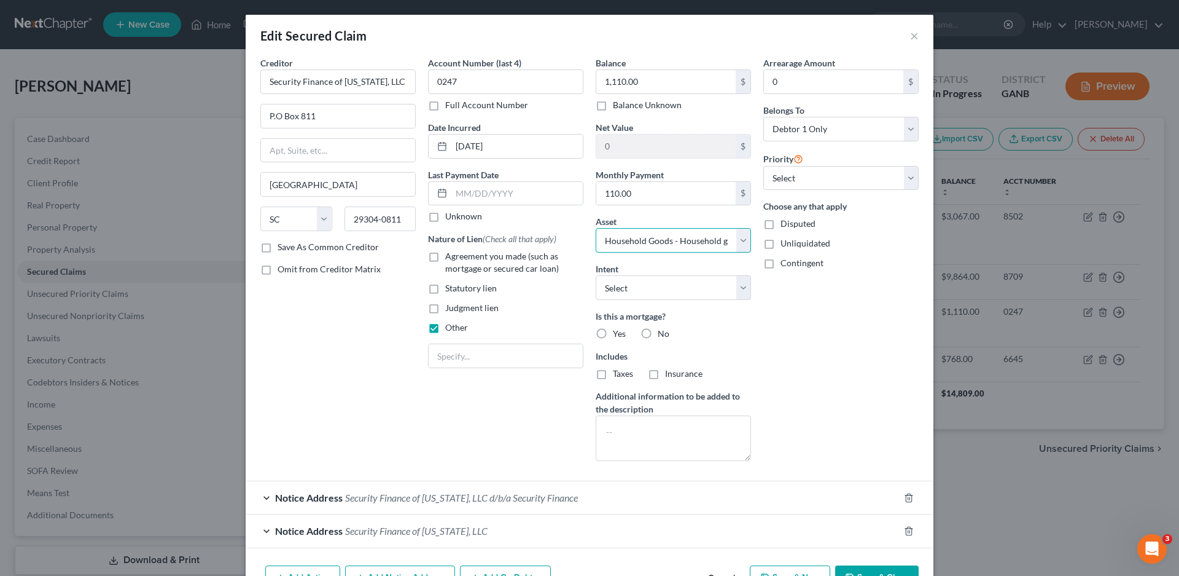
drag, startPoint x: 628, startPoint y: 240, endPoint x: 629, endPoint y: 252, distance: 12.3
click at [628, 240] on select "Select Other Multiple Assets 2006 Buick Rendezvous - $3000.0 Household Goods - …" at bounding box center [673, 240] width 155 height 25
click at [827, 442] on div "Arrearage Amount 0 $ Belongs To * Select Debtor 1 Only Debtor 2 Only Debtor 1 A…" at bounding box center [841, 264] width 168 height 414
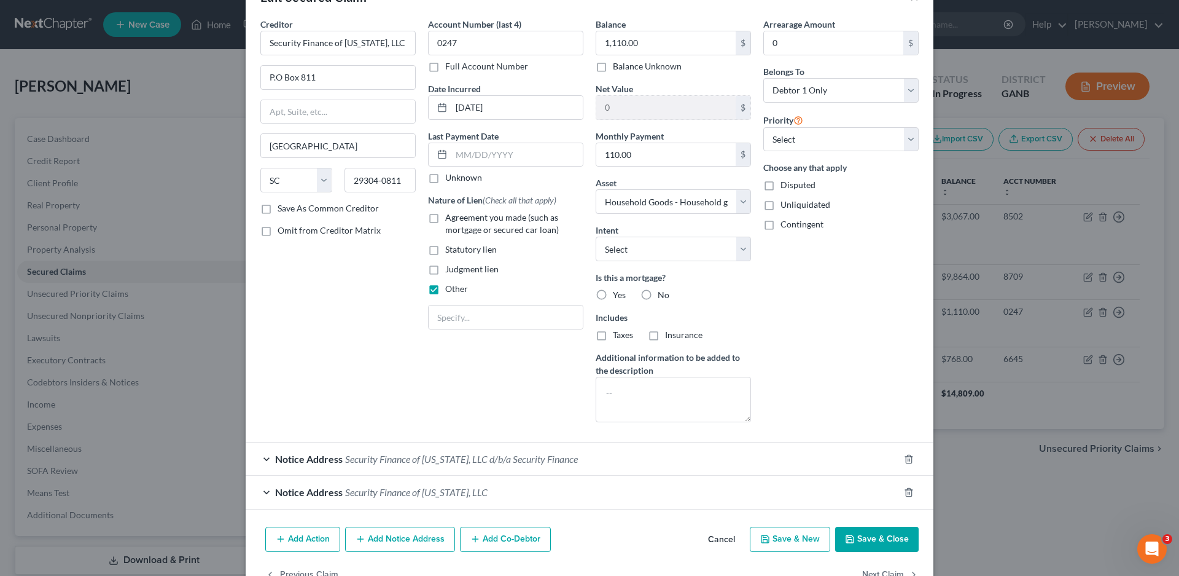
scroll to position [75, 0]
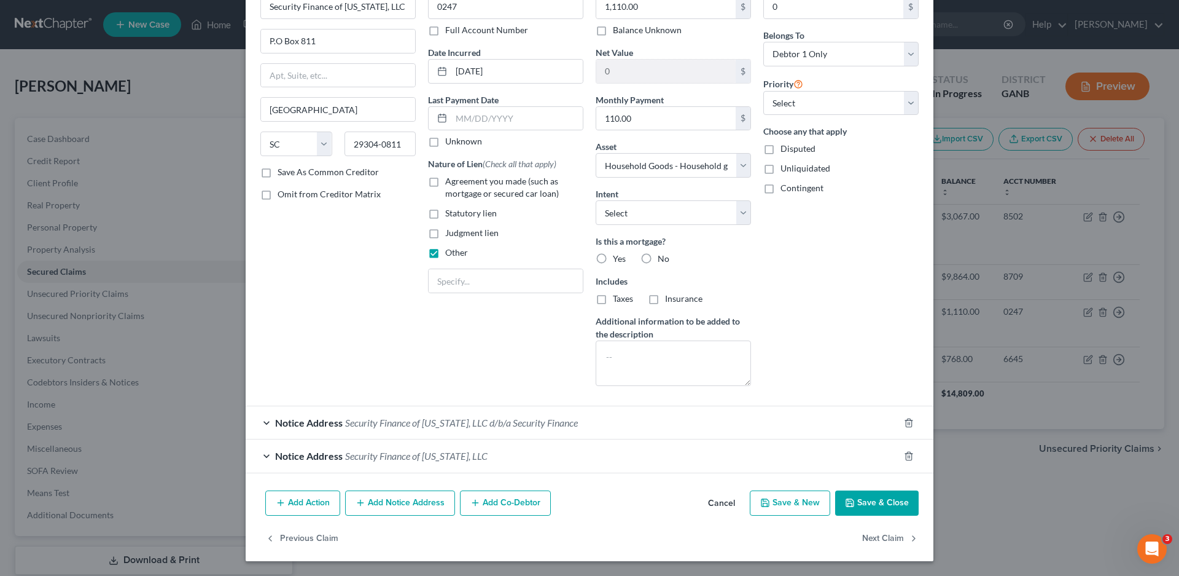
click at [869, 491] on button "Save & Close" at bounding box center [877, 503] width 84 height 26
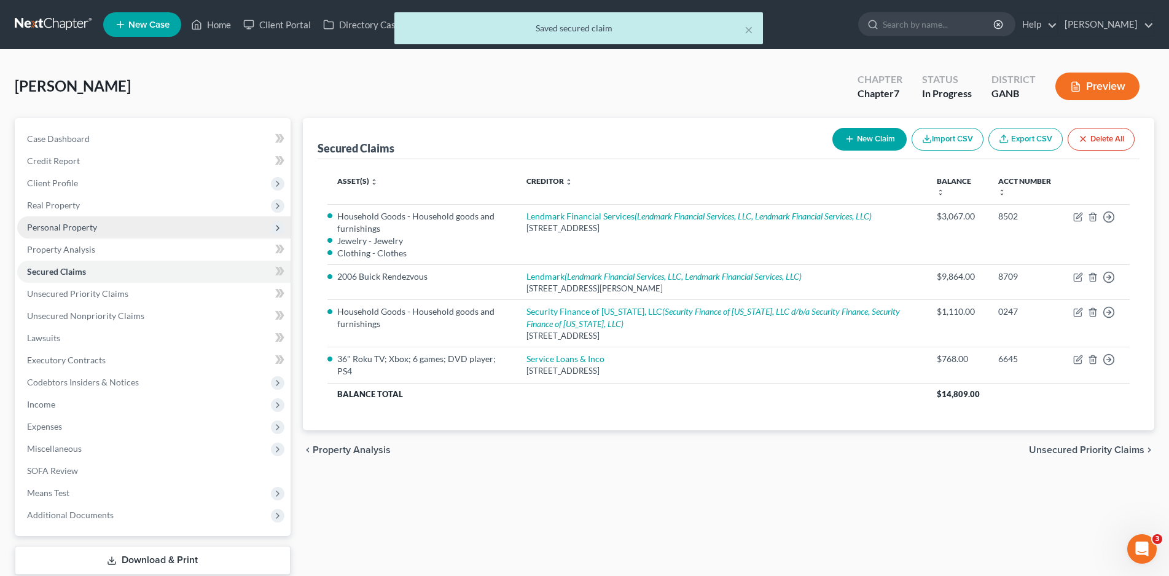
click at [68, 225] on span "Personal Property" at bounding box center [62, 227] width 70 height 10
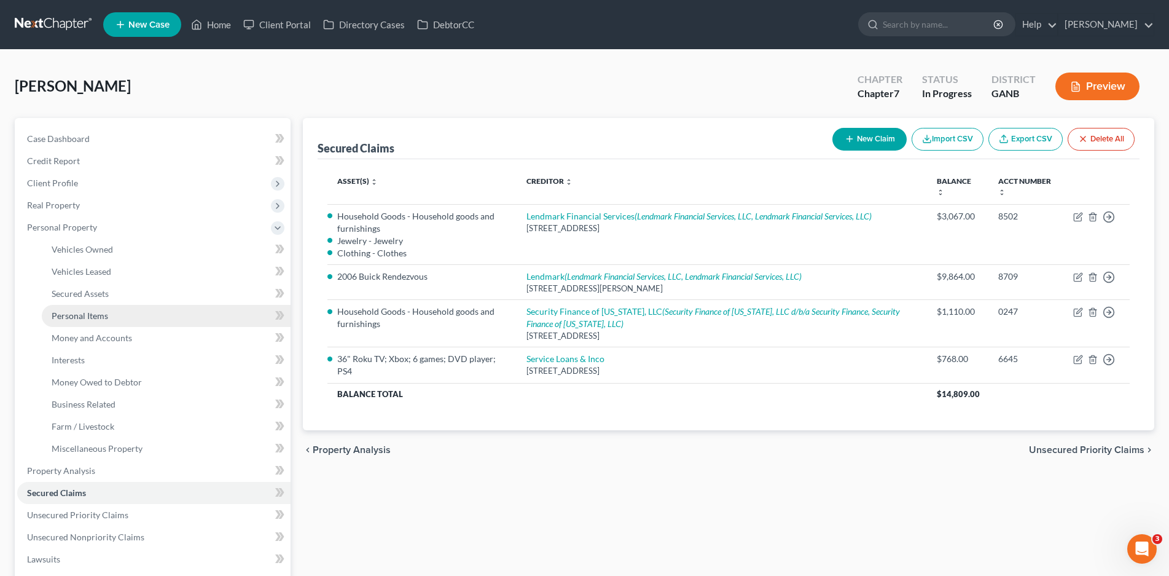
click at [88, 313] on span "Personal Items" at bounding box center [80, 315] width 57 height 10
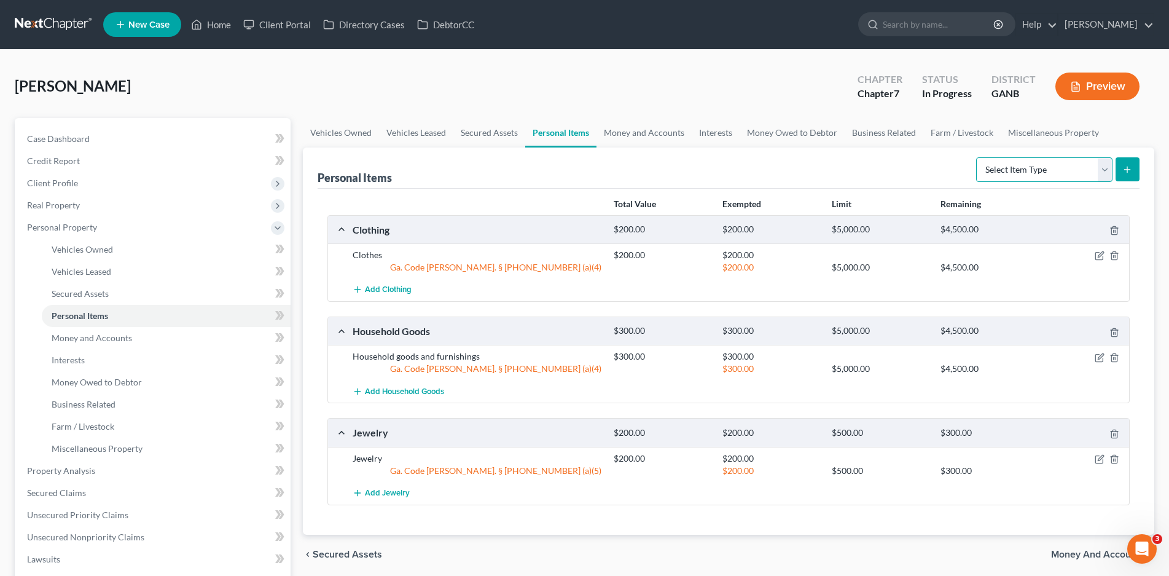
click at [1108, 174] on select "Select Item Type Clothing Collectibles Of Value Electronics Firearms Household …" at bounding box center [1044, 169] width 136 height 25
select select "electronics"
click at [977, 157] on select "Select Item Type Clothing Collectibles Of Value Electronics Firearms Household …" at bounding box center [1044, 169] width 136 height 25
click at [1135, 173] on button "submit" at bounding box center [1128, 169] width 24 height 24
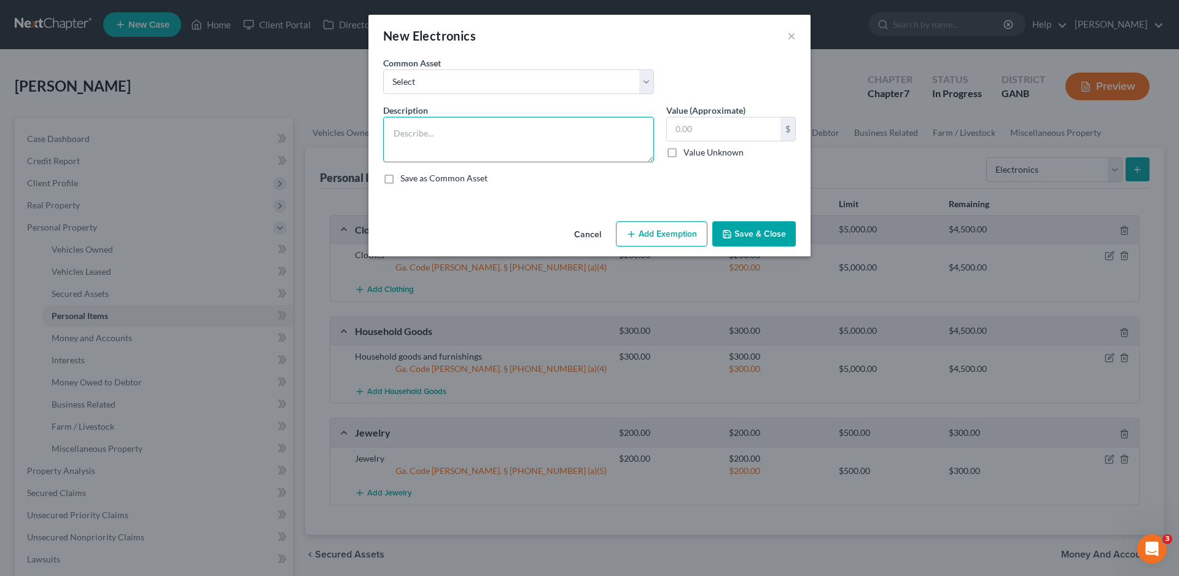
click at [431, 136] on textarea at bounding box center [518, 139] width 271 height 45
drag, startPoint x: 421, startPoint y: 82, endPoint x: 420, endPoint y: 93, distance: 11.1
click at [421, 82] on select "Select Computer System TV; Ipad Electronics" at bounding box center [518, 81] width 271 height 25
select select "2"
click at [383, 69] on select "Select Computer System TV; Ipad Electronics" at bounding box center [518, 81] width 271 height 25
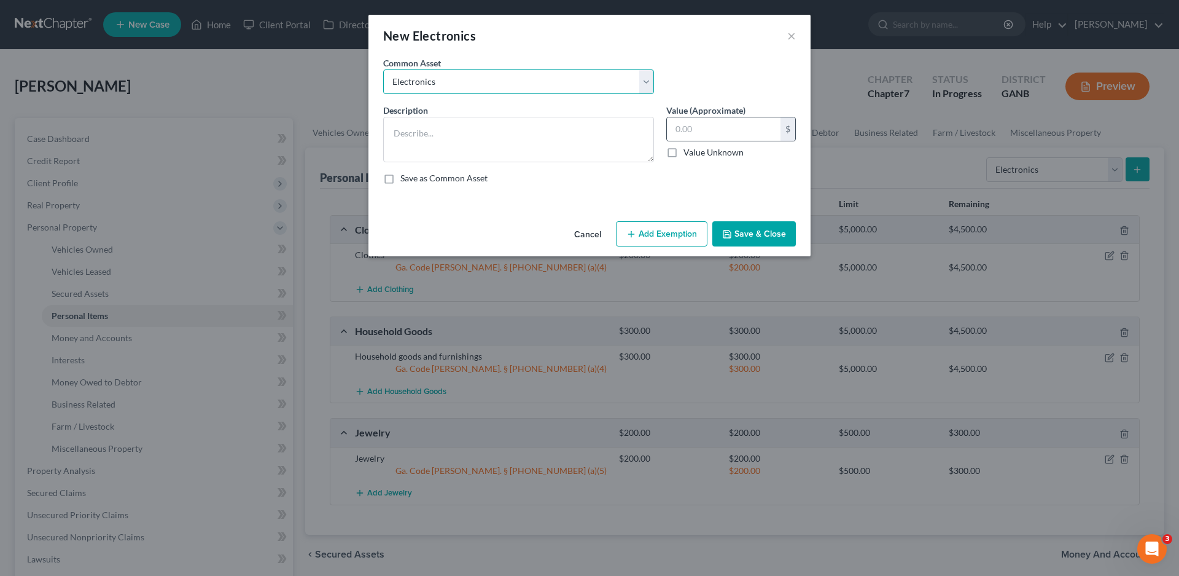
type textarea "Electronics"
click at [690, 126] on input "100.00" at bounding box center [724, 128] width 114 height 23
type input "250.00"
click at [663, 237] on button "Add Exemption" at bounding box center [662, 234] width 92 height 26
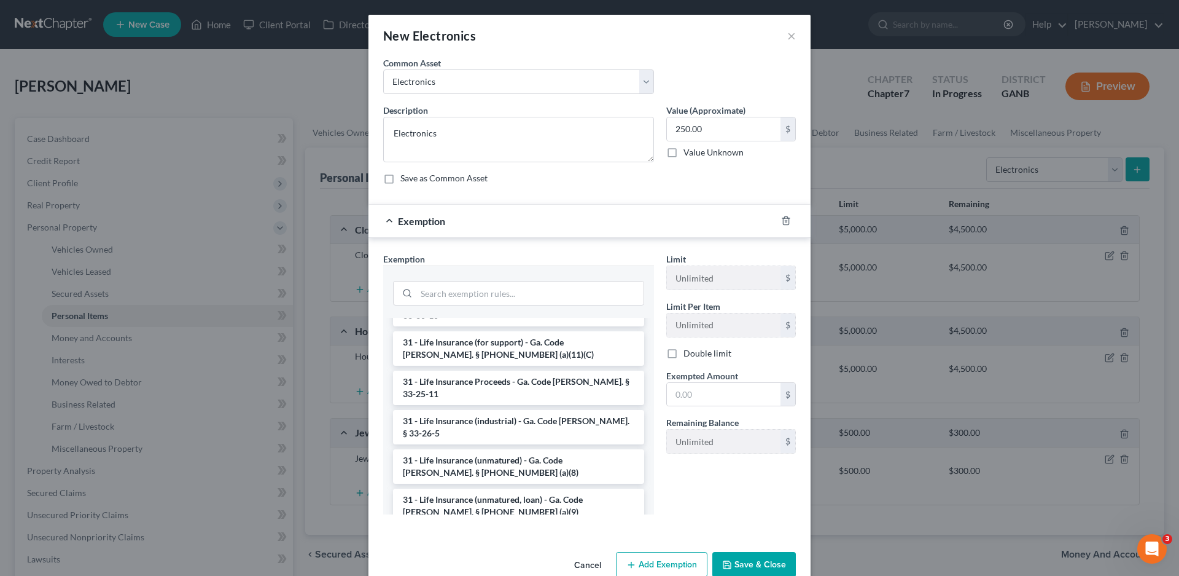
scroll to position [1720, 0]
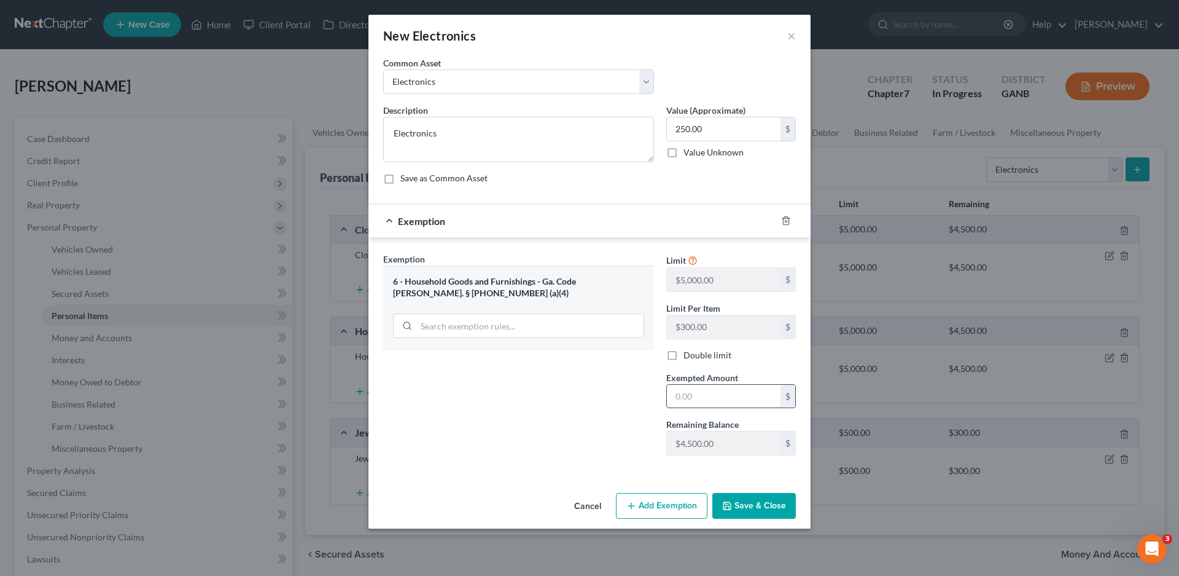
click at [706, 397] on input "text" at bounding box center [724, 396] width 114 height 23
type input "250.00"
click at [749, 504] on button "Save & Close" at bounding box center [755, 506] width 84 height 26
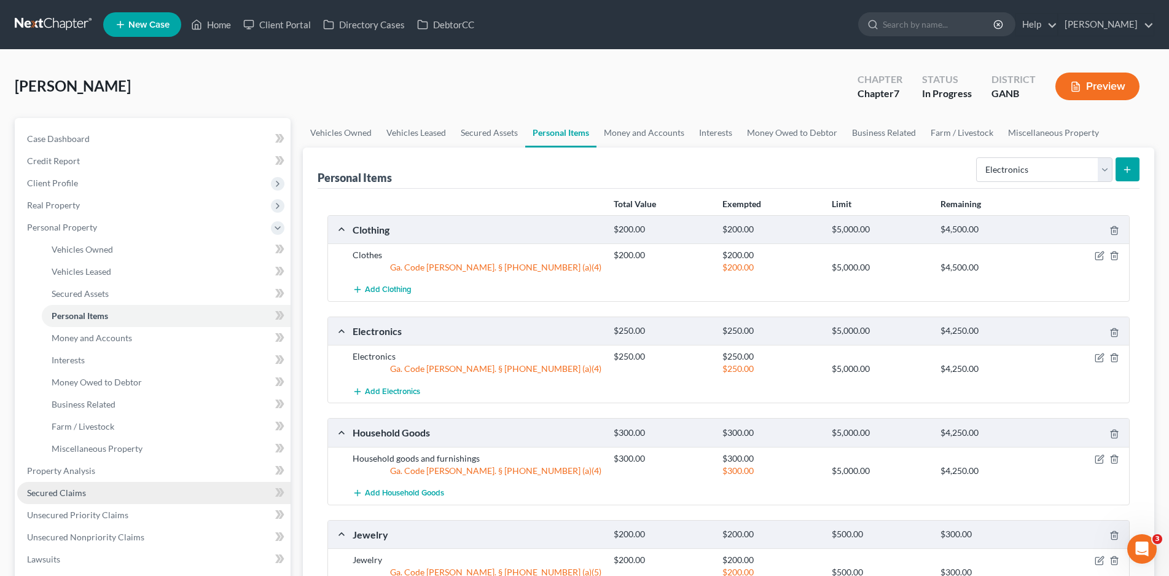
click at [68, 493] on span "Secured Claims" at bounding box center [56, 492] width 59 height 10
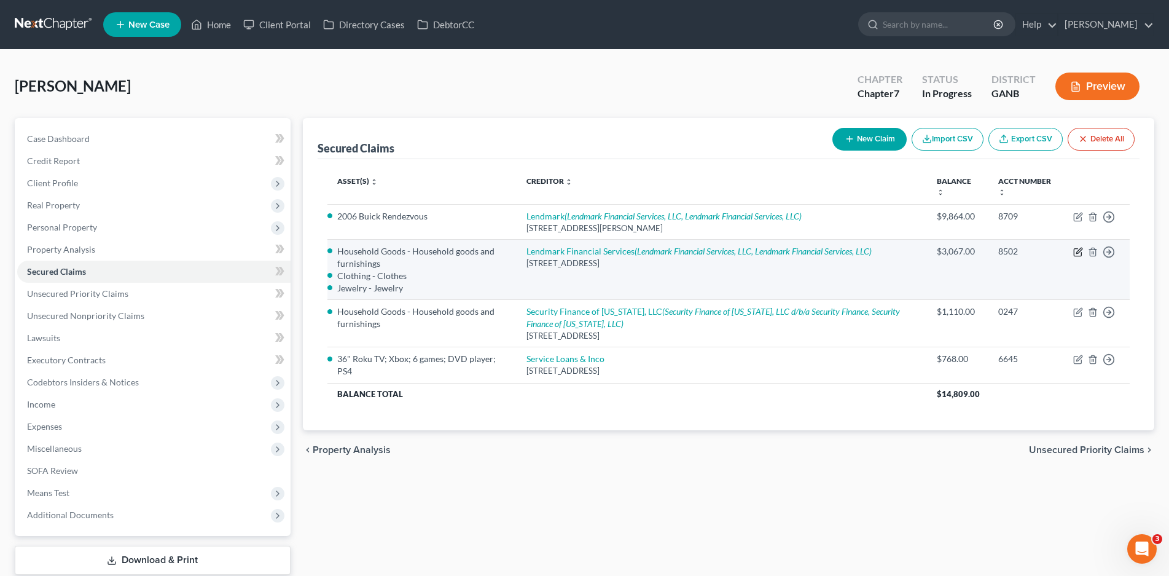
click at [1076, 249] on icon "button" at bounding box center [1078, 252] width 10 height 10
select select "10"
select select "3"
select select "0"
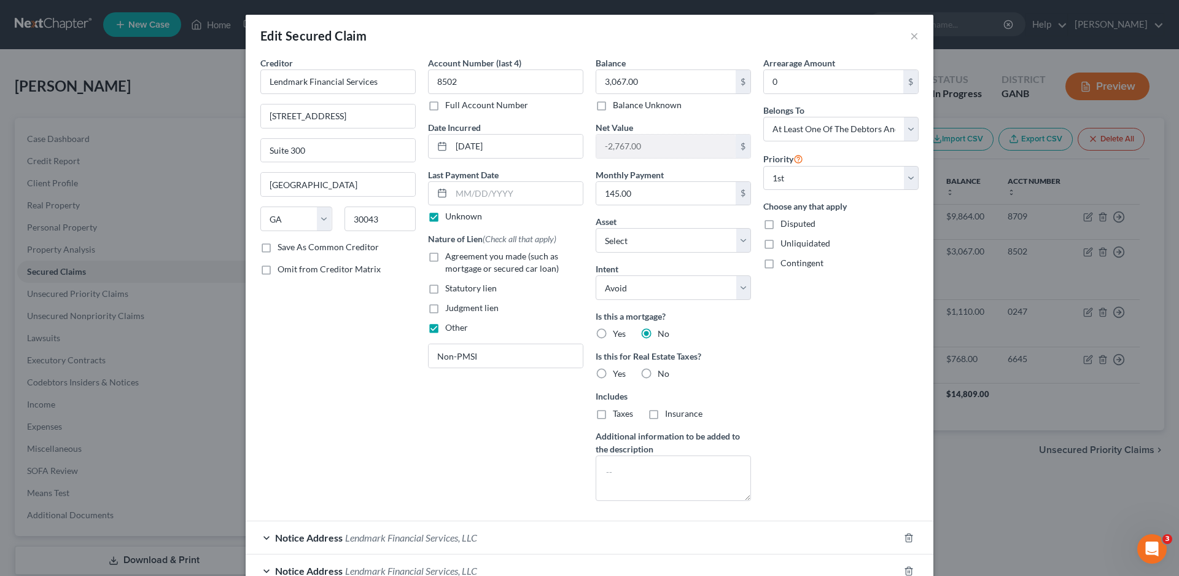
select select "2859356"
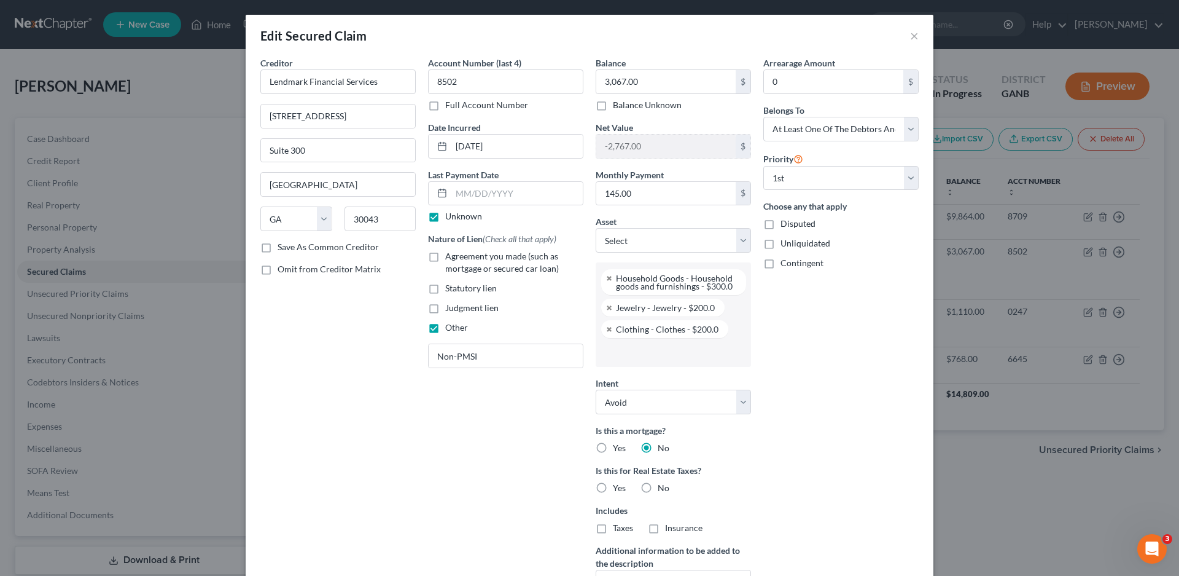
scroll to position [55, 0]
click at [620, 347] on input "text" at bounding box center [672, 352] width 138 height 18
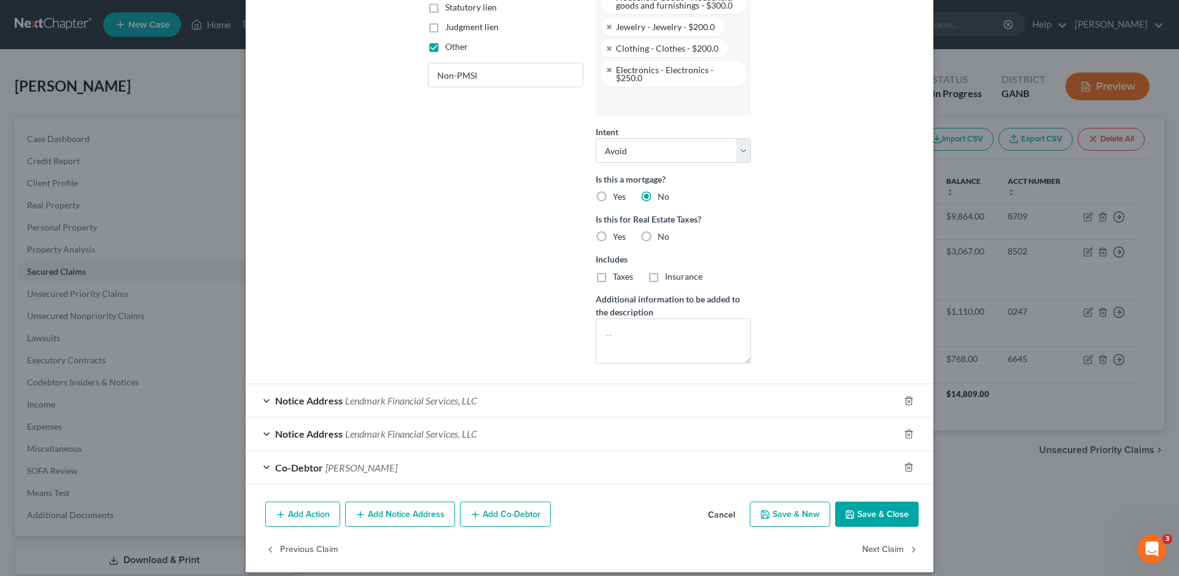
scroll to position [292, 0]
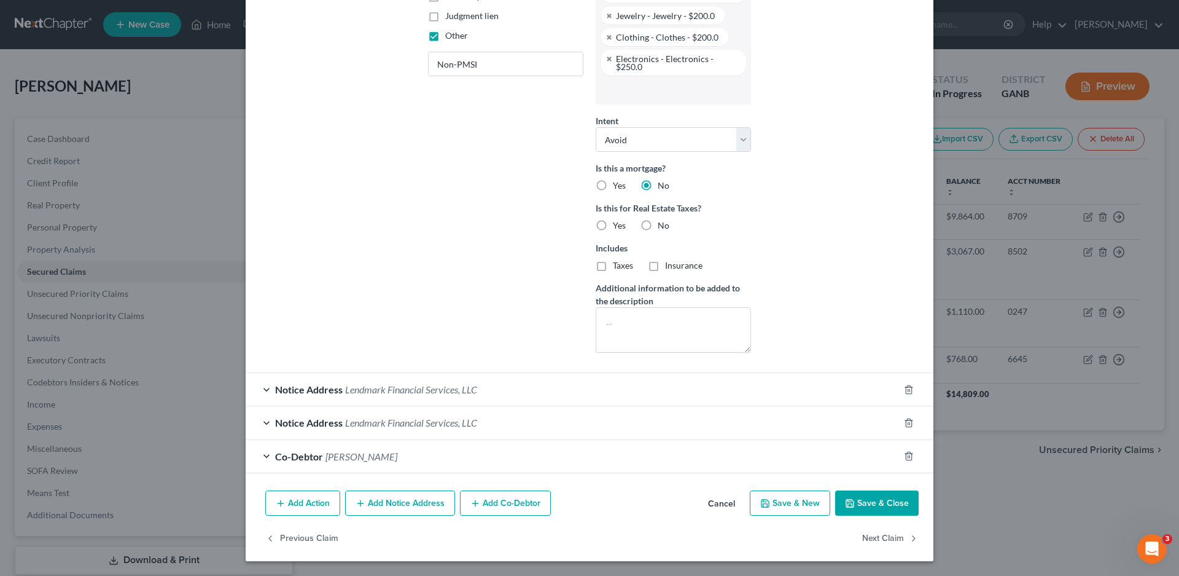
click at [866, 505] on button "Save & Close" at bounding box center [877, 503] width 84 height 26
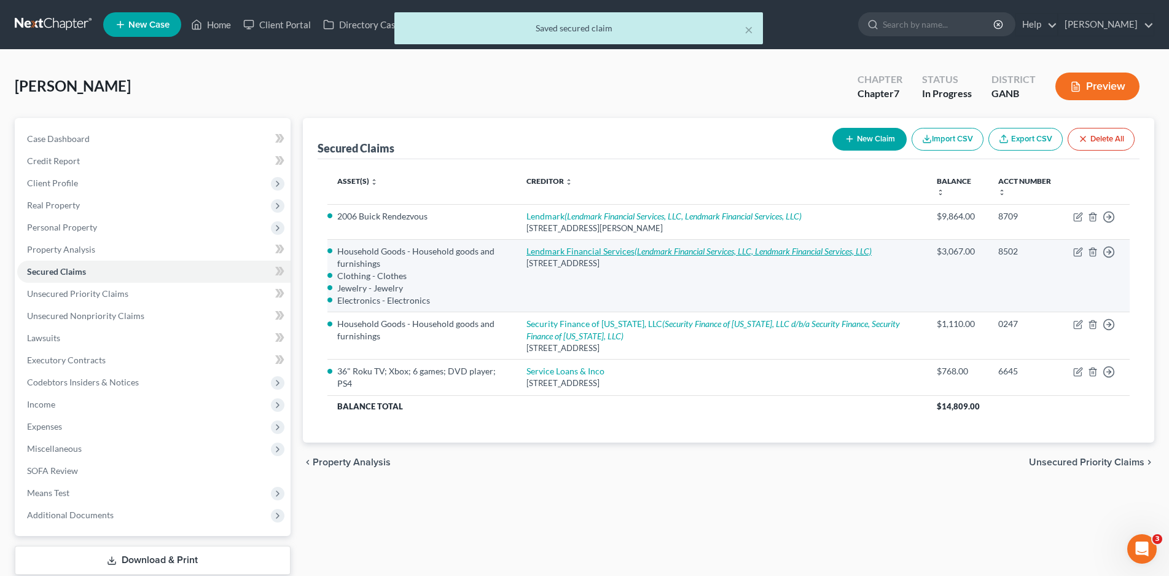
click at [548, 253] on link "Lendmark Financial Services (Lendmark Financial Services, LLC, Lendmark Financi…" at bounding box center [698, 251] width 345 height 10
select select "10"
select select "3"
select select "0"
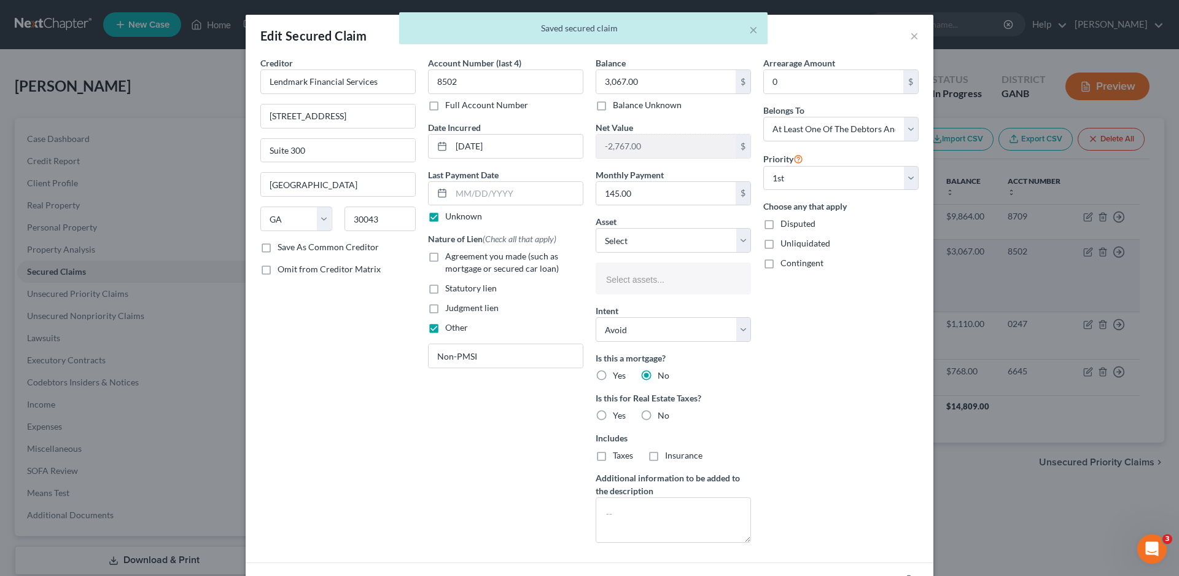
select select "2859356"
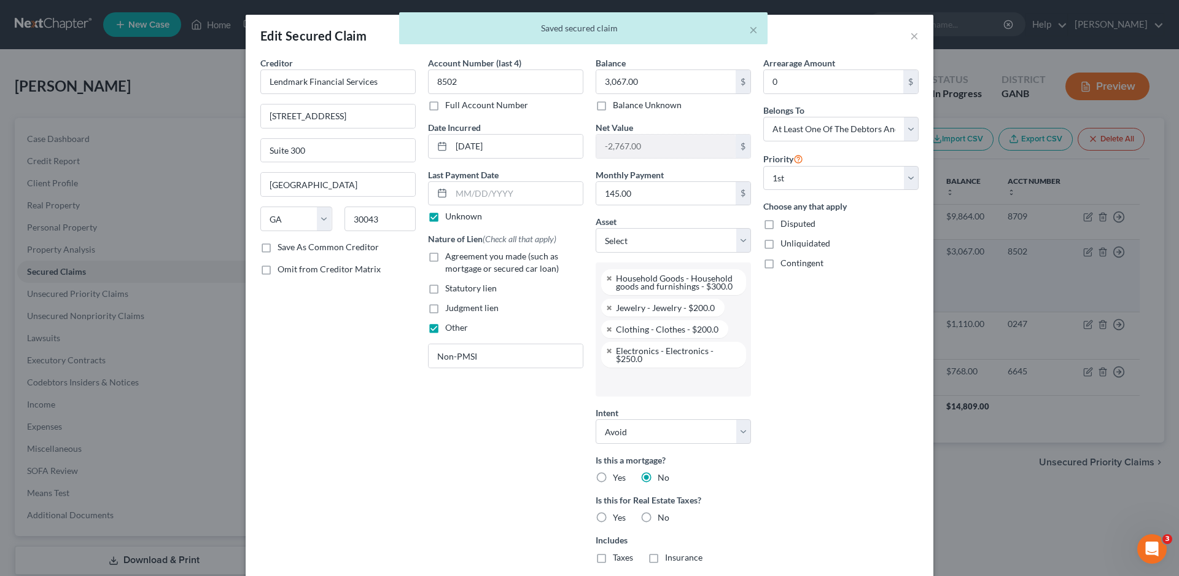
scroll to position [66, 0]
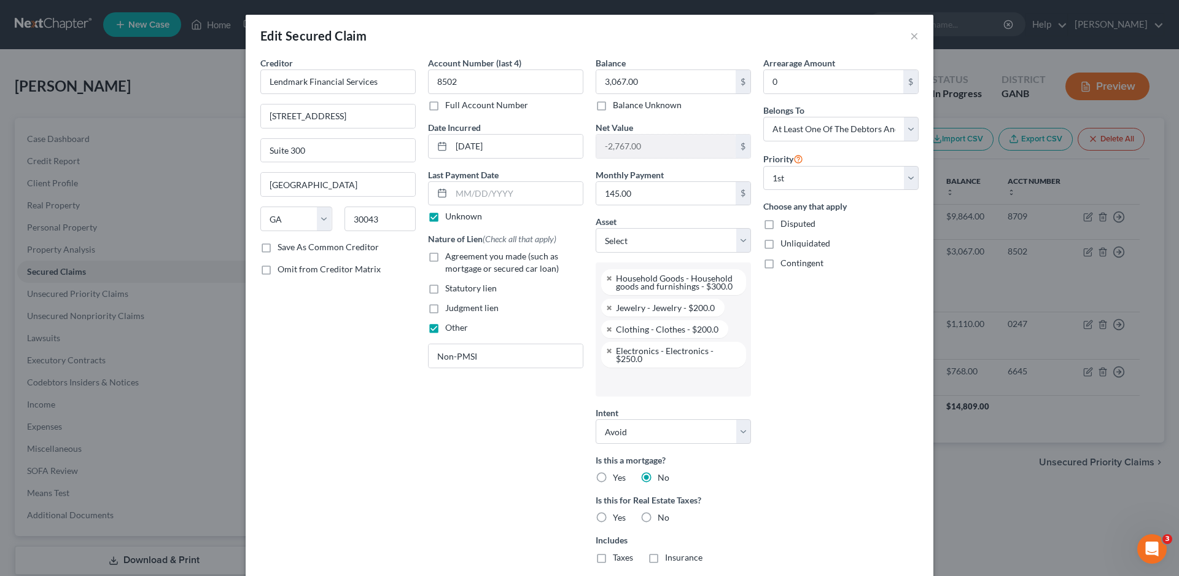
click at [658, 513] on label "No" at bounding box center [664, 517] width 12 height 12
click at [663, 513] on input "No" at bounding box center [667, 515] width 8 height 8
radio input "true"
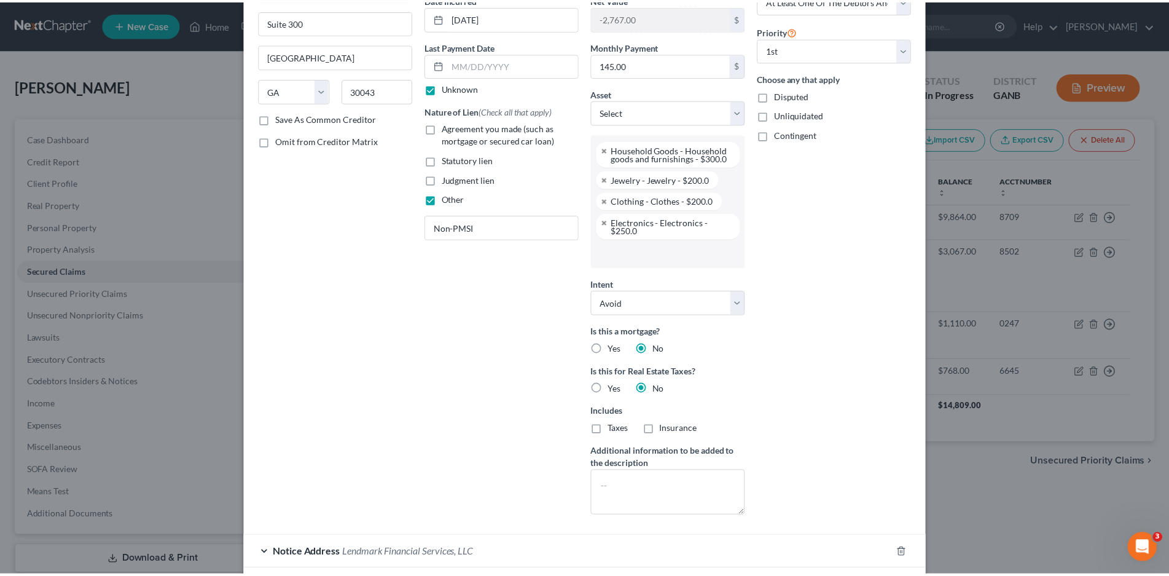
scroll to position [292, 0]
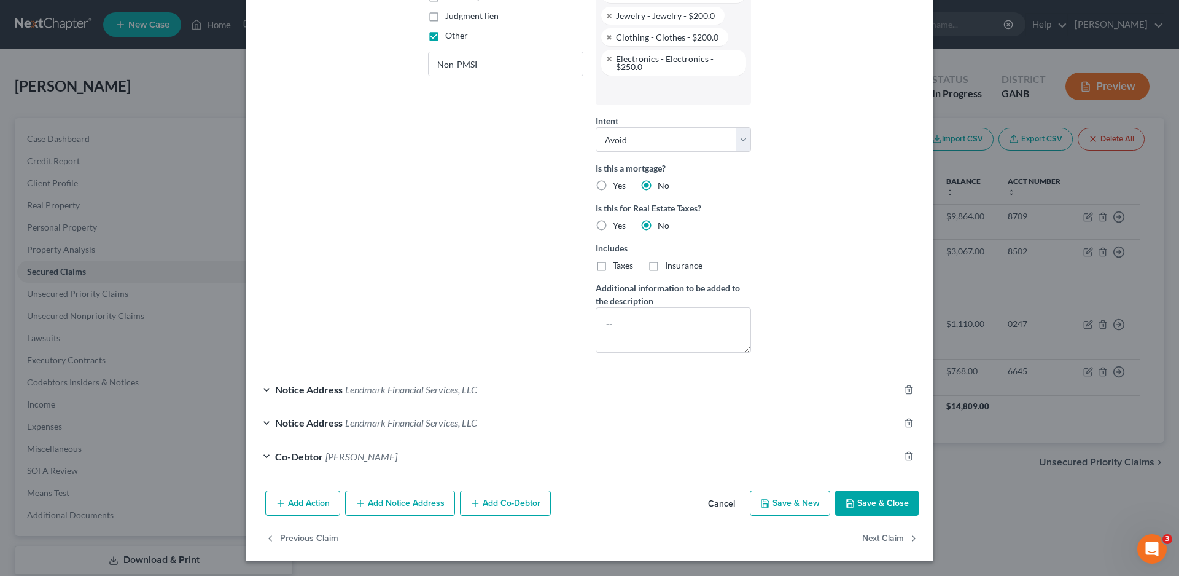
click at [860, 509] on button "Save & Close" at bounding box center [877, 503] width 84 height 26
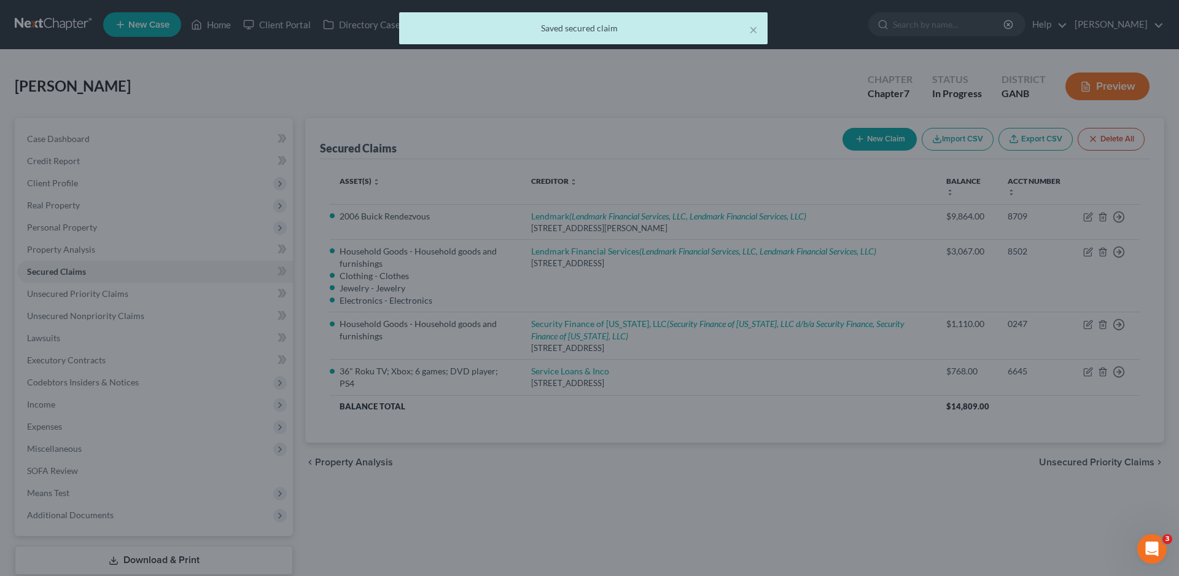
scroll to position [0, 0]
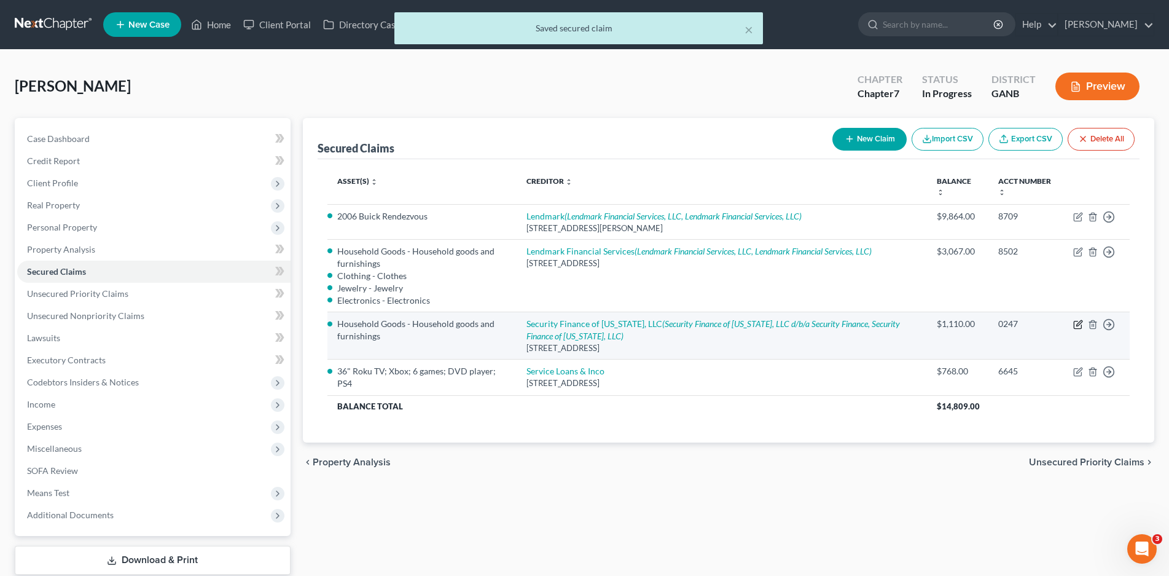
click at [1077, 327] on icon "button" at bounding box center [1078, 324] width 10 height 10
select select "42"
select select "0"
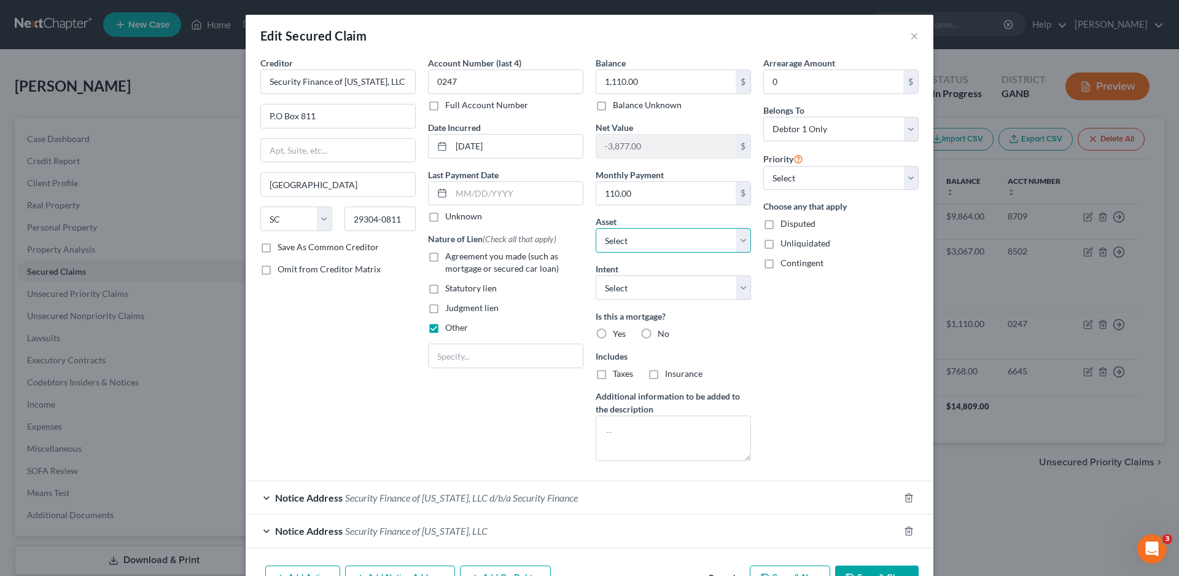
click at [647, 243] on select "Select Other Multiple Assets 2006 Buick Rendezvous - $3000.0 Household Goods - …" at bounding box center [673, 240] width 155 height 25
select select "1"
click at [596, 228] on select "Select Other Multiple Assets 2006 Buick Rendezvous - $3000.0 Household Goods - …" at bounding box center [673, 240] width 155 height 25
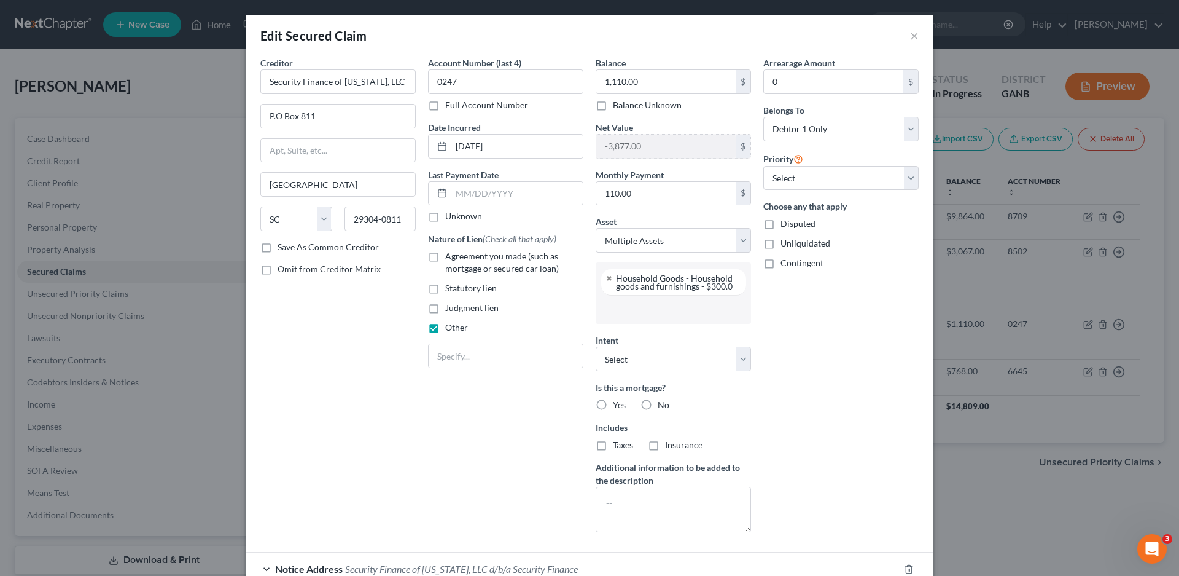
click at [640, 313] on input "text" at bounding box center [672, 309] width 138 height 18
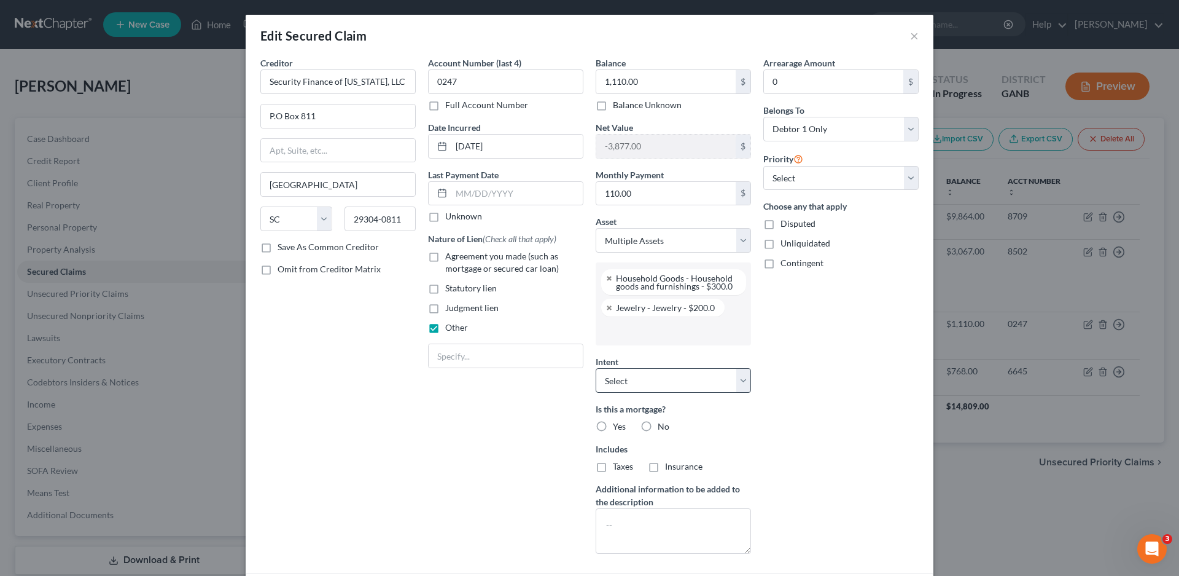
scroll to position [11, 0]
click at [612, 331] on input "text" at bounding box center [672, 330] width 138 height 18
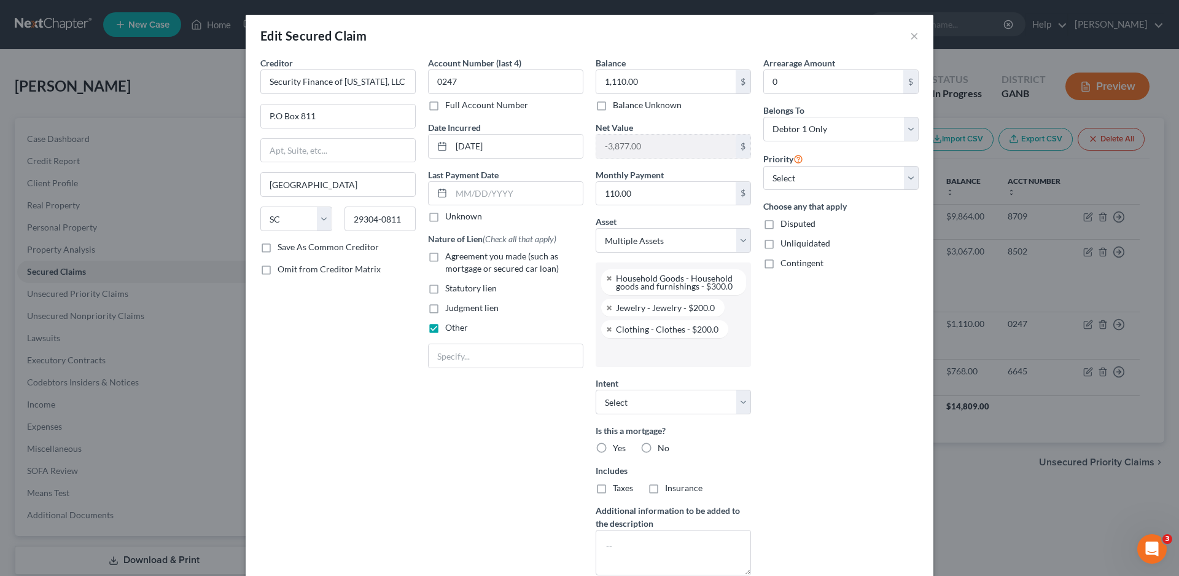
click at [612, 359] on input "text" at bounding box center [672, 352] width 138 height 18
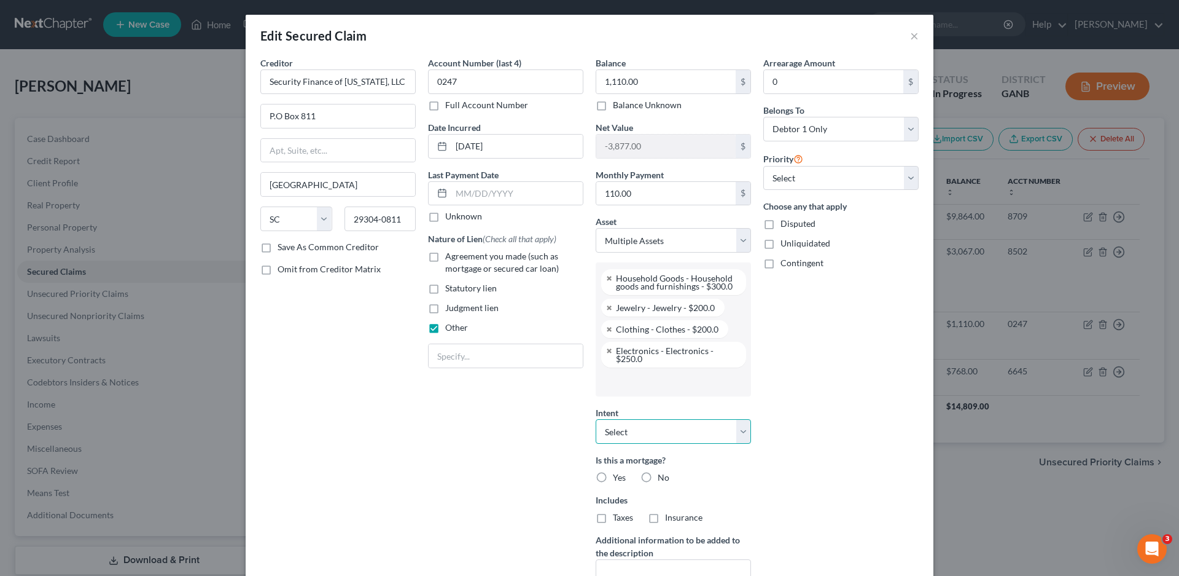
click at [605, 432] on select "Select Surrender Redeem Reaffirm Avoid Other" at bounding box center [673, 431] width 155 height 25
select select "3"
click at [596, 419] on select "Select Surrender Redeem Reaffirm Avoid Other" at bounding box center [673, 431] width 155 height 25
click at [455, 354] on input "text" at bounding box center [506, 355] width 154 height 23
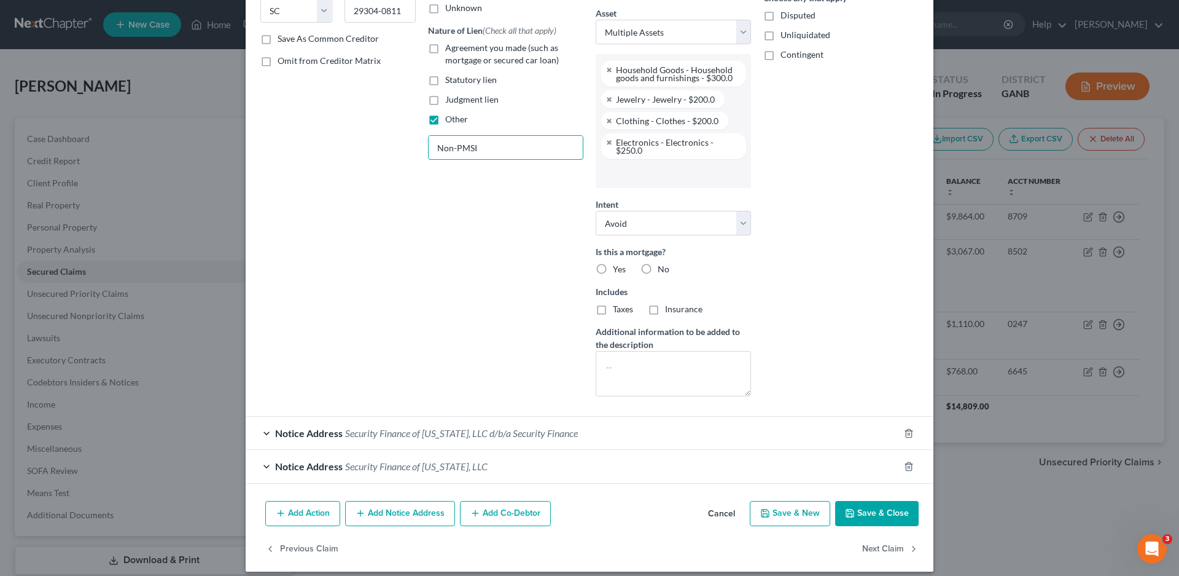
scroll to position [219, 0]
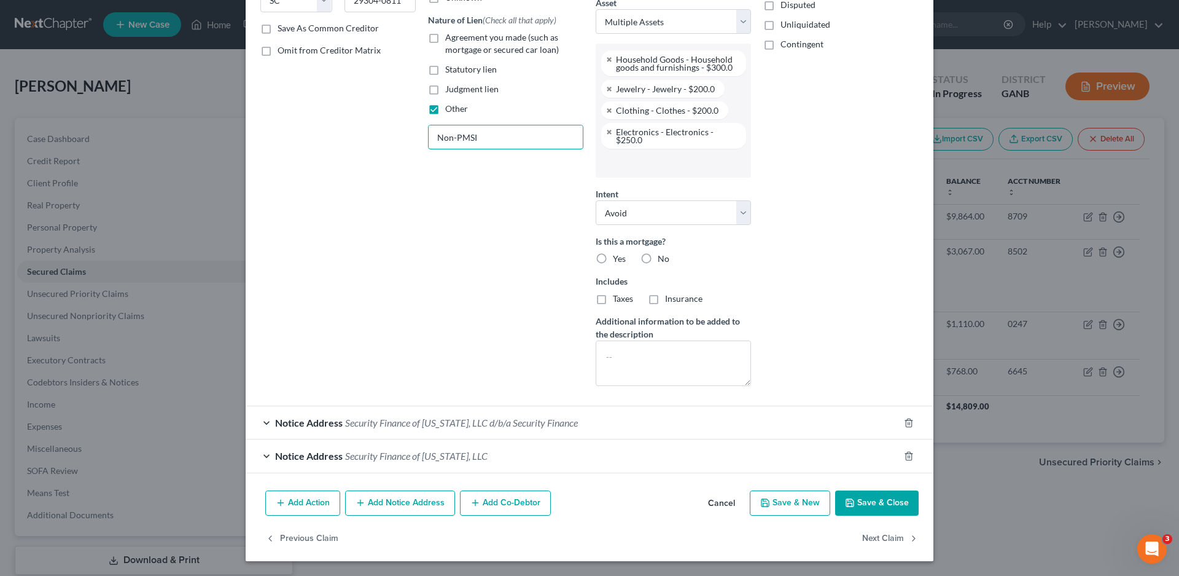
type input "Non-PMSI"
click at [658, 256] on label "No" at bounding box center [664, 258] width 12 height 12
click at [663, 256] on input "No" at bounding box center [667, 256] width 8 height 8
radio input "true"
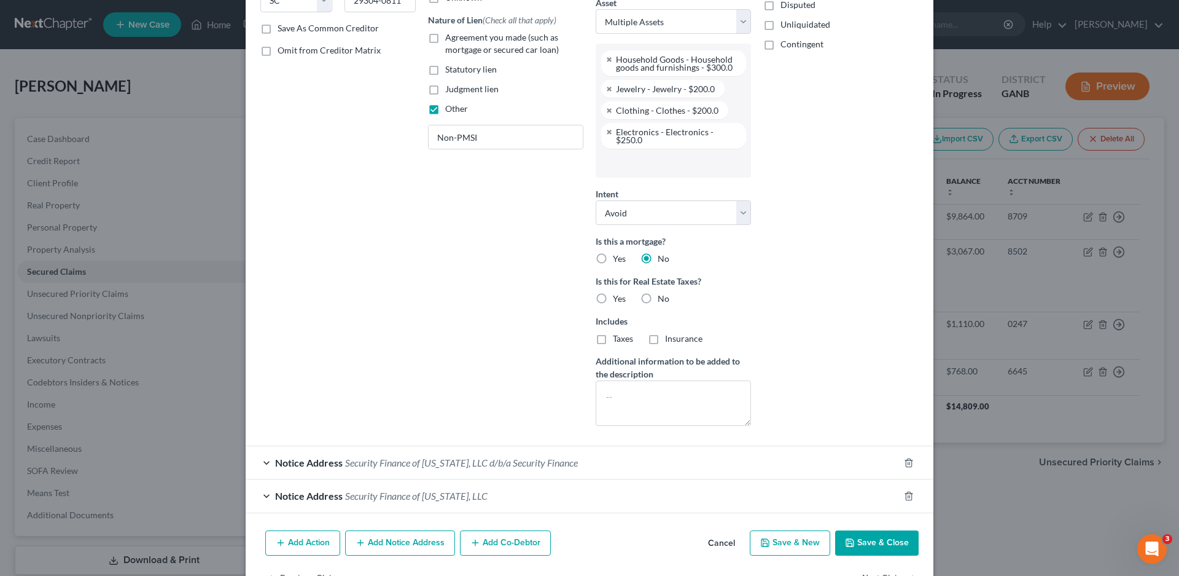
drag, startPoint x: 639, startPoint y: 292, endPoint x: 253, endPoint y: 460, distance: 421.5
click at [658, 292] on label "No" at bounding box center [664, 298] width 12 height 12
click at [663, 292] on input "No" at bounding box center [667, 296] width 8 height 8
radio input "true"
drag, startPoint x: 253, startPoint y: 460, endPoint x: 262, endPoint y: 461, distance: 9.2
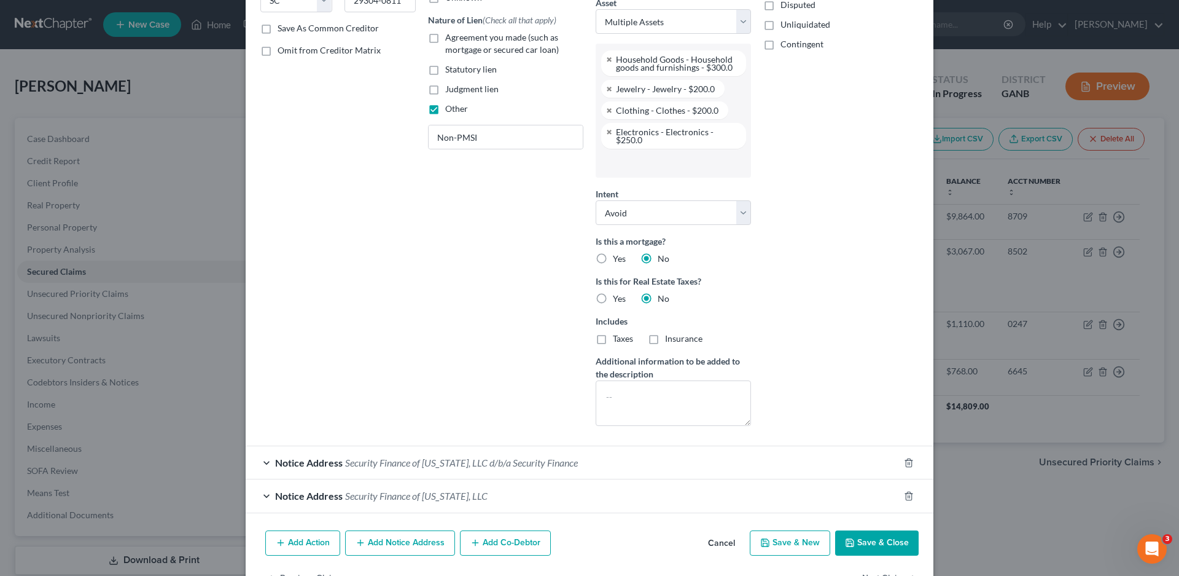
click at [254, 460] on div "Notice Address Security Finance of [US_STATE], LLC d/b/a Security Finance" at bounding box center [573, 462] width 654 height 33
click at [262, 461] on div "Notice Address Security Finance of [US_STATE], LLC d/b/a Security Finance" at bounding box center [573, 462] width 654 height 33
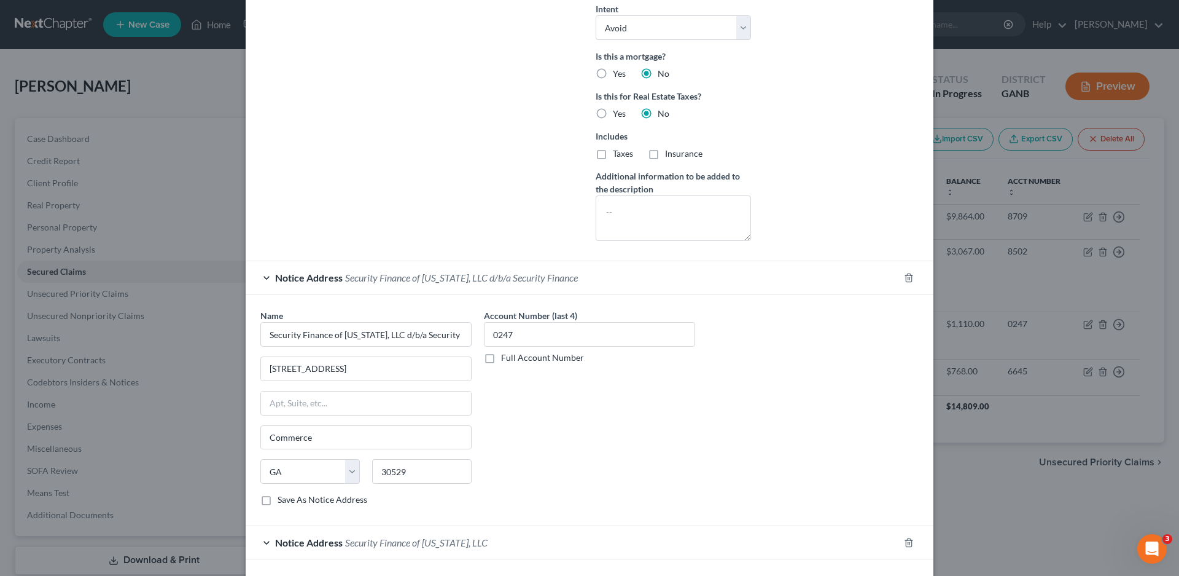
scroll to position [464, 0]
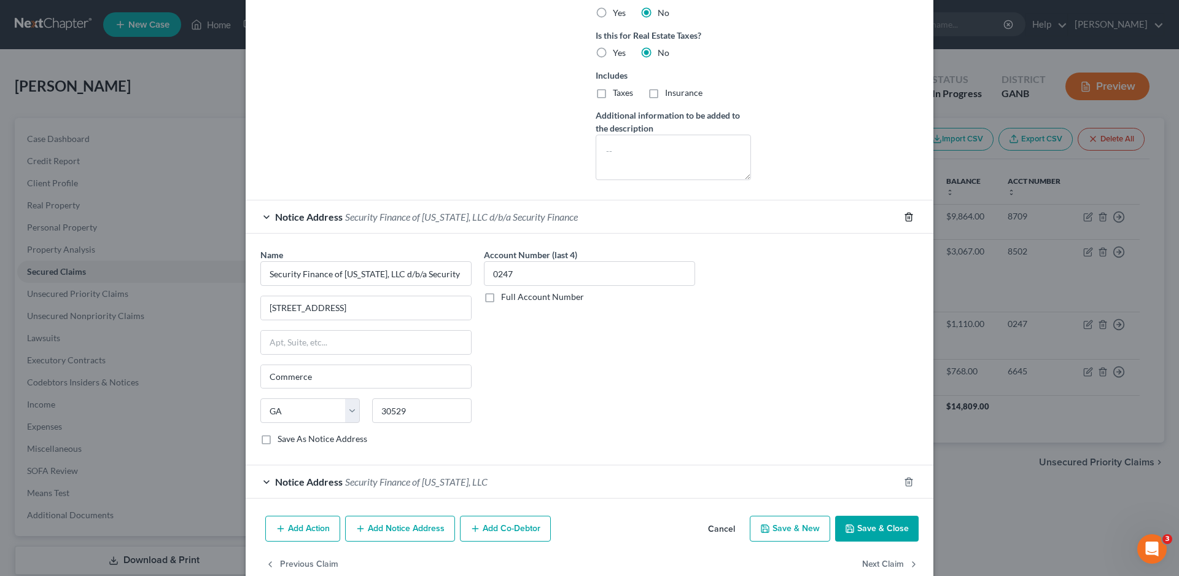
click at [904, 216] on icon "button" at bounding box center [909, 217] width 10 height 10
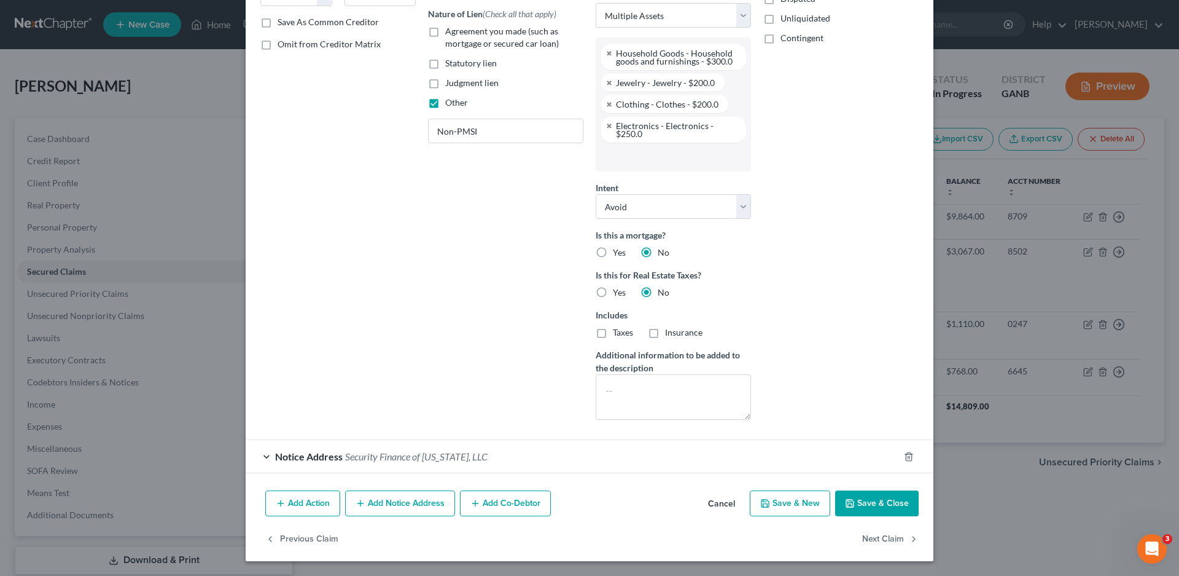
scroll to position [225, 0]
click at [263, 458] on div "Notice Address Security Finance of [US_STATE], LLC" at bounding box center [573, 456] width 654 height 33
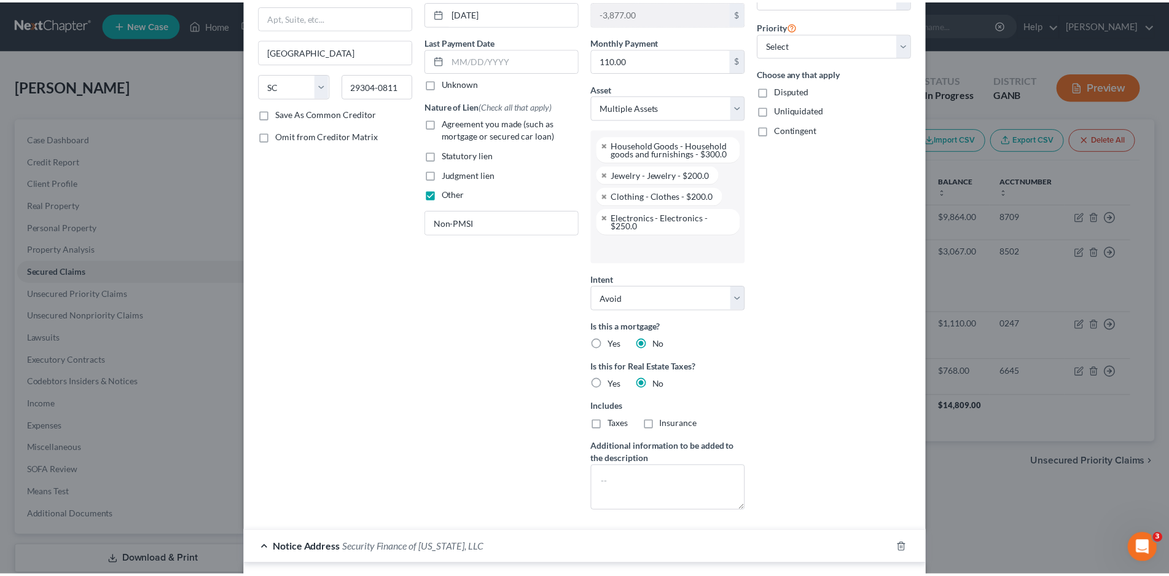
scroll to position [456, 0]
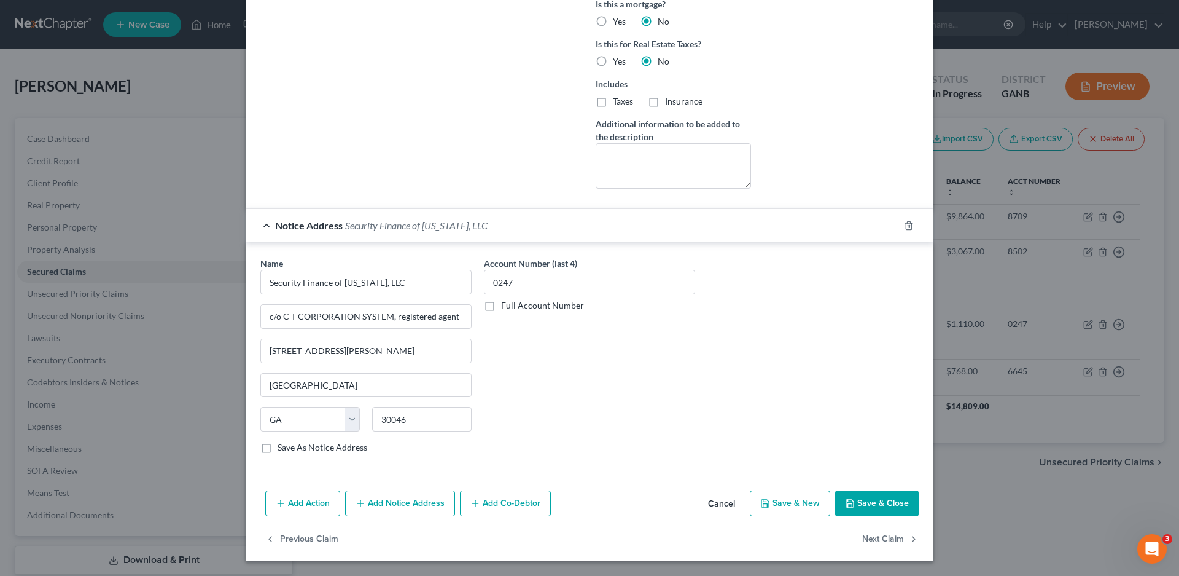
click at [879, 502] on button "Save & Close" at bounding box center [877, 503] width 84 height 26
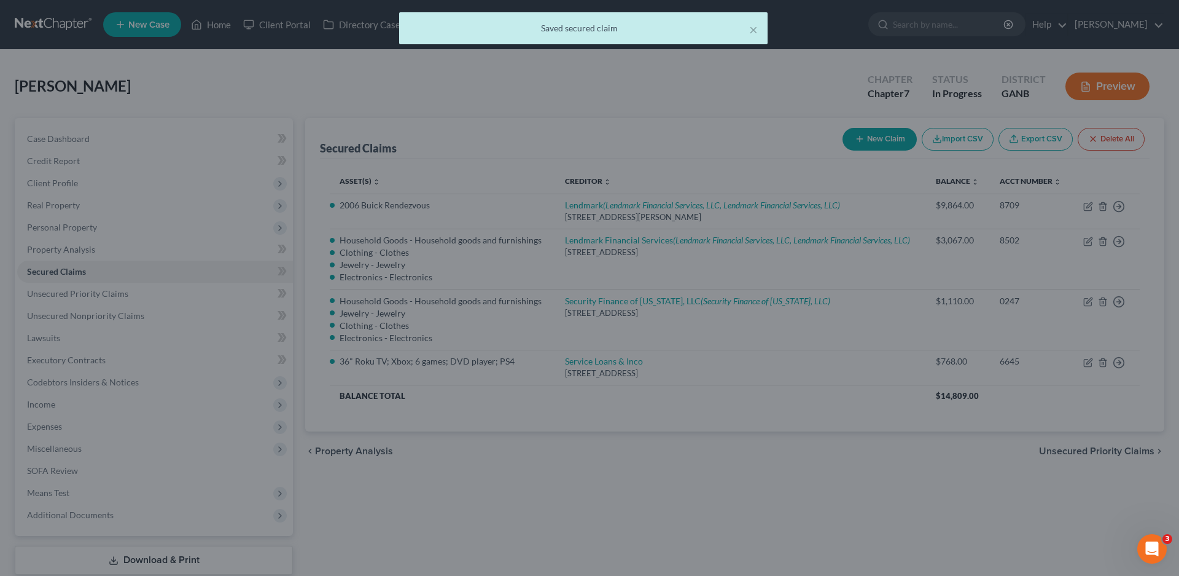
scroll to position [0, 0]
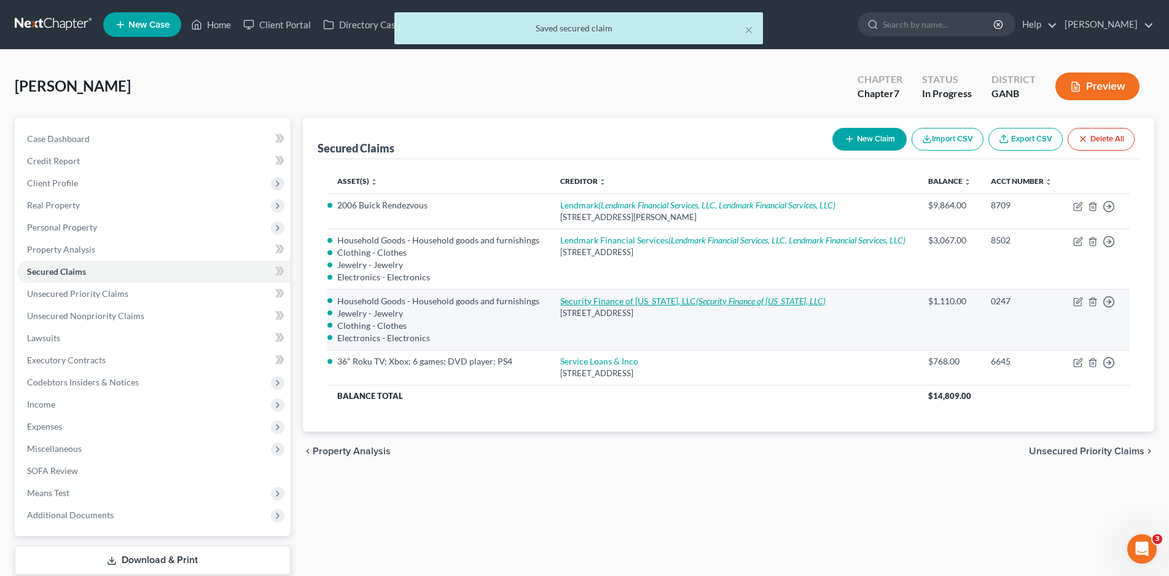
click at [706, 302] on icon "(Security Finance of [US_STATE], LLC)" at bounding box center [761, 300] width 130 height 10
select select "42"
select select "3"
select select "0"
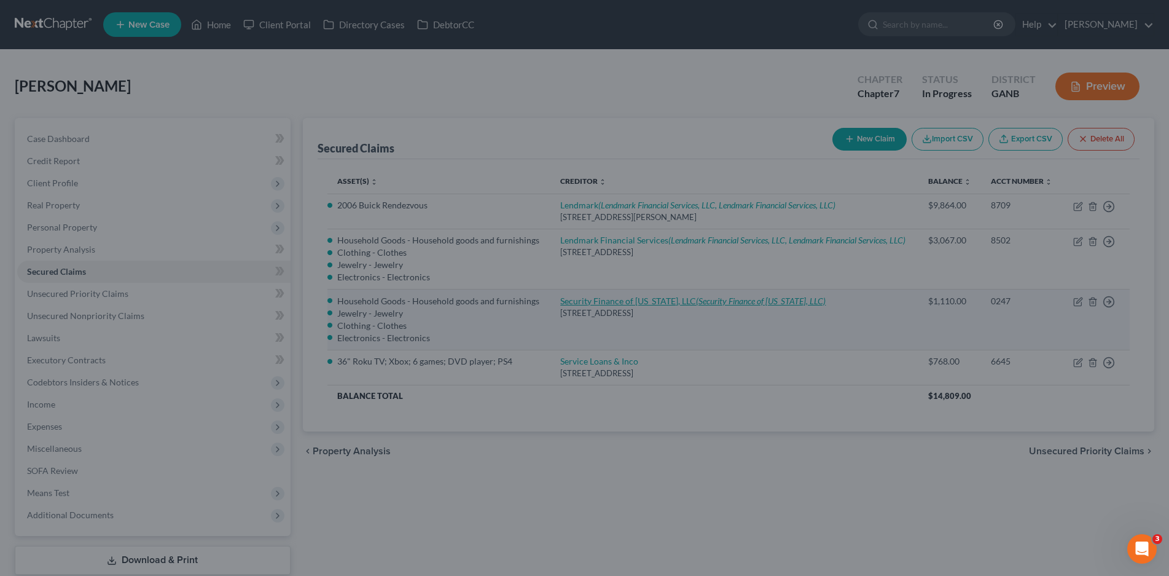
select select
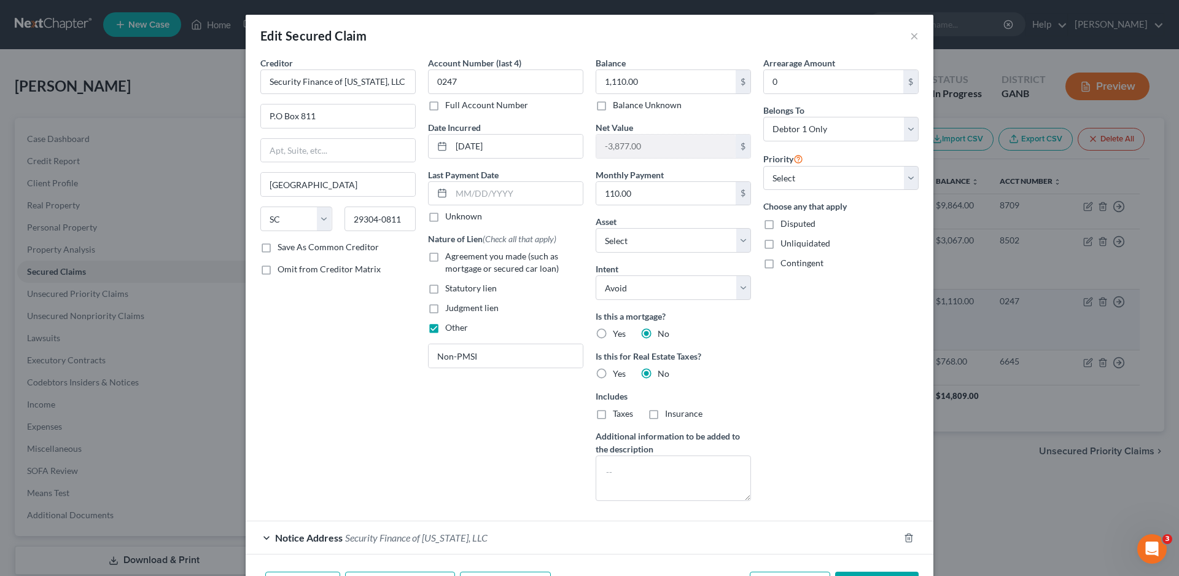
select select "2859356"
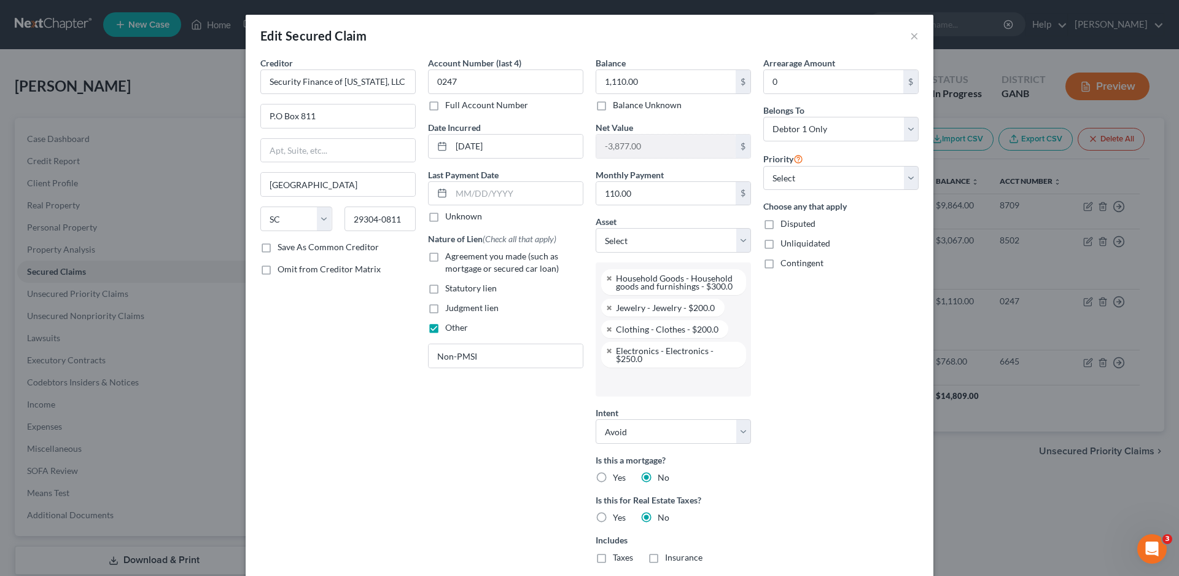
scroll to position [225, 0]
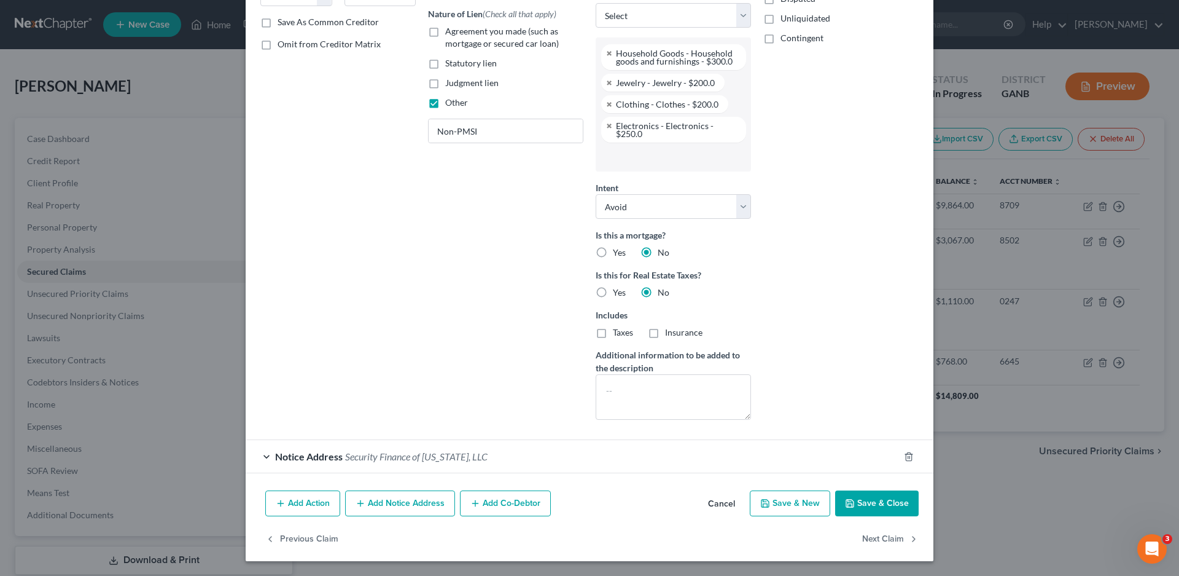
click at [372, 500] on button "Add Notice Address" at bounding box center [400, 503] width 110 height 26
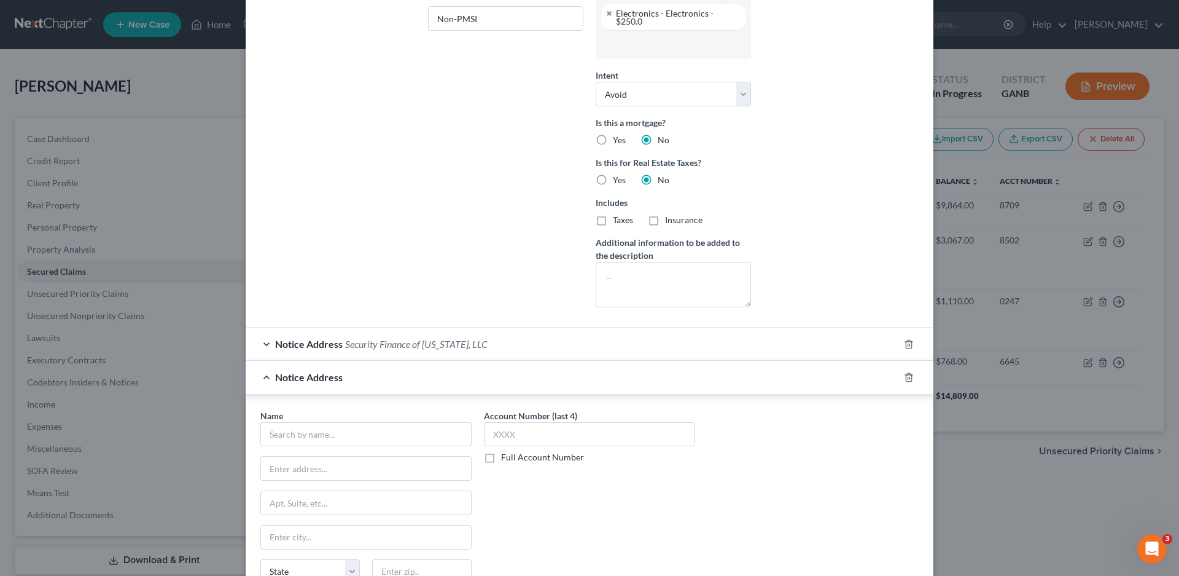
scroll to position [490, 0]
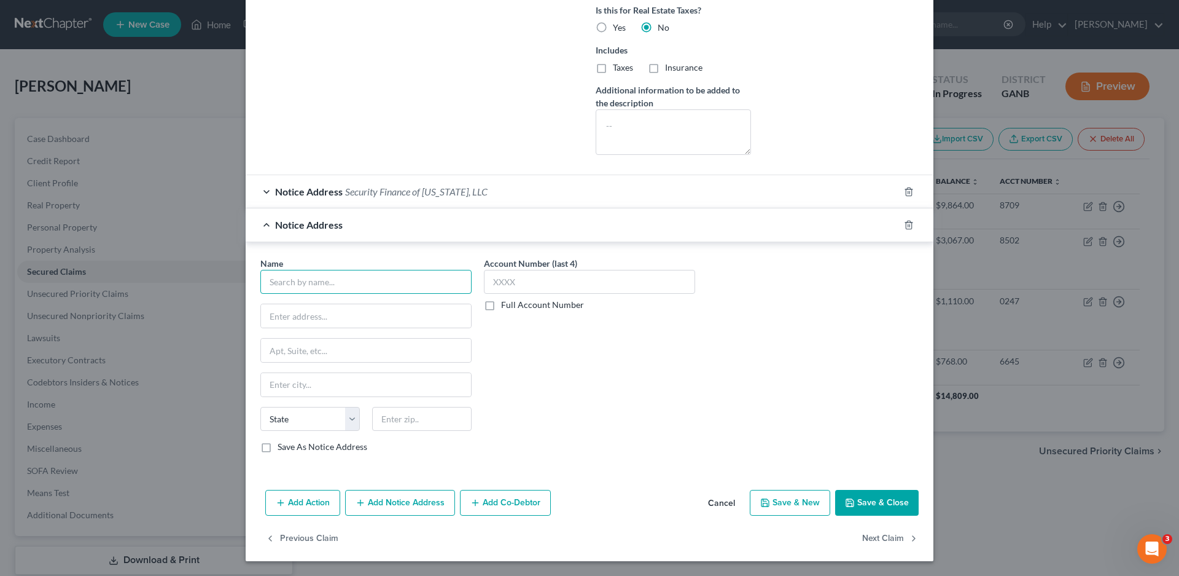
click at [289, 281] on input "text" at bounding box center [365, 282] width 211 height 25
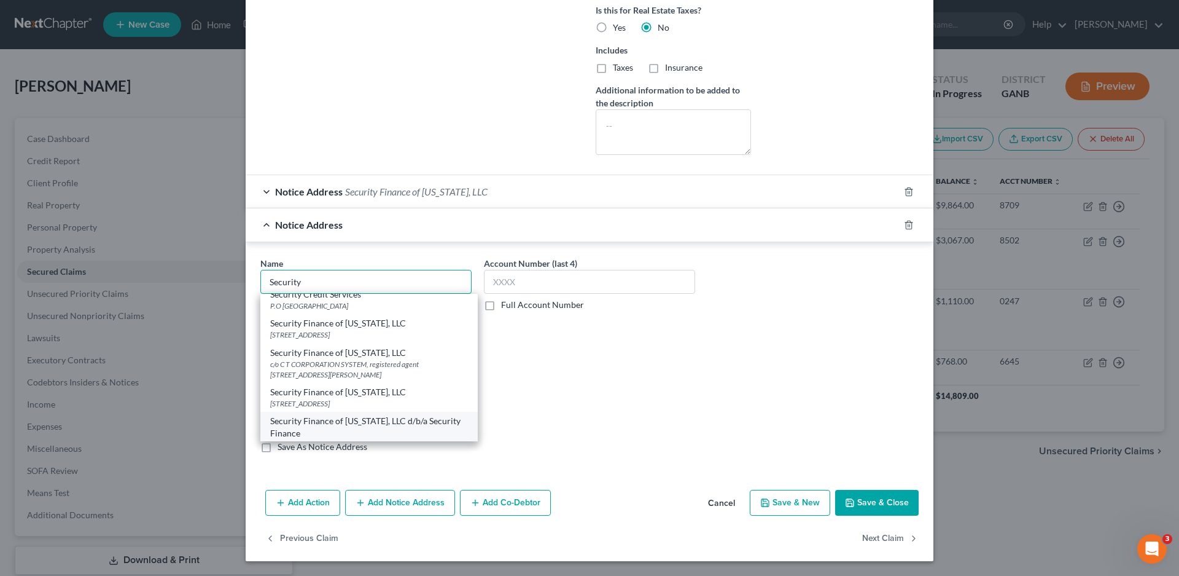
scroll to position [0, 0]
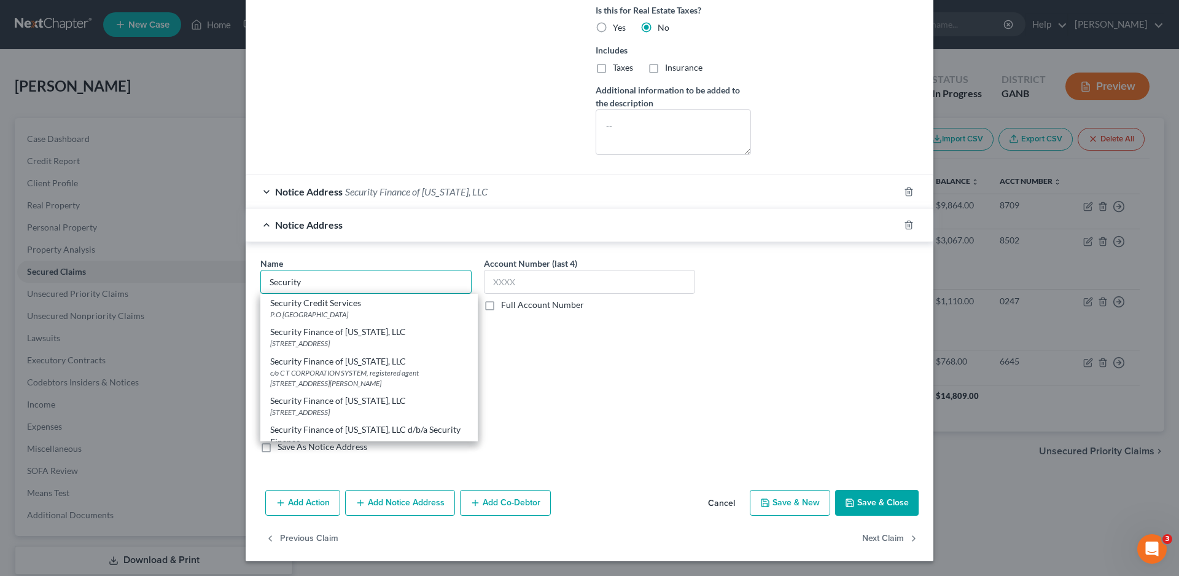
type input "Security"
click at [534, 381] on div "Account Number (last 4) Full Account Number" at bounding box center [590, 360] width 224 height 206
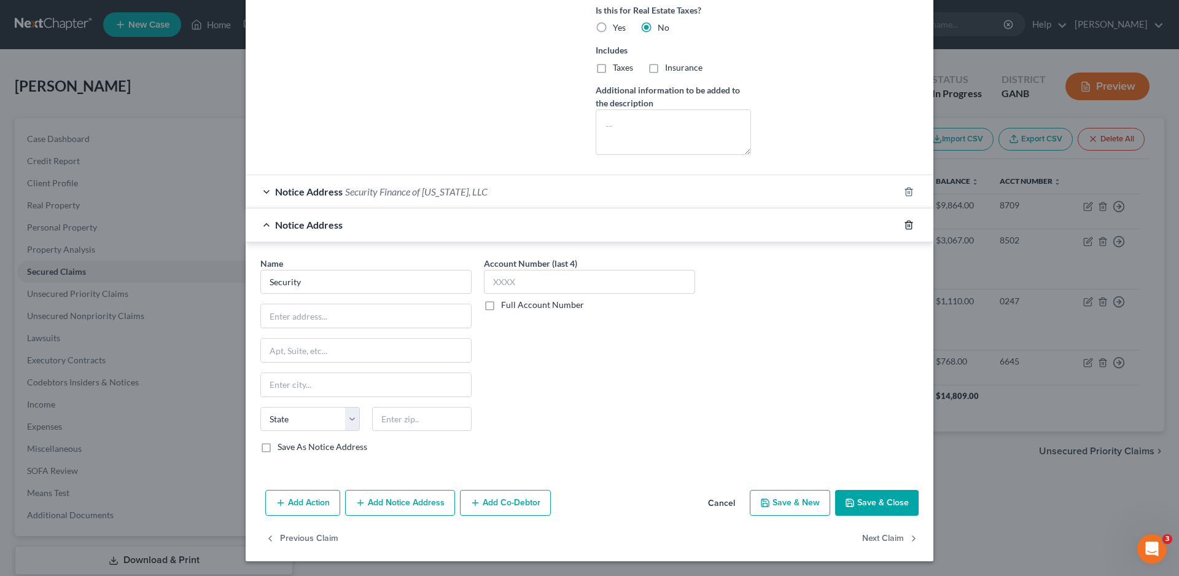
drag, startPoint x: 905, startPoint y: 227, endPoint x: 144, endPoint y: 330, distance: 768.0
click at [905, 228] on icon "button" at bounding box center [909, 225] width 10 height 10
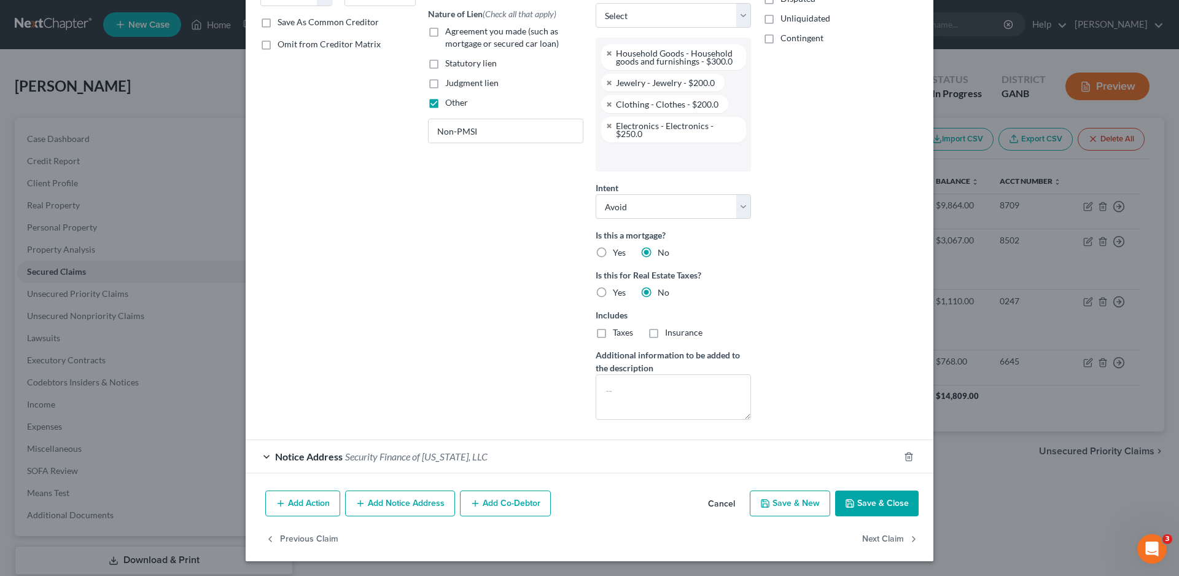
scroll to position [225, 0]
click at [873, 504] on button "Save & Close" at bounding box center [877, 503] width 84 height 26
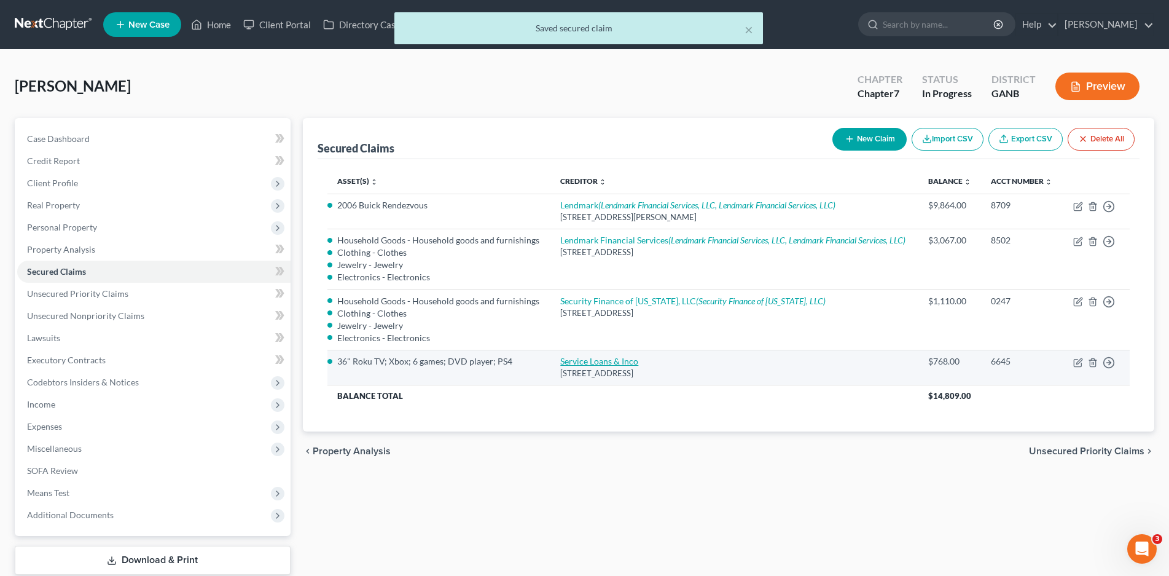
click at [600, 362] on link "Service Loans & Inco" at bounding box center [599, 361] width 78 height 10
select select "10"
select select "0"
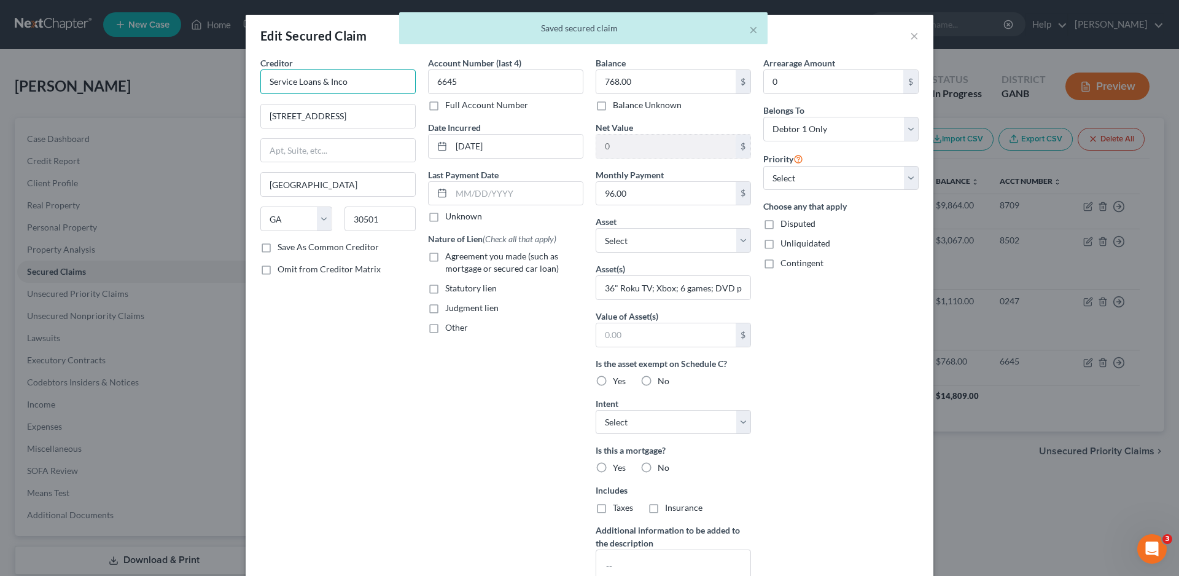
click at [353, 82] on input "Service Loans & Inco" at bounding box center [337, 81] width 155 height 25
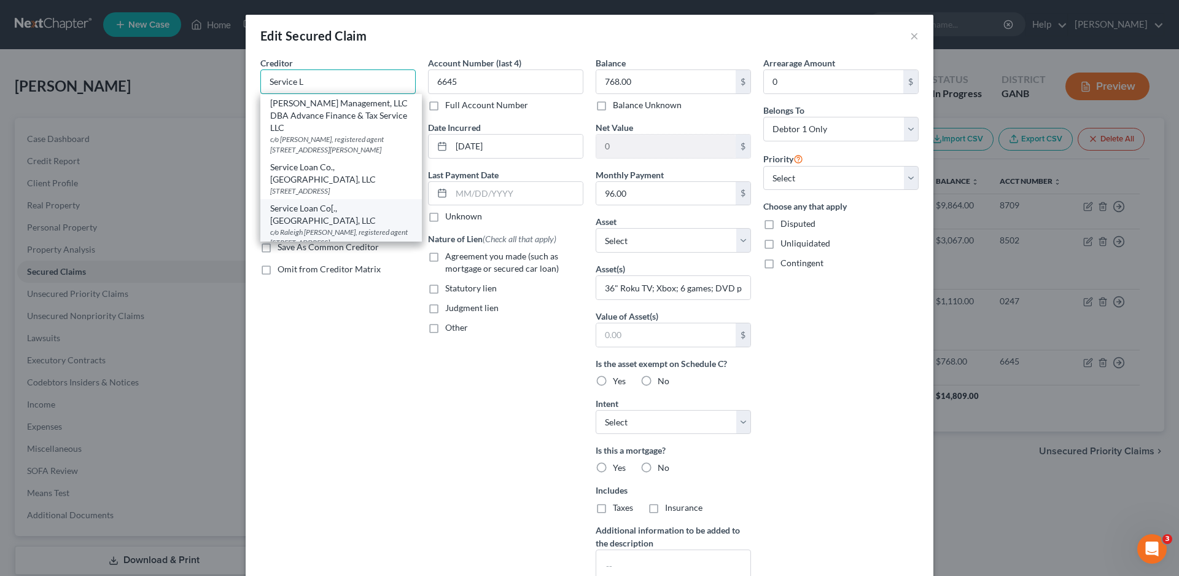
scroll to position [53, 0]
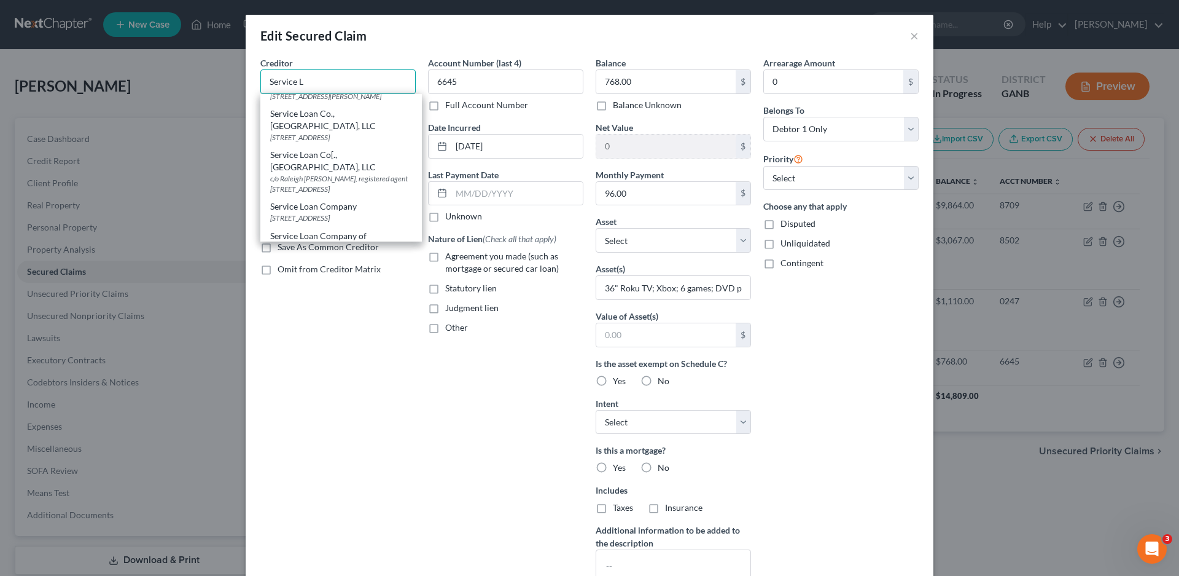
type input "Service L"
click at [385, 376] on div "Creditor * Service L J L Management, LLC DBA Advance Finance & Tax Service LLC …" at bounding box center [338, 331] width 168 height 548
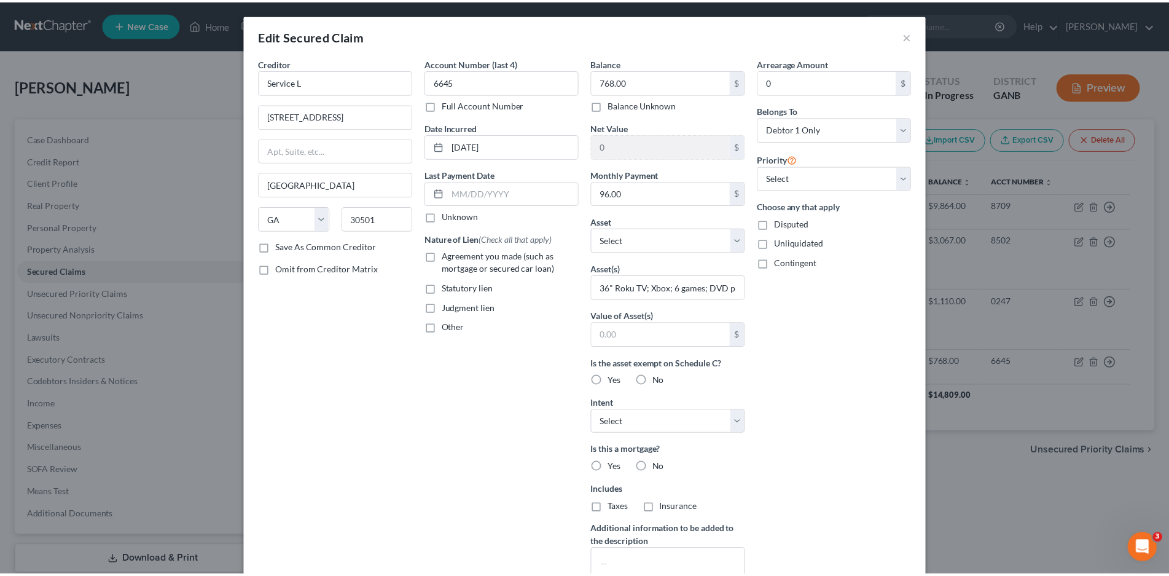
scroll to position [0, 0]
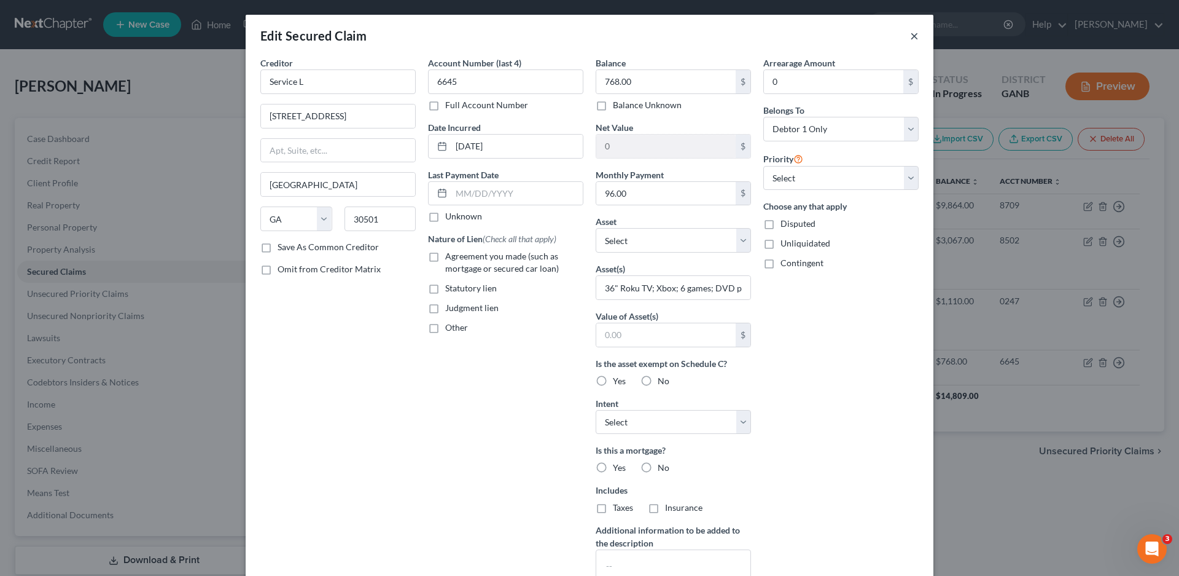
click at [910, 39] on button "×" at bounding box center [914, 35] width 9 height 15
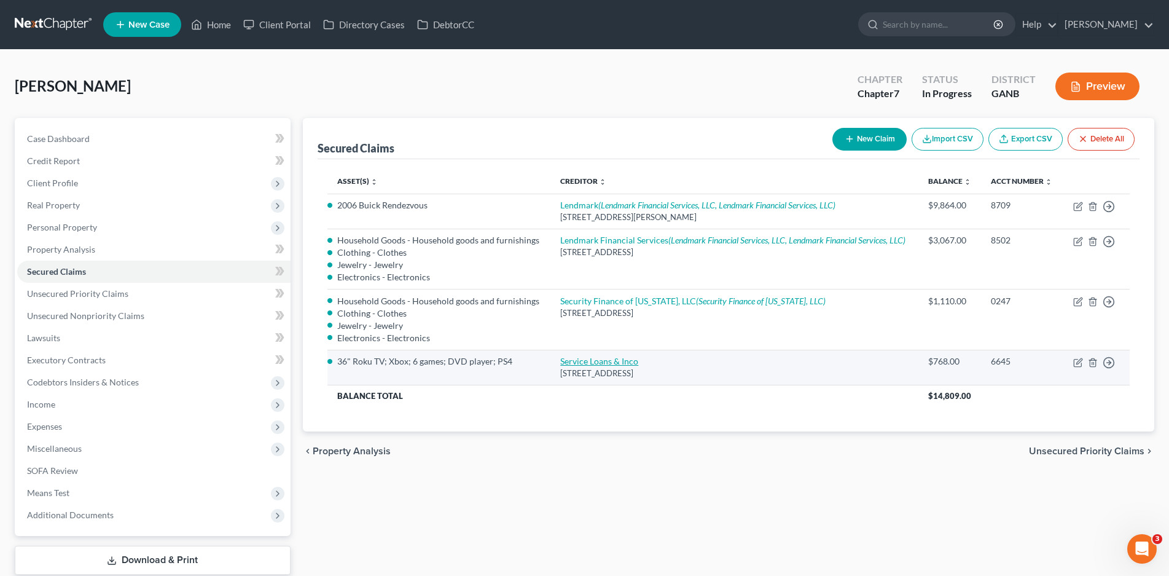
click at [582, 356] on link "Service Loans & Inco" at bounding box center [599, 361] width 78 height 10
select select "10"
select select "0"
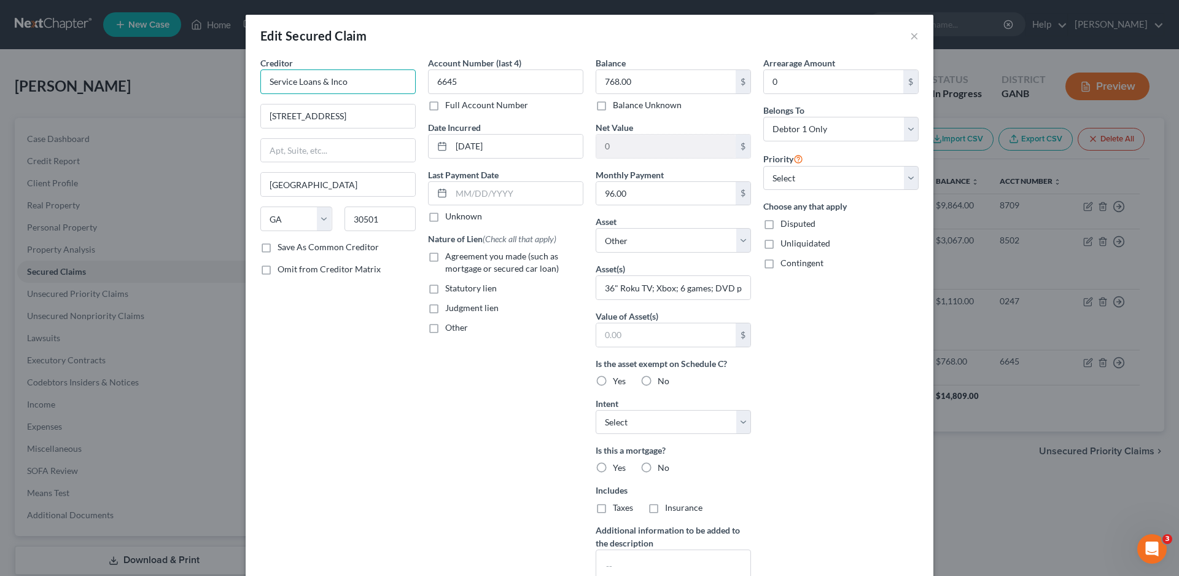
drag, startPoint x: 362, startPoint y: 80, endPoint x: 252, endPoint y: 87, distance: 110.2
click at [254, 87] on div "Creditor * Service Loans & Inco [STREET_ADDRESS] [US_STATE][GEOGRAPHIC_DATA] [G…" at bounding box center [338, 331] width 168 height 548
drag, startPoint x: 916, startPoint y: 33, endPoint x: 1120, endPoint y: 216, distance: 274.5
click at [915, 33] on div "Edit Secured Claim ×" at bounding box center [590, 36] width 688 height 42
click at [910, 36] on button "×" at bounding box center [914, 35] width 9 height 15
